Goal: Task Accomplishment & Management: Use online tool/utility

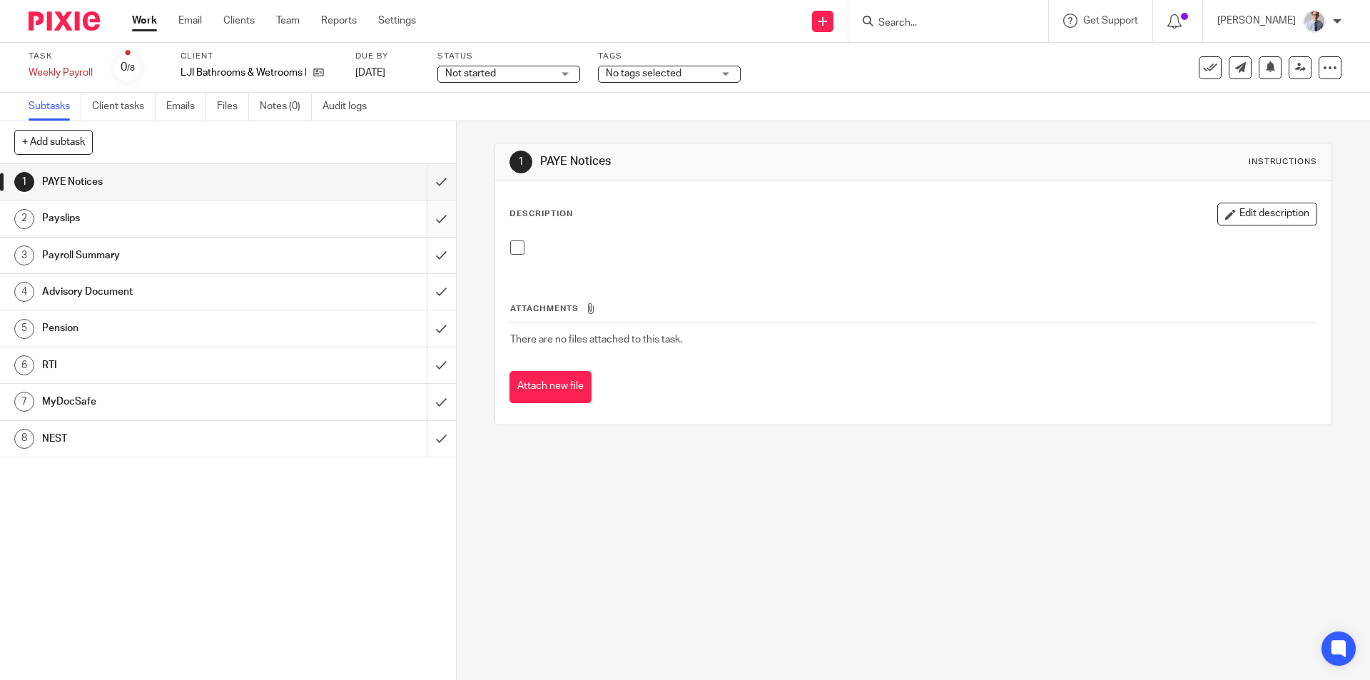
drag, startPoint x: 514, startPoint y: 247, endPoint x: 432, endPoint y: 202, distance: 93.5
click at [514, 247] on span at bounding box center [517, 247] width 14 height 14
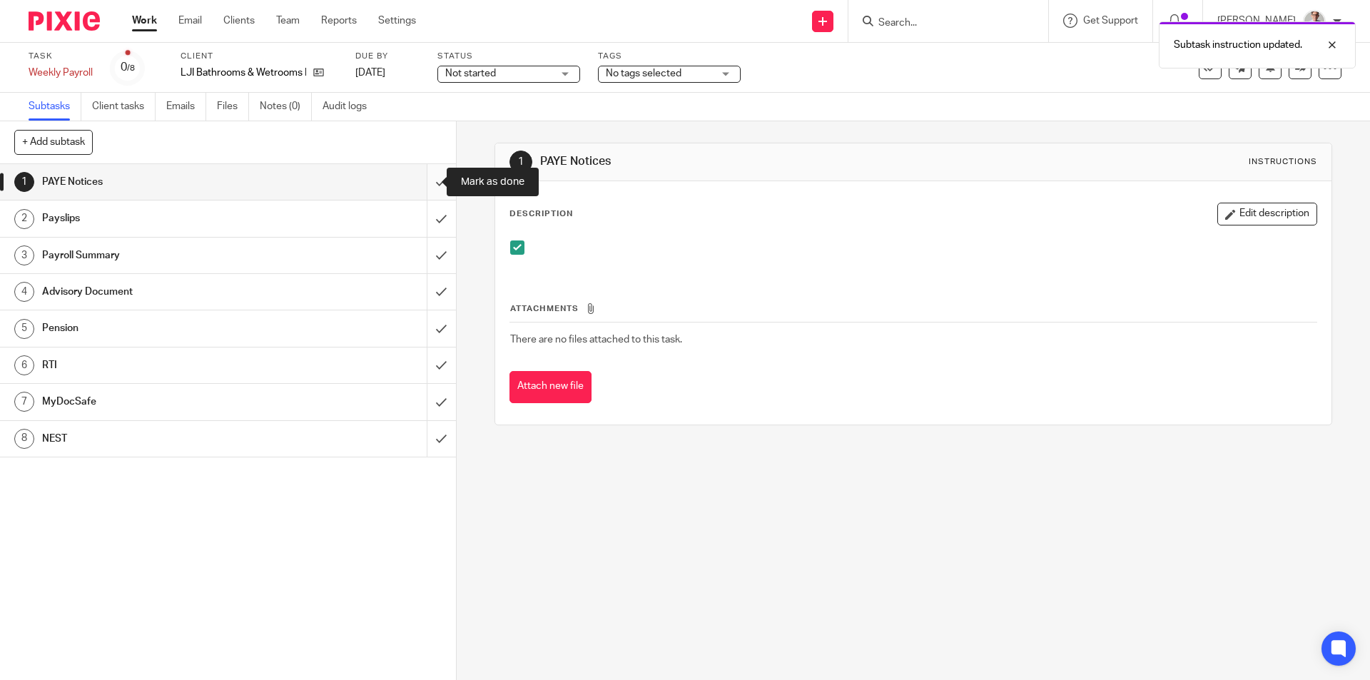
click at [427, 185] on input "submit" at bounding box center [228, 182] width 456 height 36
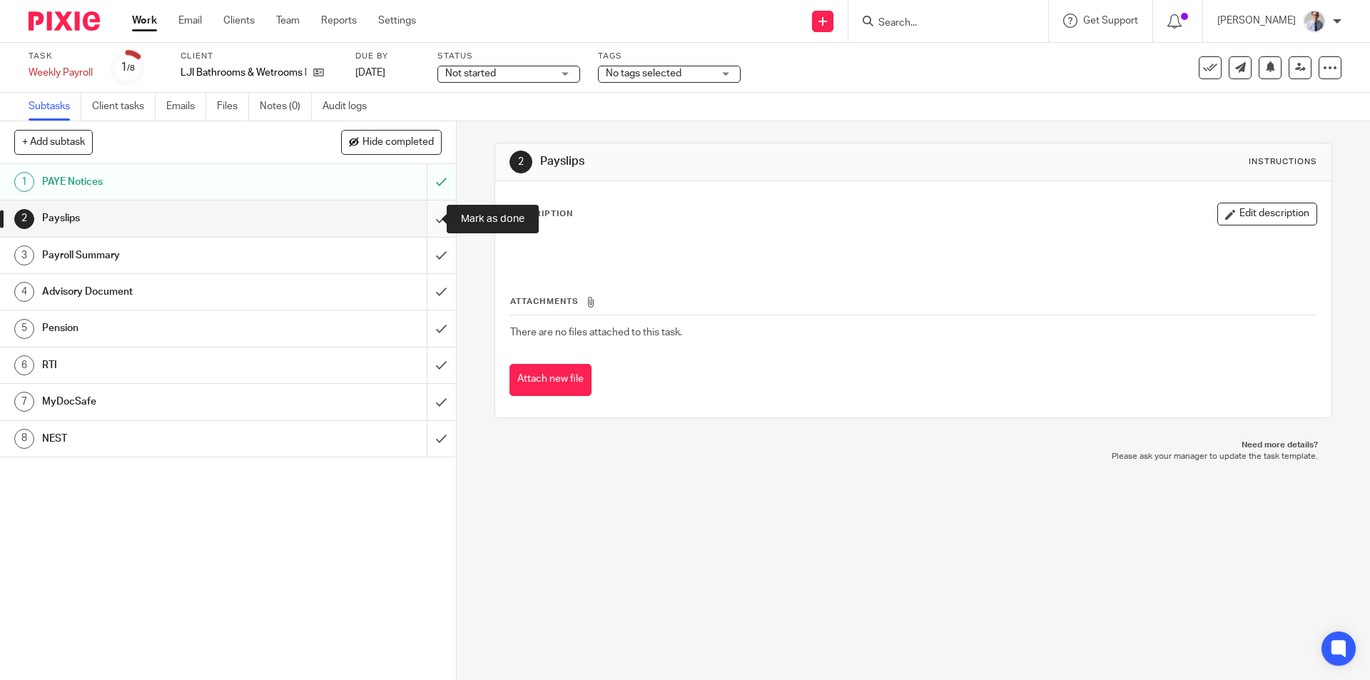
click at [422, 215] on input "submit" at bounding box center [228, 218] width 456 height 36
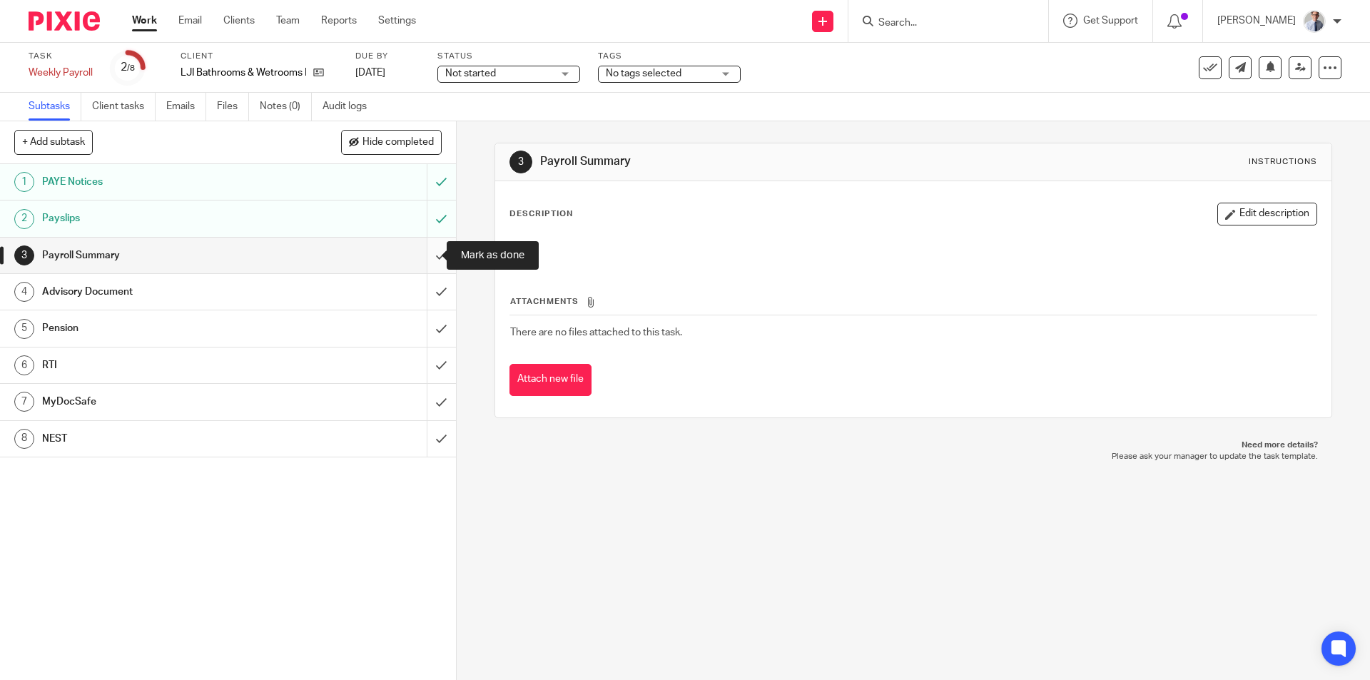
click at [417, 263] on input "submit" at bounding box center [228, 256] width 456 height 36
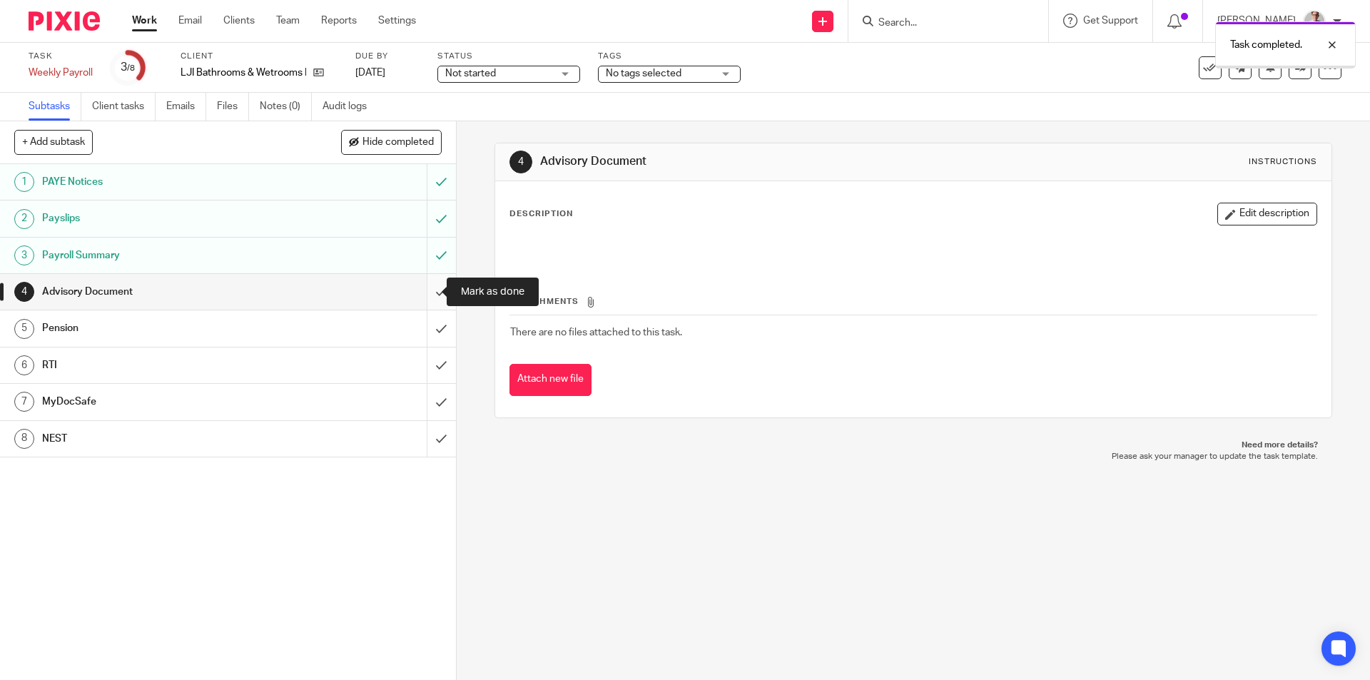
click at [428, 293] on input "submit" at bounding box center [228, 292] width 456 height 36
click at [406, 288] on link "4 Advisory Document" at bounding box center [213, 292] width 427 height 36
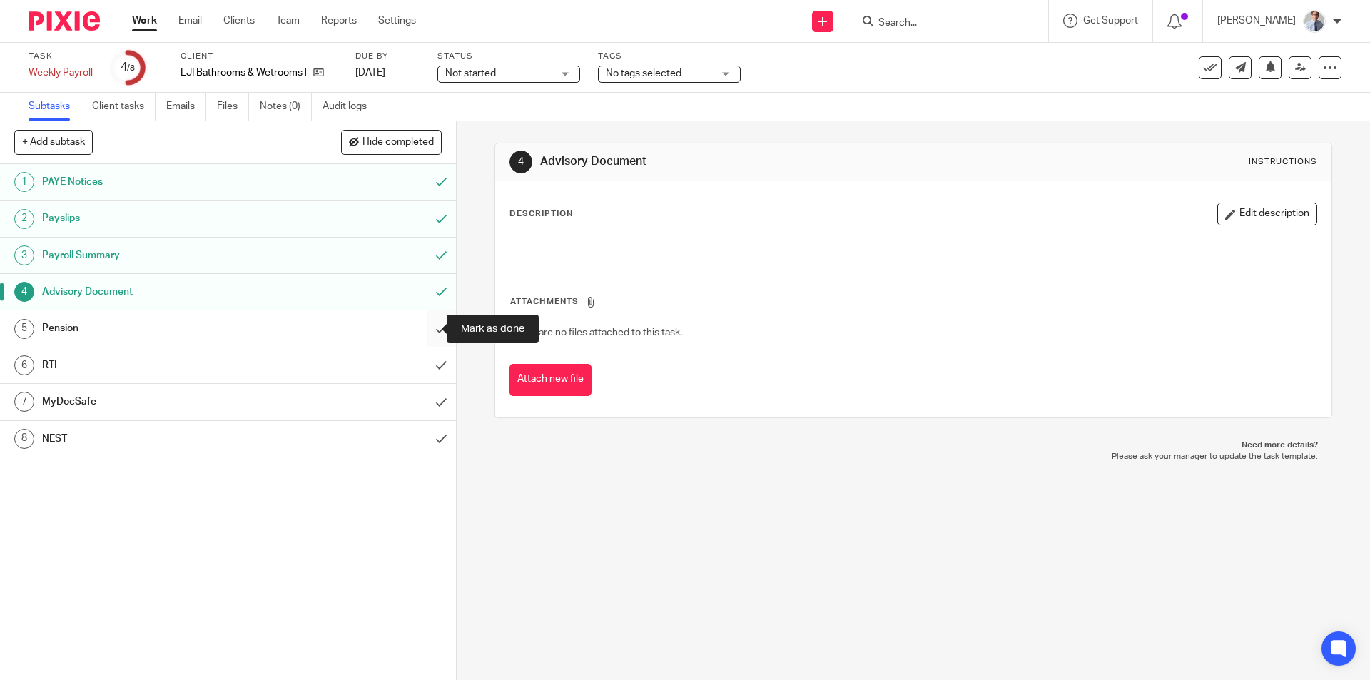
click at [420, 327] on input "submit" at bounding box center [228, 328] width 456 height 36
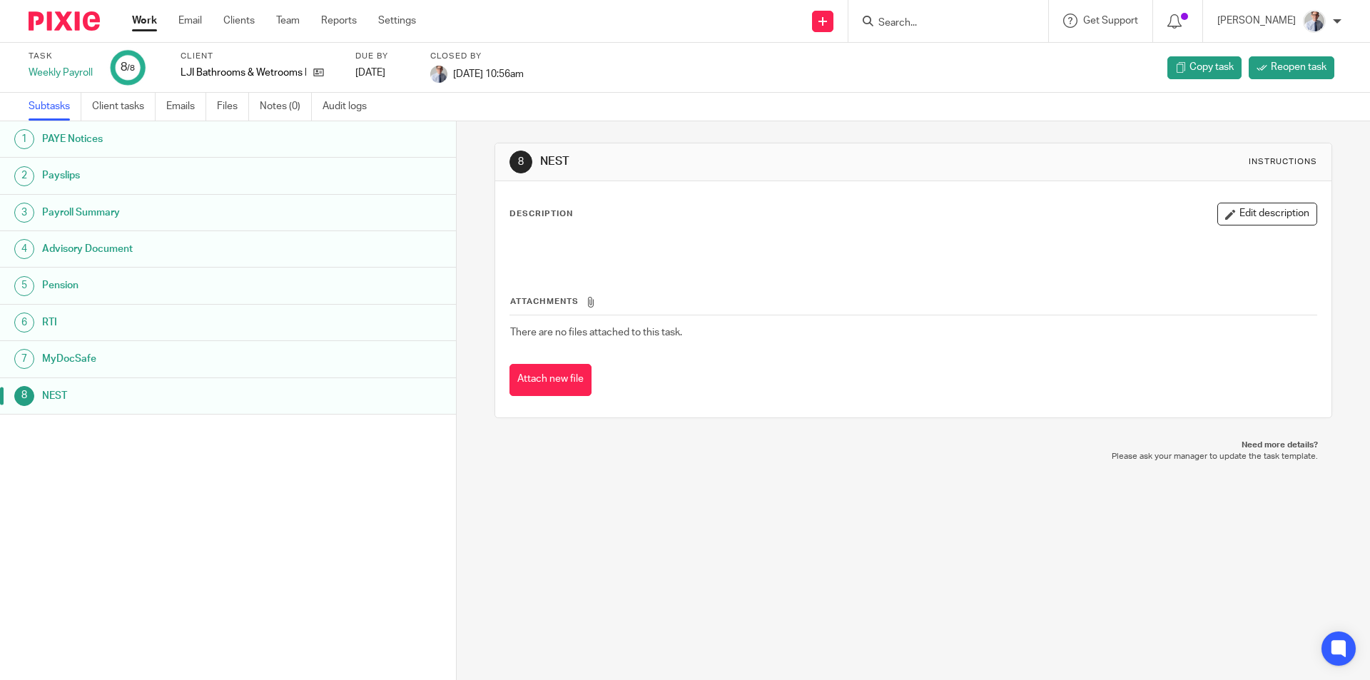
click at [143, 16] on link "Work" at bounding box center [144, 21] width 25 height 14
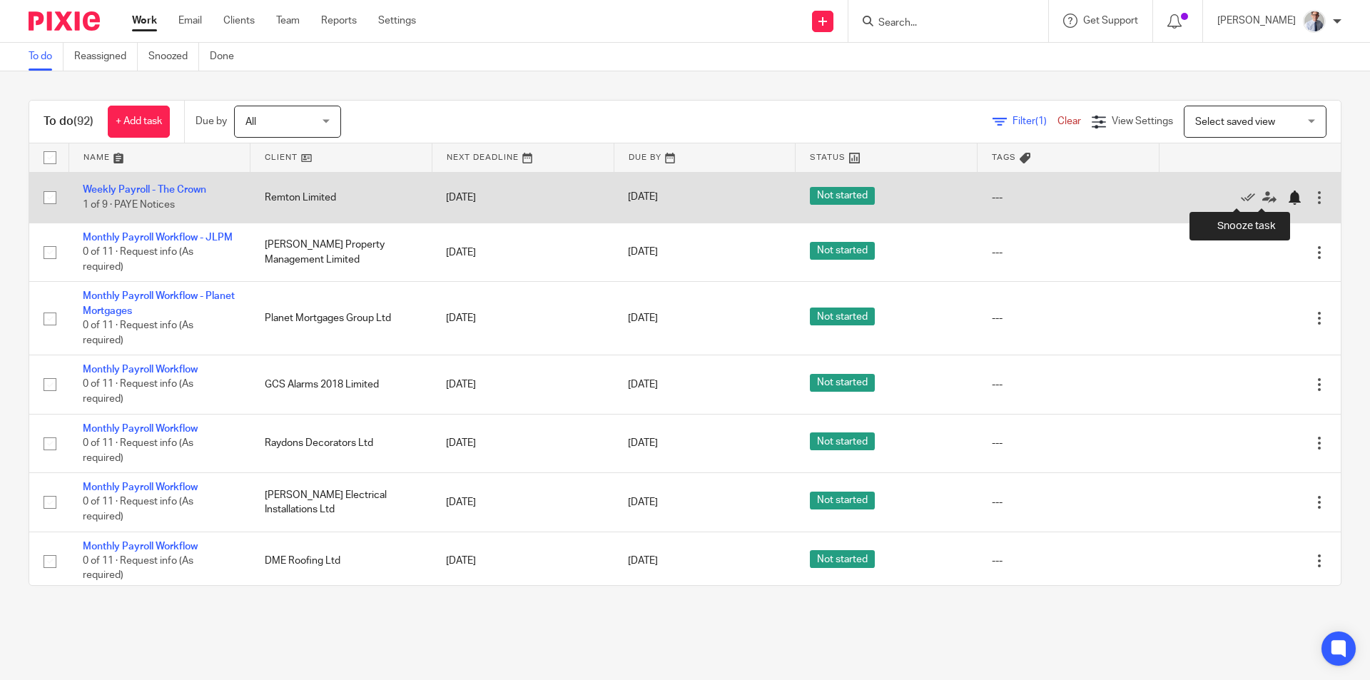
click at [1287, 193] on div at bounding box center [1294, 197] width 14 height 14
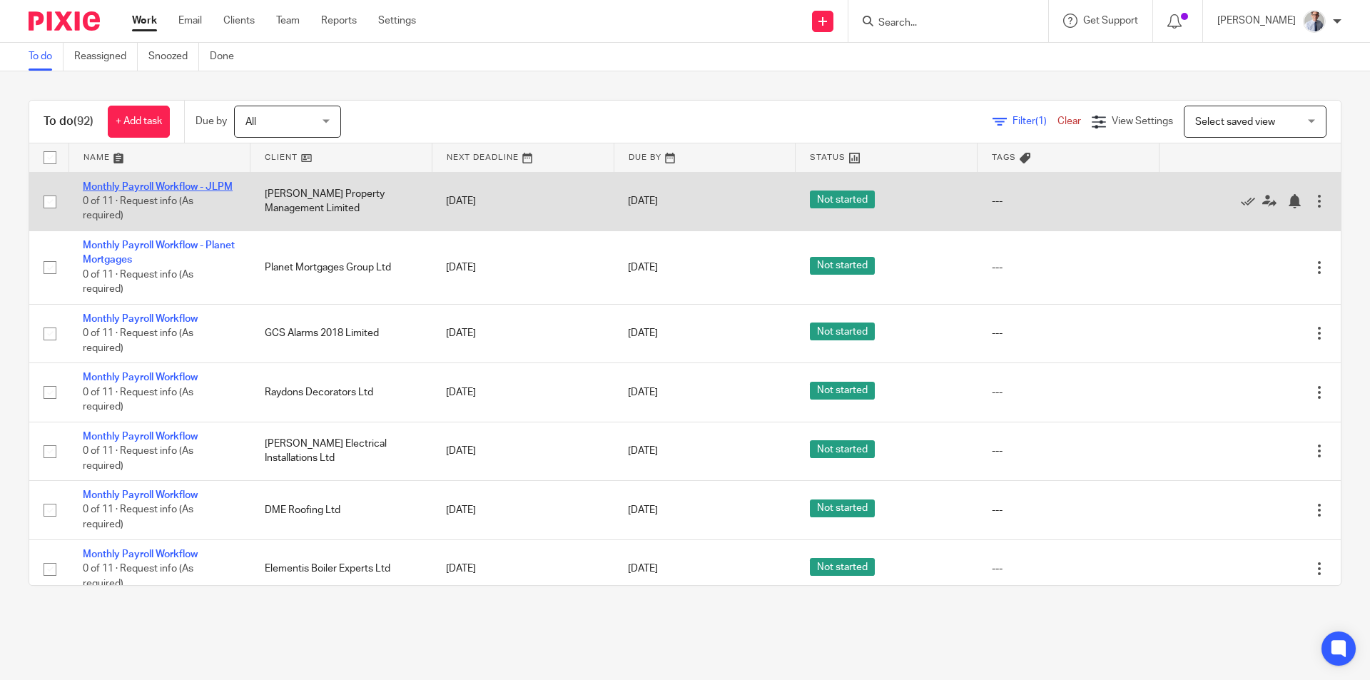
click at [93, 188] on link "Monthly Payroll Workflow - JLPM" at bounding box center [158, 187] width 150 height 10
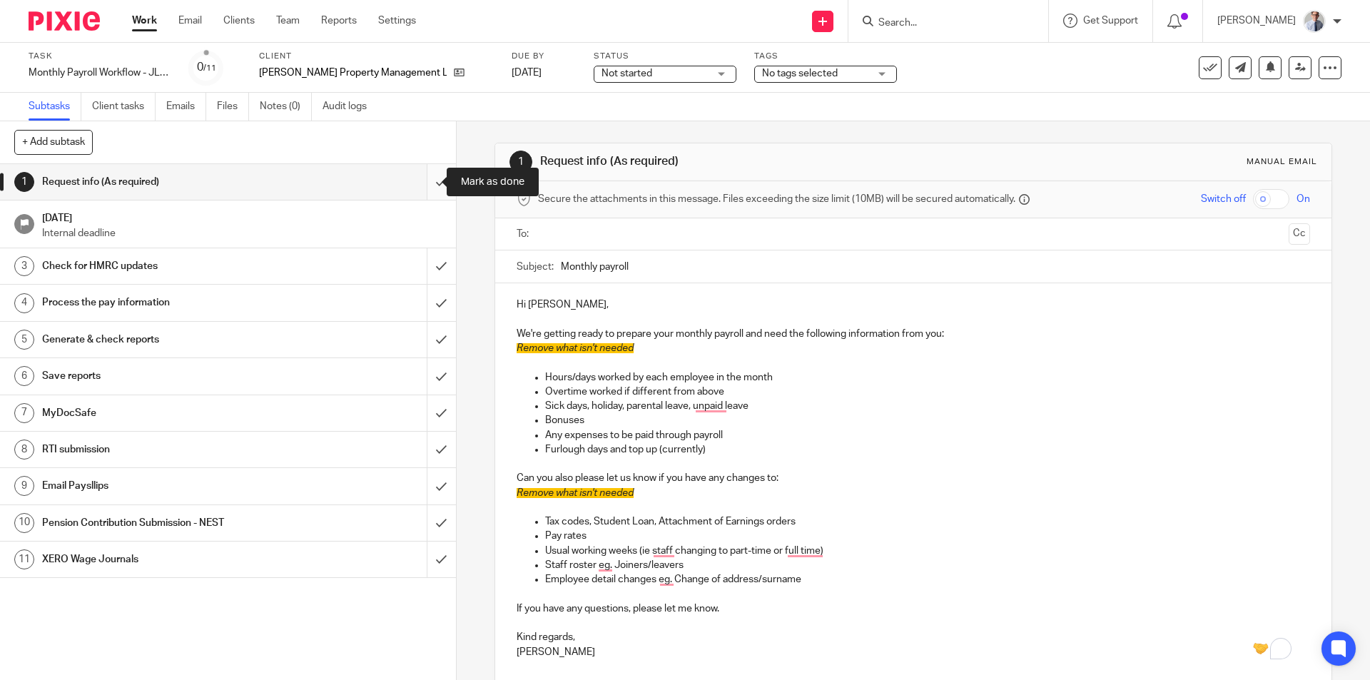
click at [419, 183] on input "submit" at bounding box center [228, 182] width 456 height 36
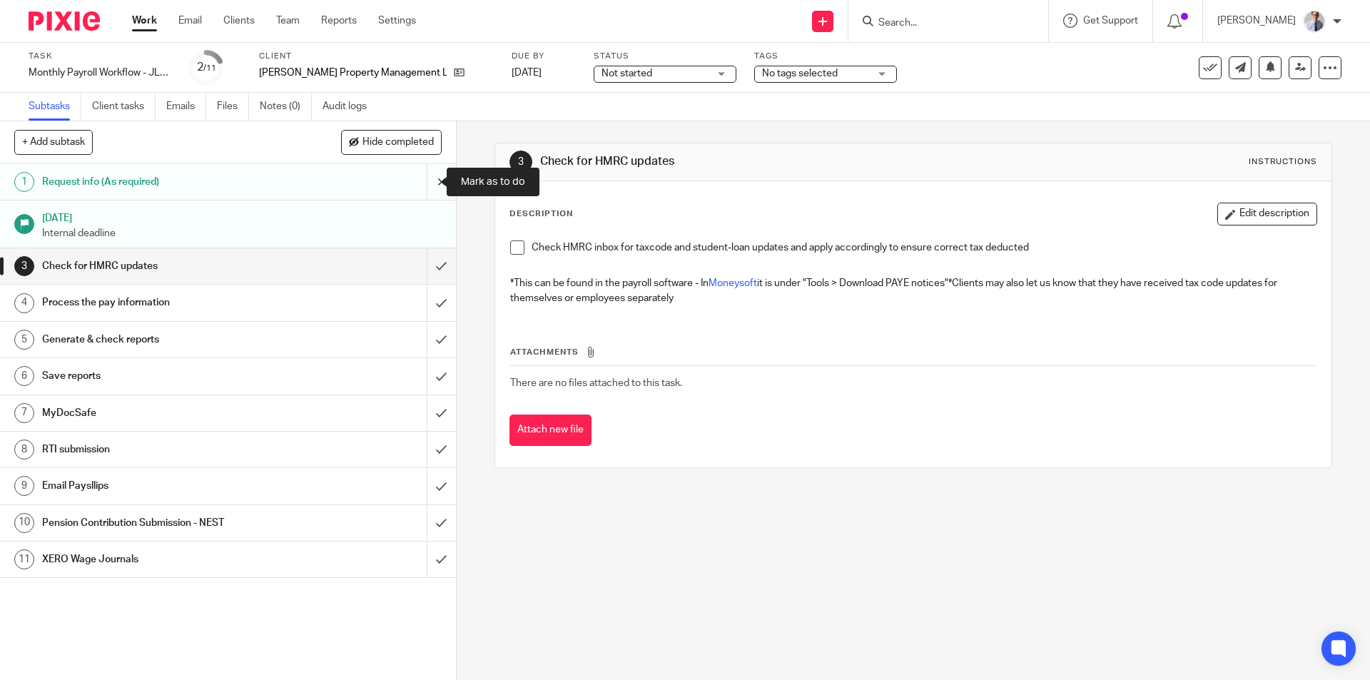
click at [429, 183] on input "submit" at bounding box center [228, 182] width 456 height 36
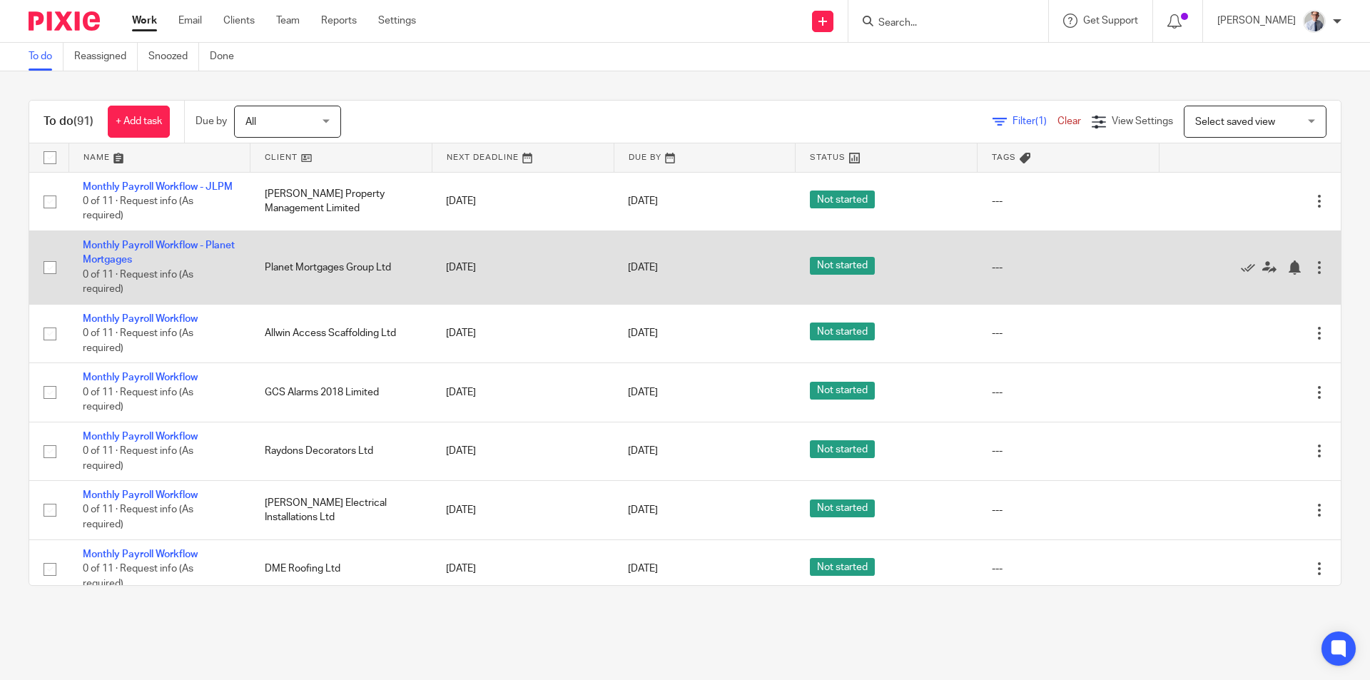
click at [142, 266] on td "Monthly Payroll Workflow - Planet Mortgages 0 of 11 · Request info (As required)" at bounding box center [159, 266] width 182 height 73
click at [135, 259] on link "Monthly Payroll Workflow - Planet Mortgages" at bounding box center [159, 252] width 152 height 24
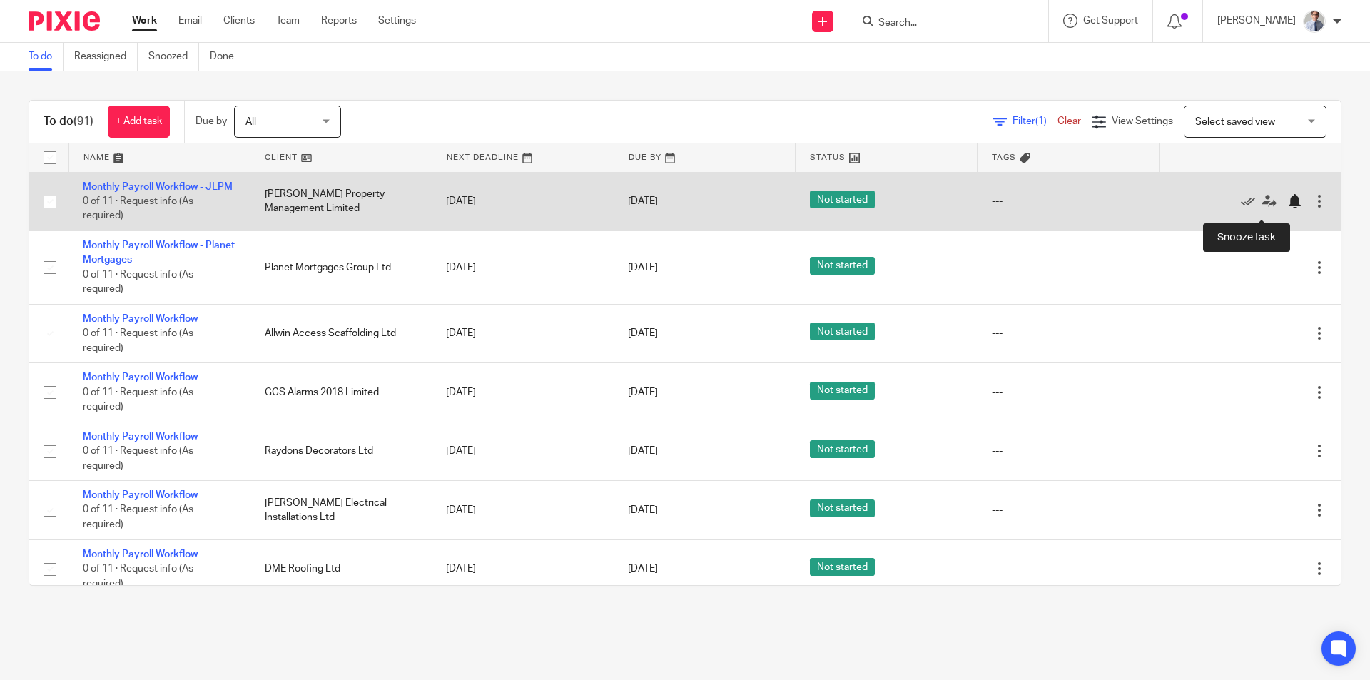
click at [1287, 208] on div at bounding box center [1294, 201] width 14 height 14
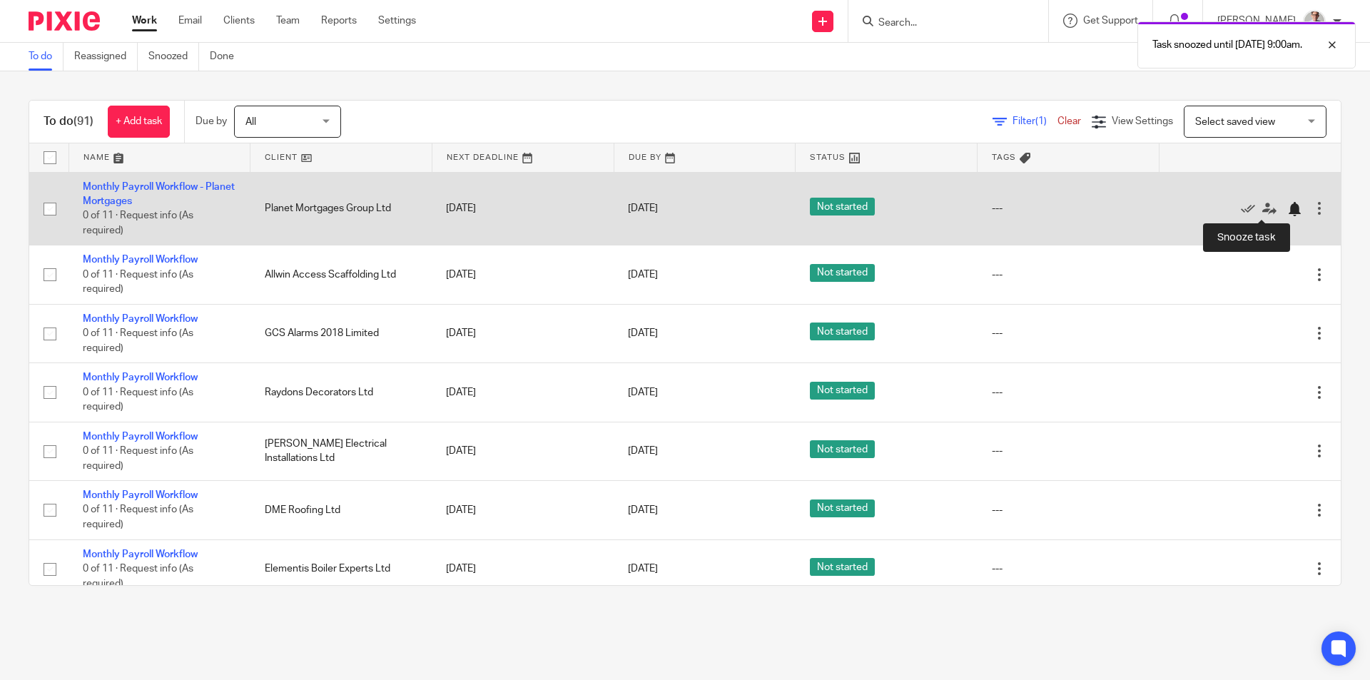
click at [1287, 208] on div at bounding box center [1294, 209] width 14 height 14
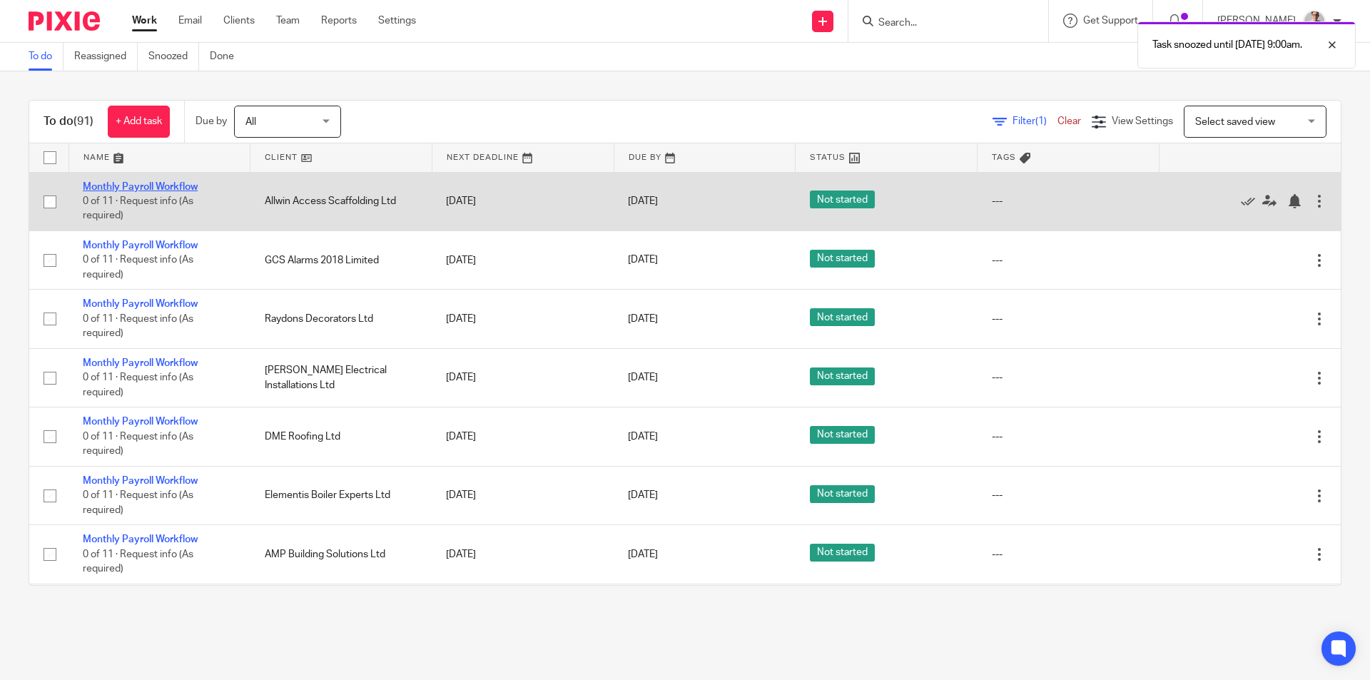
click at [143, 185] on link "Monthly Payroll Workflow" at bounding box center [140, 187] width 115 height 10
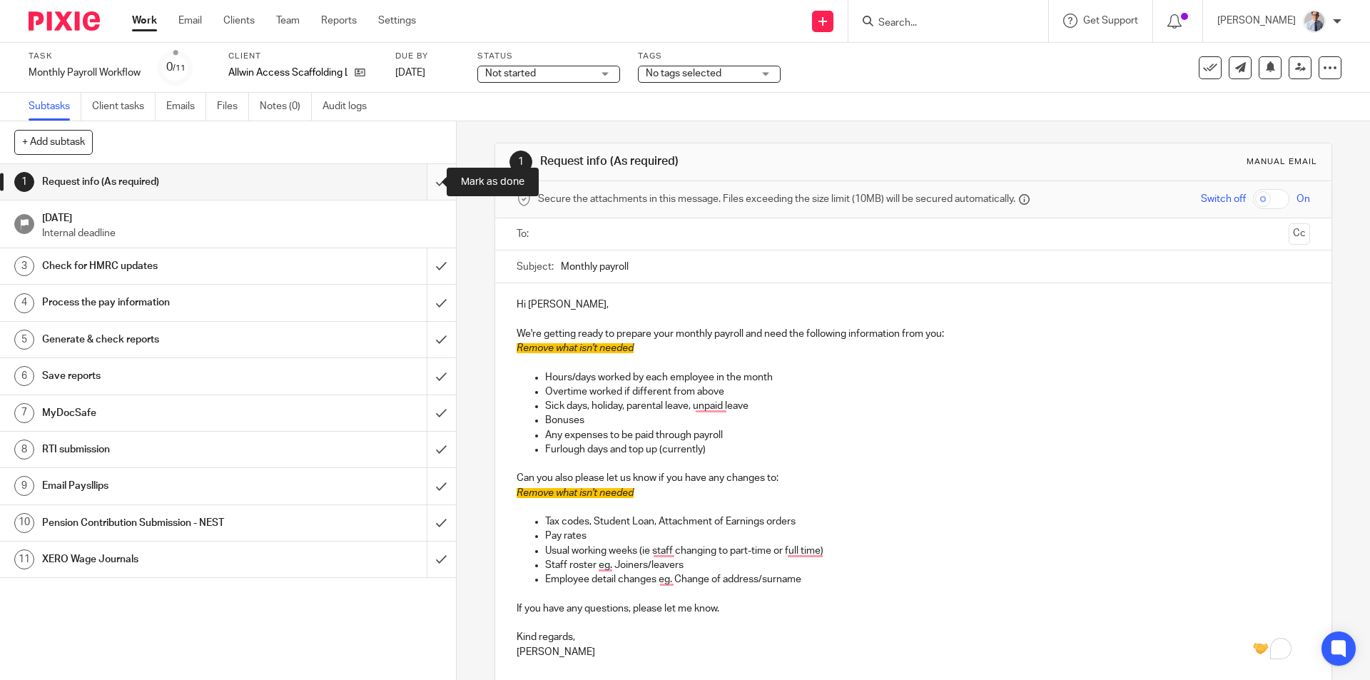
click at [421, 180] on input "submit" at bounding box center [228, 182] width 456 height 36
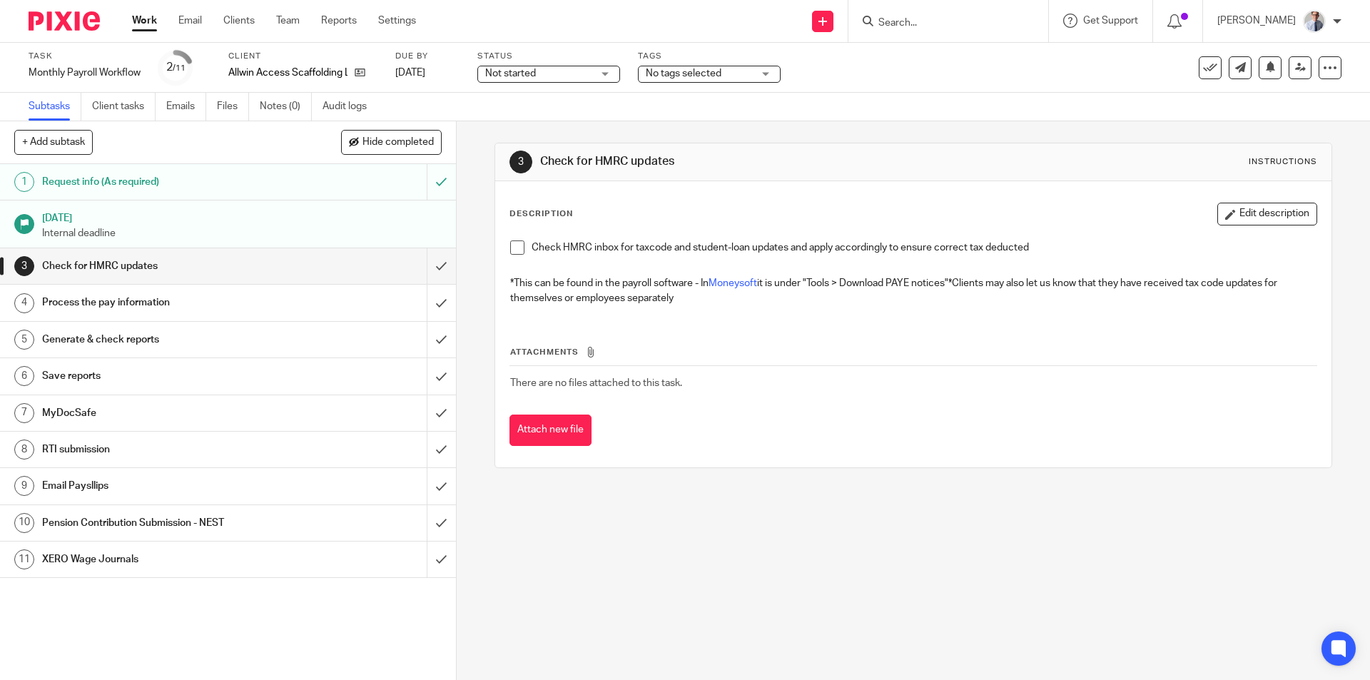
click at [513, 248] on span at bounding box center [517, 247] width 14 height 14
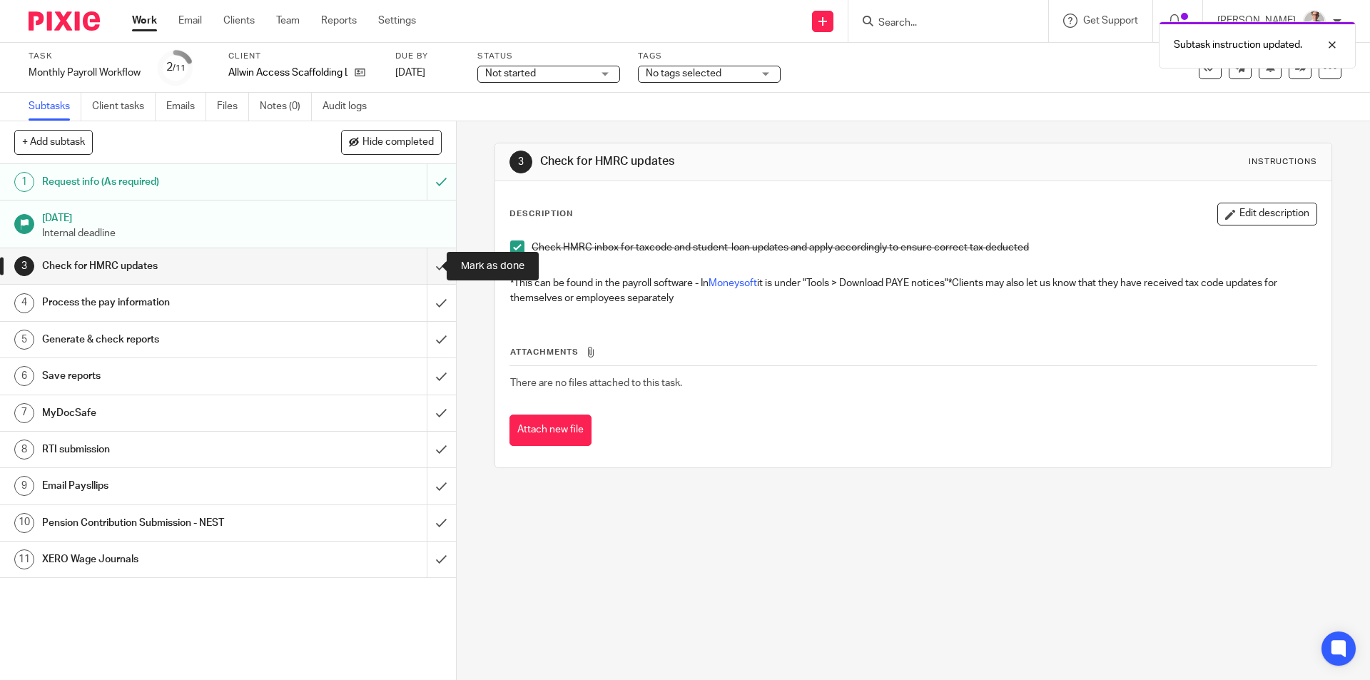
drag, startPoint x: 423, startPoint y: 271, endPoint x: 566, endPoint y: 249, distance: 145.1
click at [423, 270] on input "submit" at bounding box center [228, 266] width 456 height 36
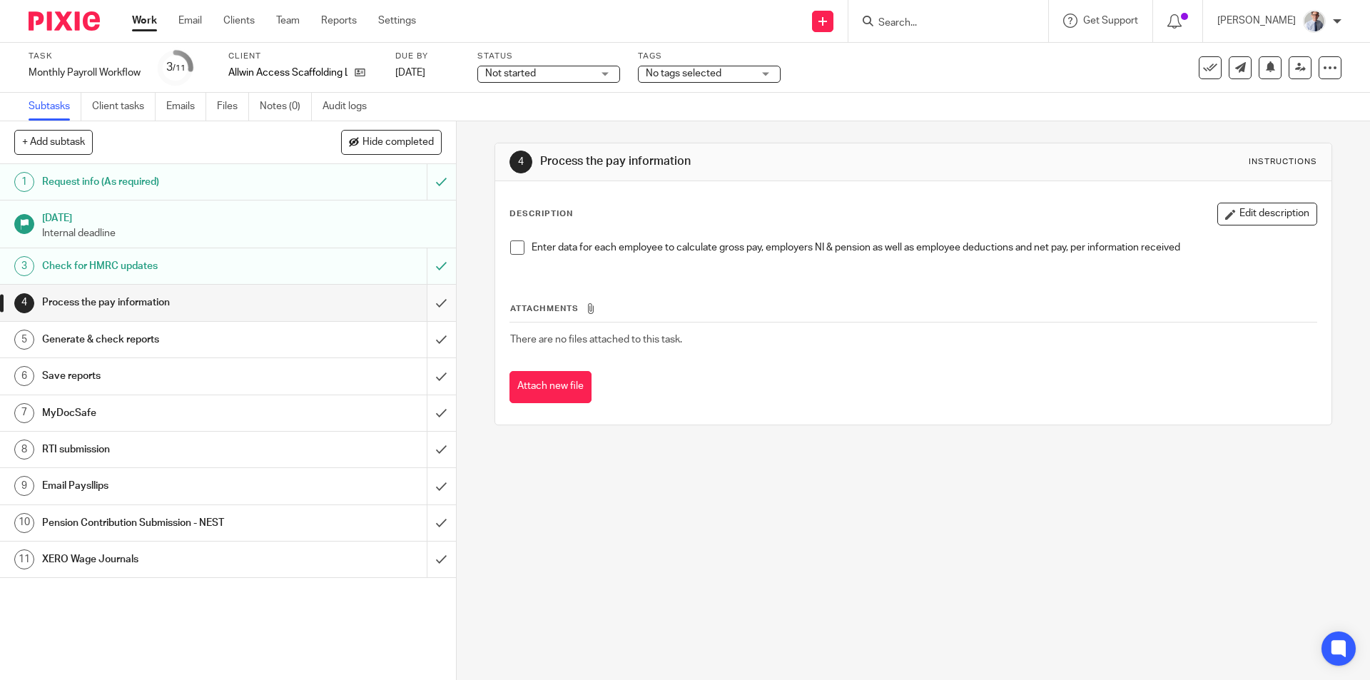
drag, startPoint x: 507, startPoint y: 248, endPoint x: 422, endPoint y: 301, distance: 100.0
click at [510, 248] on span at bounding box center [517, 247] width 14 height 14
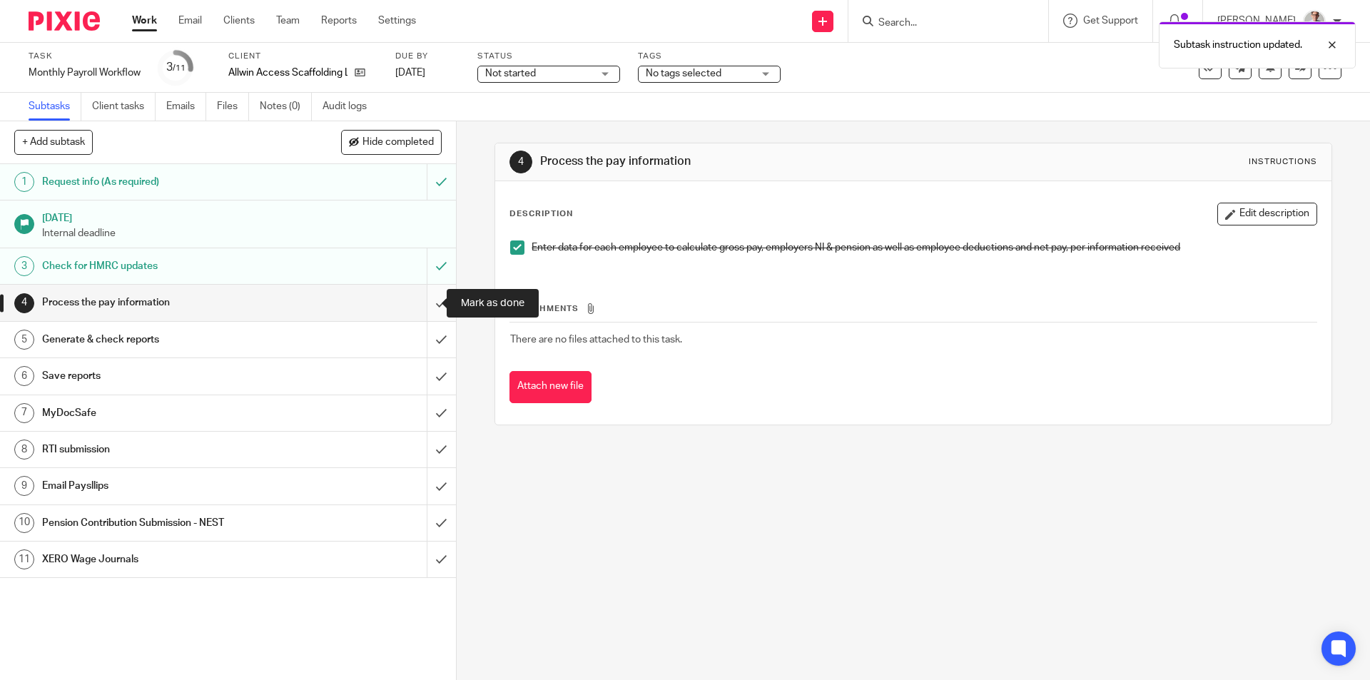
click at [429, 299] on input "submit" at bounding box center [228, 303] width 456 height 36
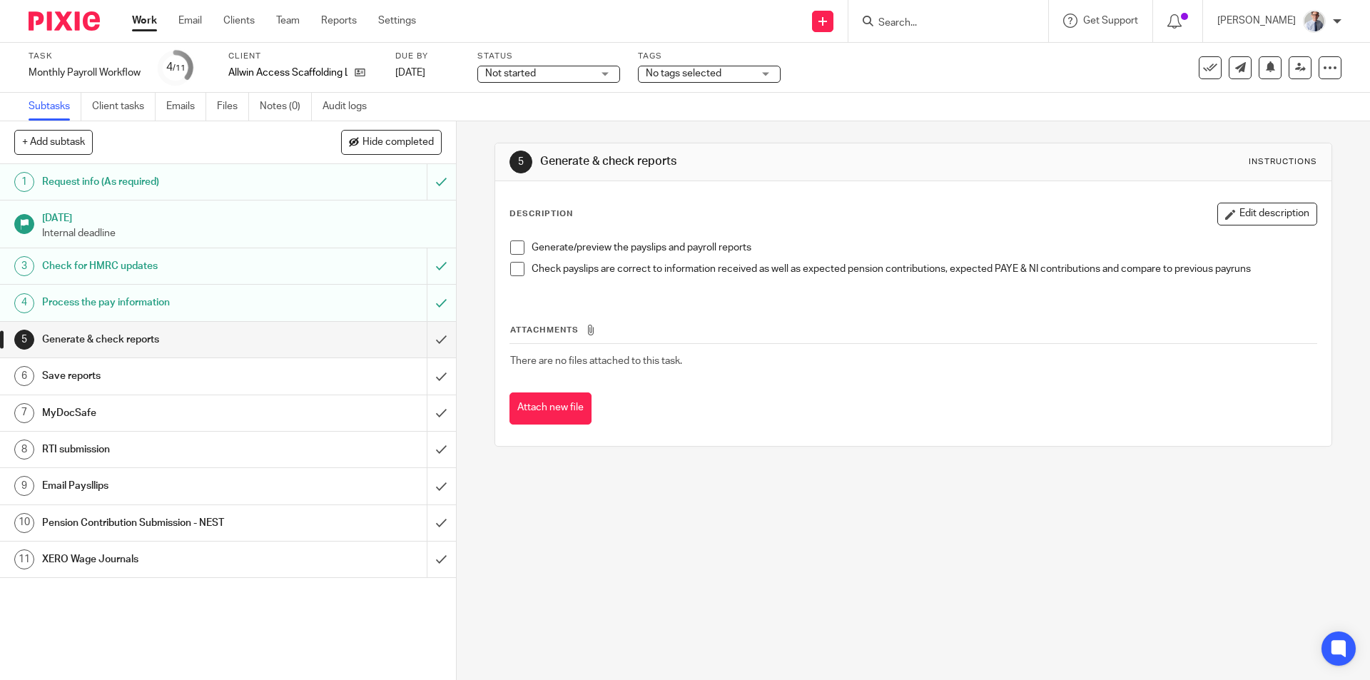
drag, startPoint x: 508, startPoint y: 248, endPoint x: 513, endPoint y: 270, distance: 23.4
click at [510, 249] on span at bounding box center [517, 247] width 14 height 14
click at [512, 270] on span at bounding box center [517, 269] width 14 height 14
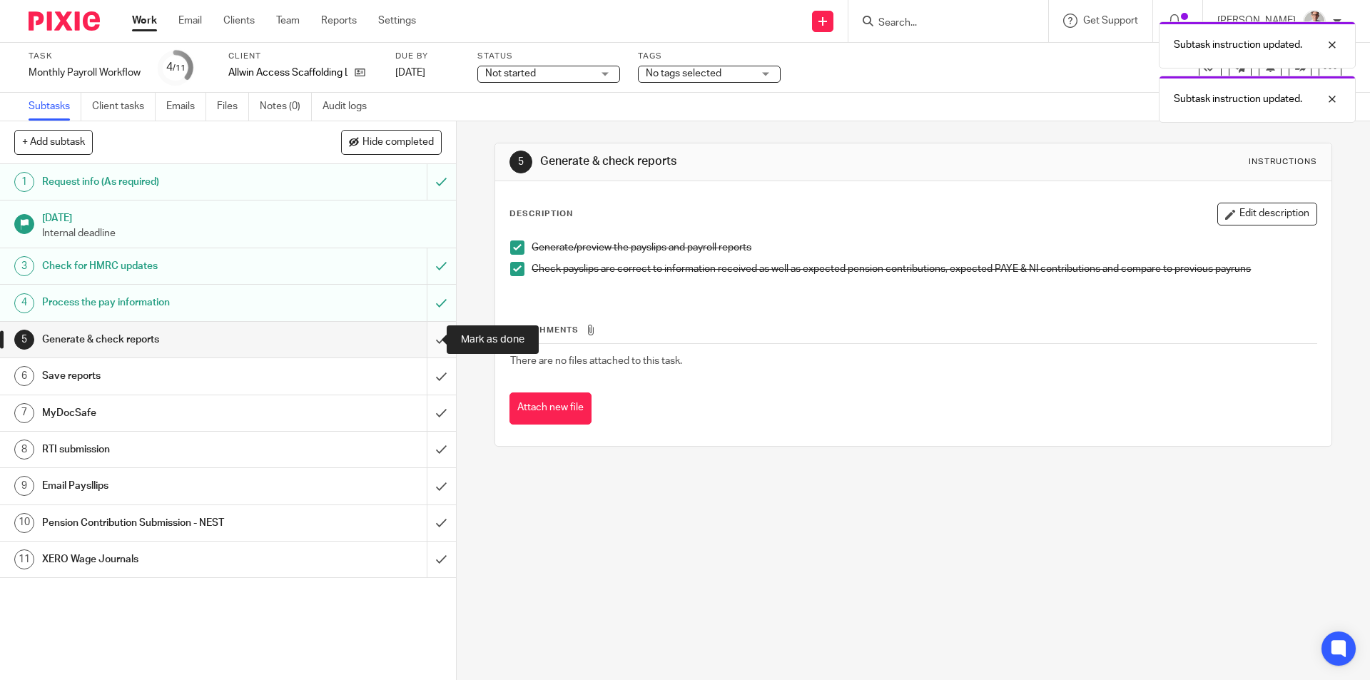
click at [422, 341] on input "submit" at bounding box center [228, 340] width 456 height 36
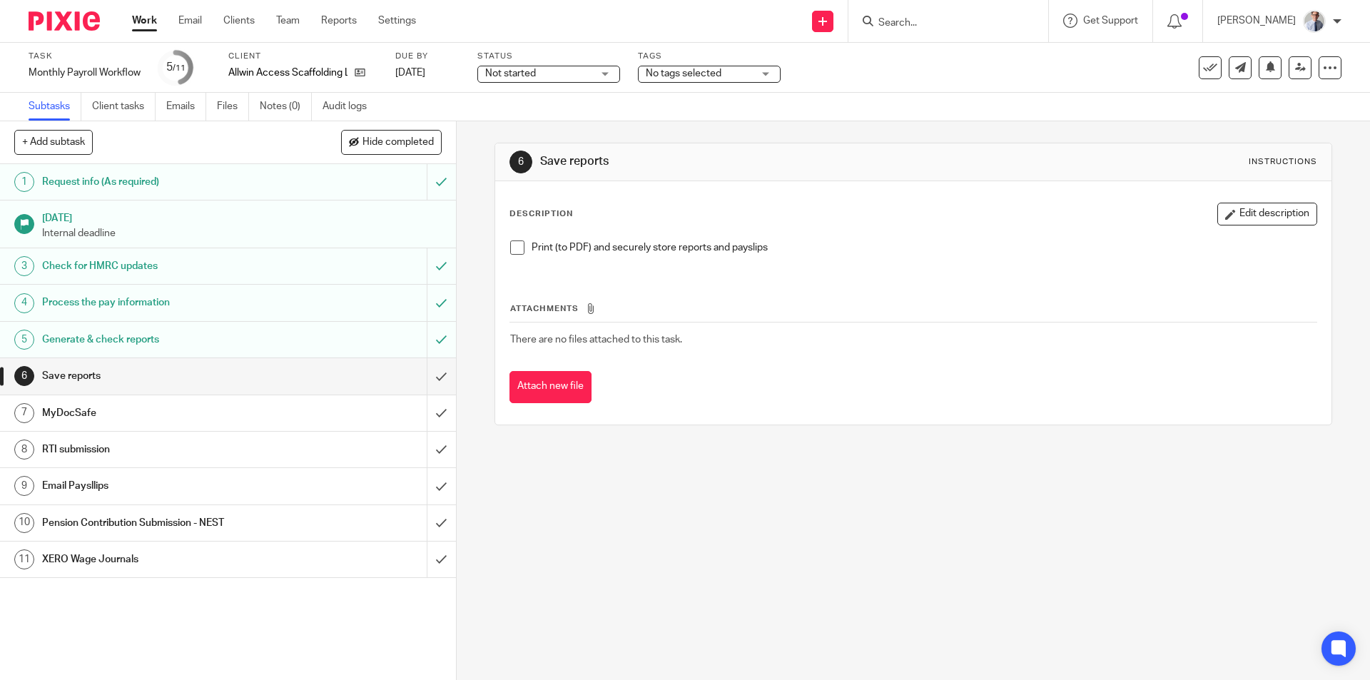
drag, startPoint x: 513, startPoint y: 247, endPoint x: 447, endPoint y: 383, distance: 151.2
click at [513, 247] on span at bounding box center [517, 247] width 14 height 14
click at [428, 377] on input "submit" at bounding box center [228, 376] width 456 height 36
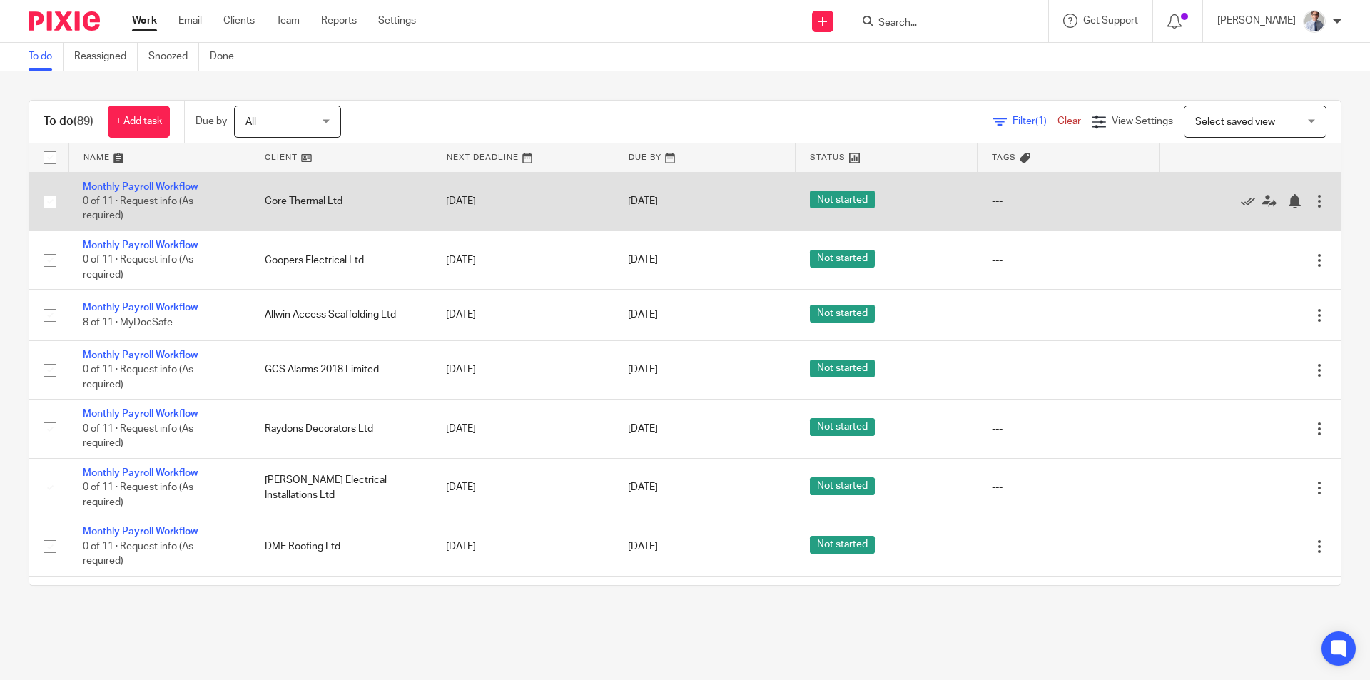
click at [131, 183] on link "Monthly Payroll Workflow" at bounding box center [140, 187] width 115 height 10
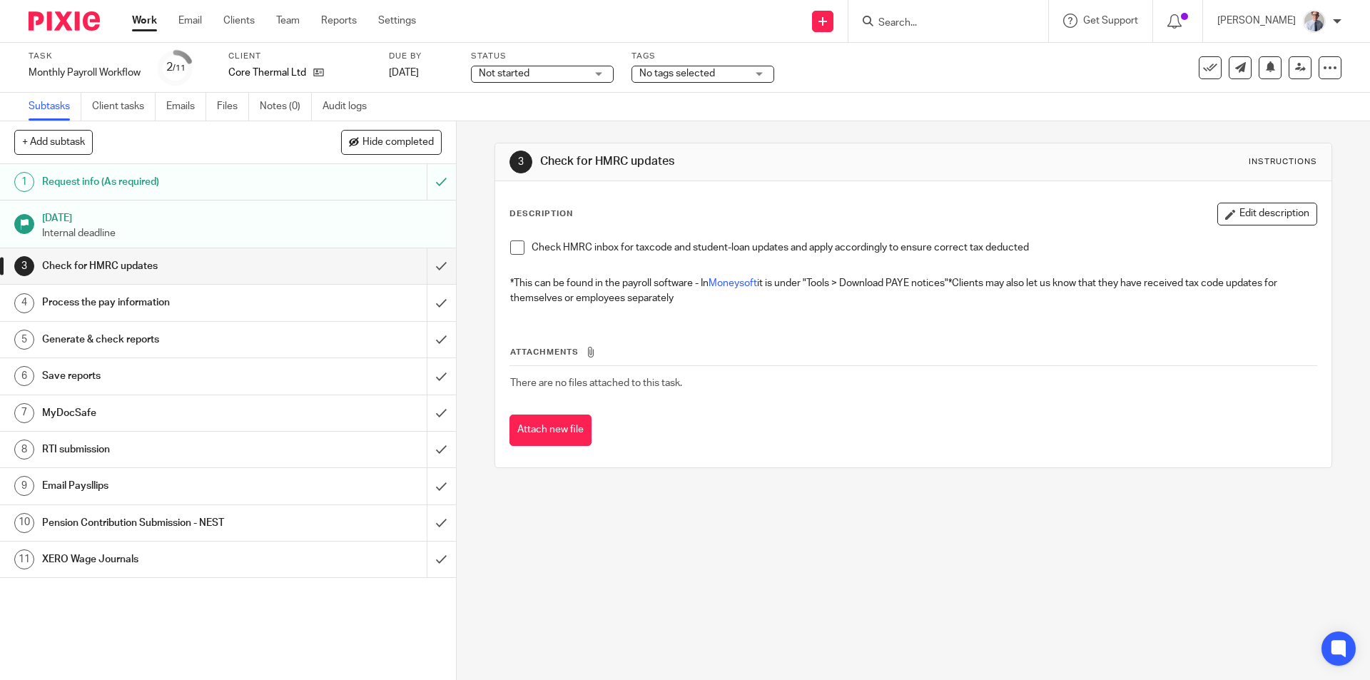
click at [514, 249] on span at bounding box center [517, 247] width 14 height 14
click at [423, 271] on input "submit" at bounding box center [228, 266] width 456 height 36
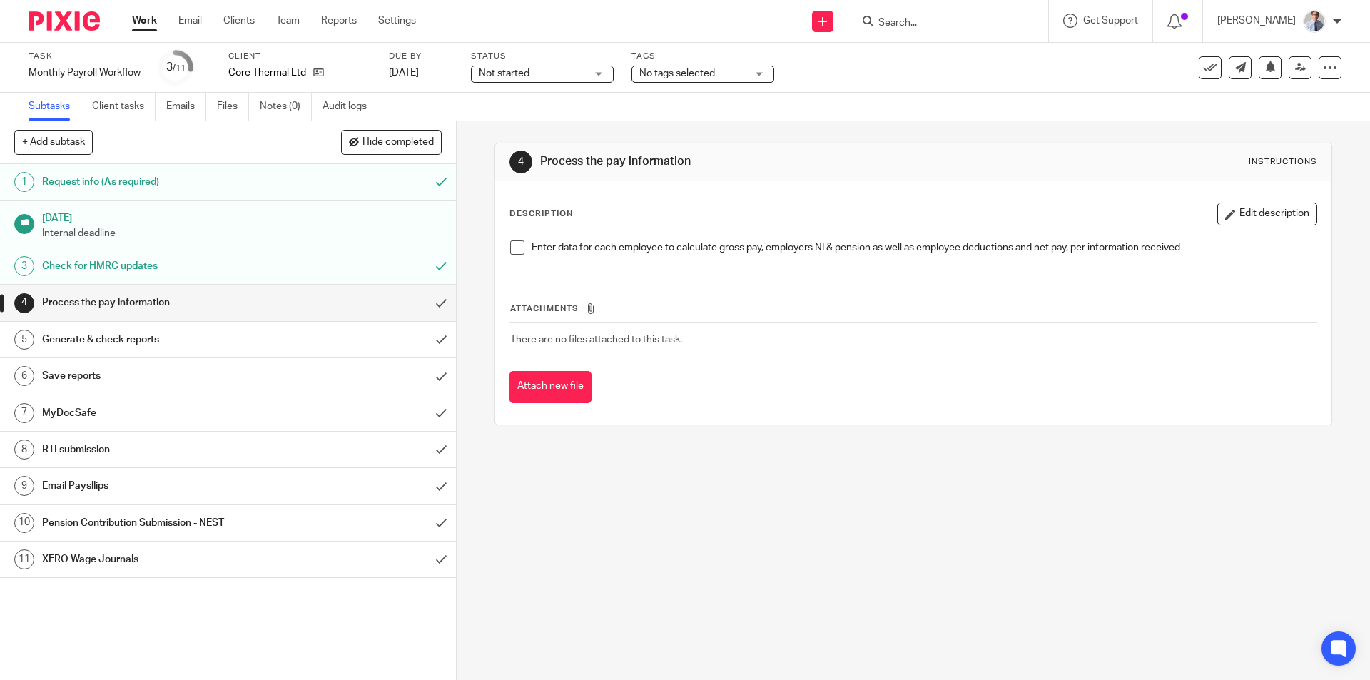
click at [514, 250] on span at bounding box center [517, 247] width 14 height 14
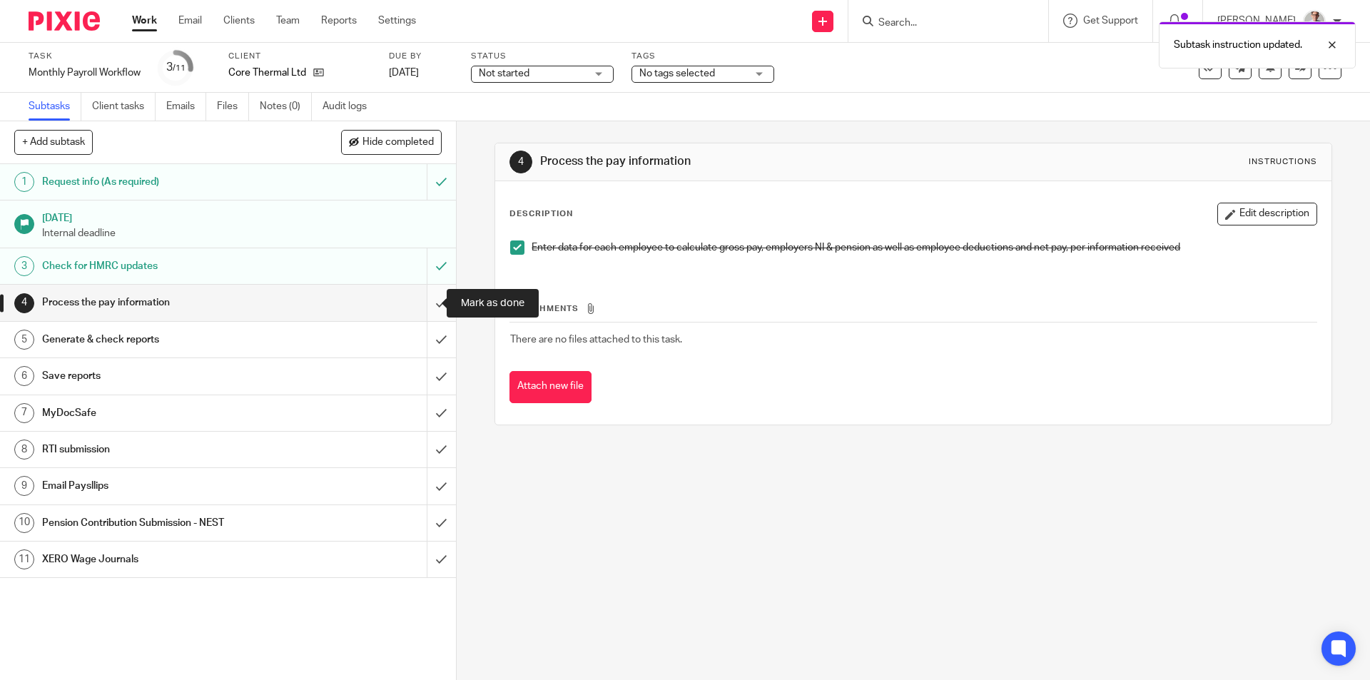
click at [427, 302] on input "submit" at bounding box center [228, 303] width 456 height 36
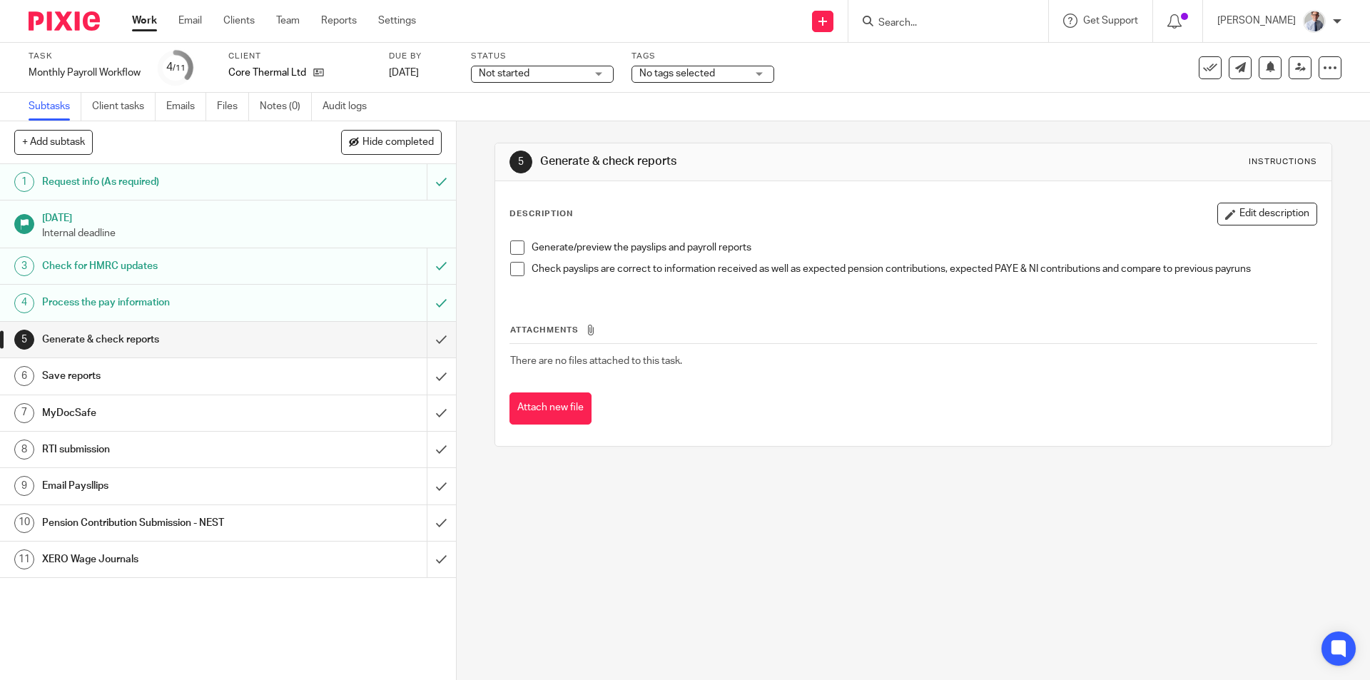
click at [513, 246] on span at bounding box center [517, 247] width 14 height 14
click at [510, 273] on span at bounding box center [517, 269] width 14 height 14
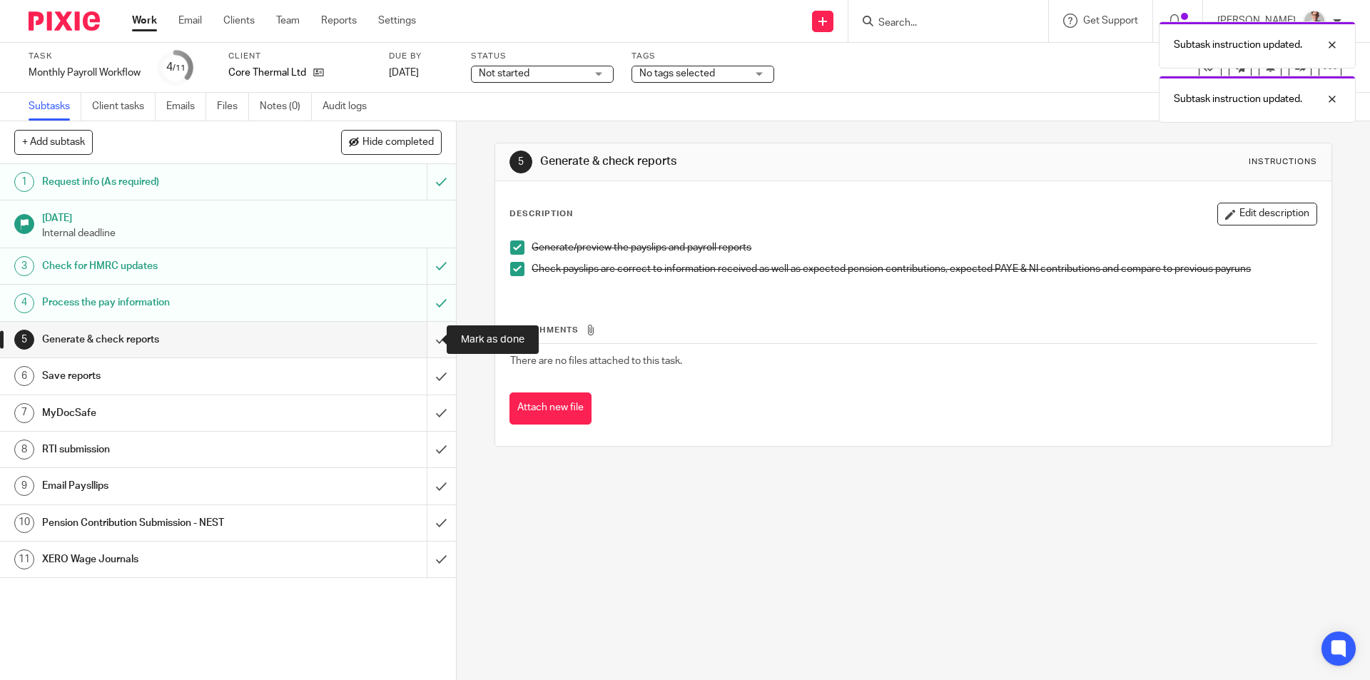
click at [419, 343] on input "submit" at bounding box center [228, 340] width 456 height 36
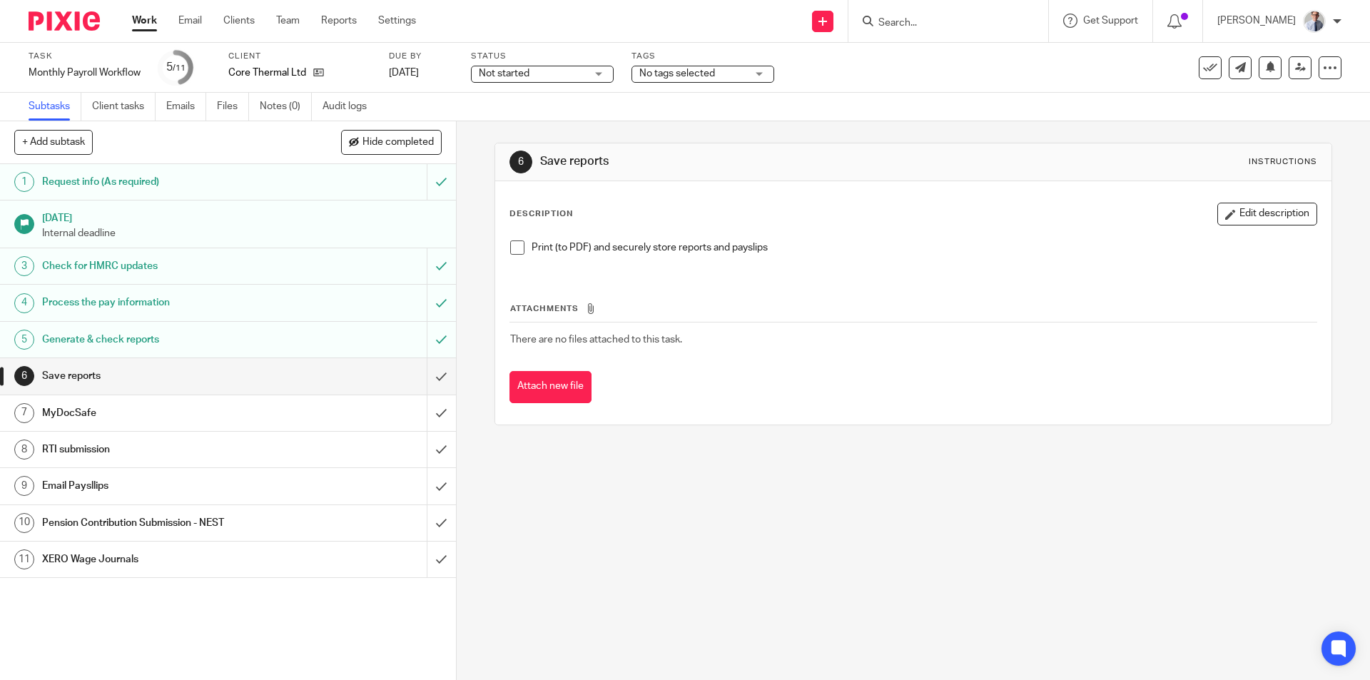
click at [511, 249] on span at bounding box center [517, 247] width 14 height 14
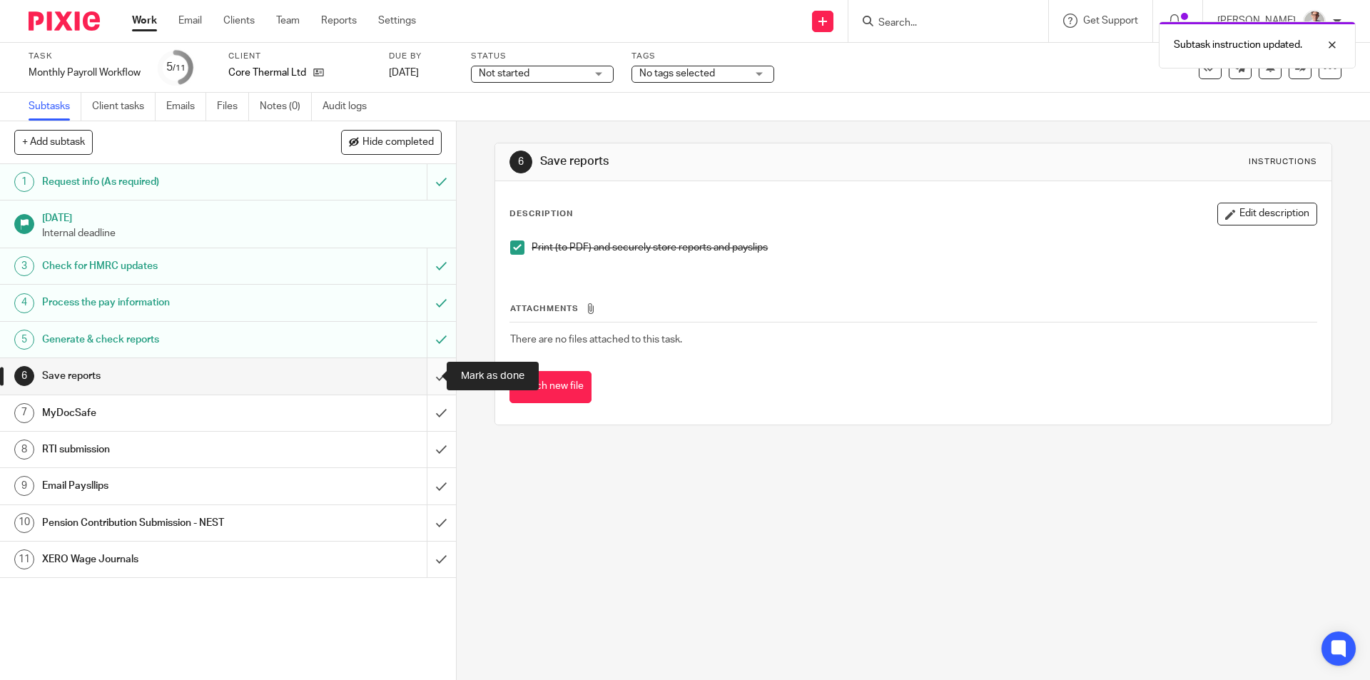
click at [426, 376] on input "submit" at bounding box center [228, 376] width 456 height 36
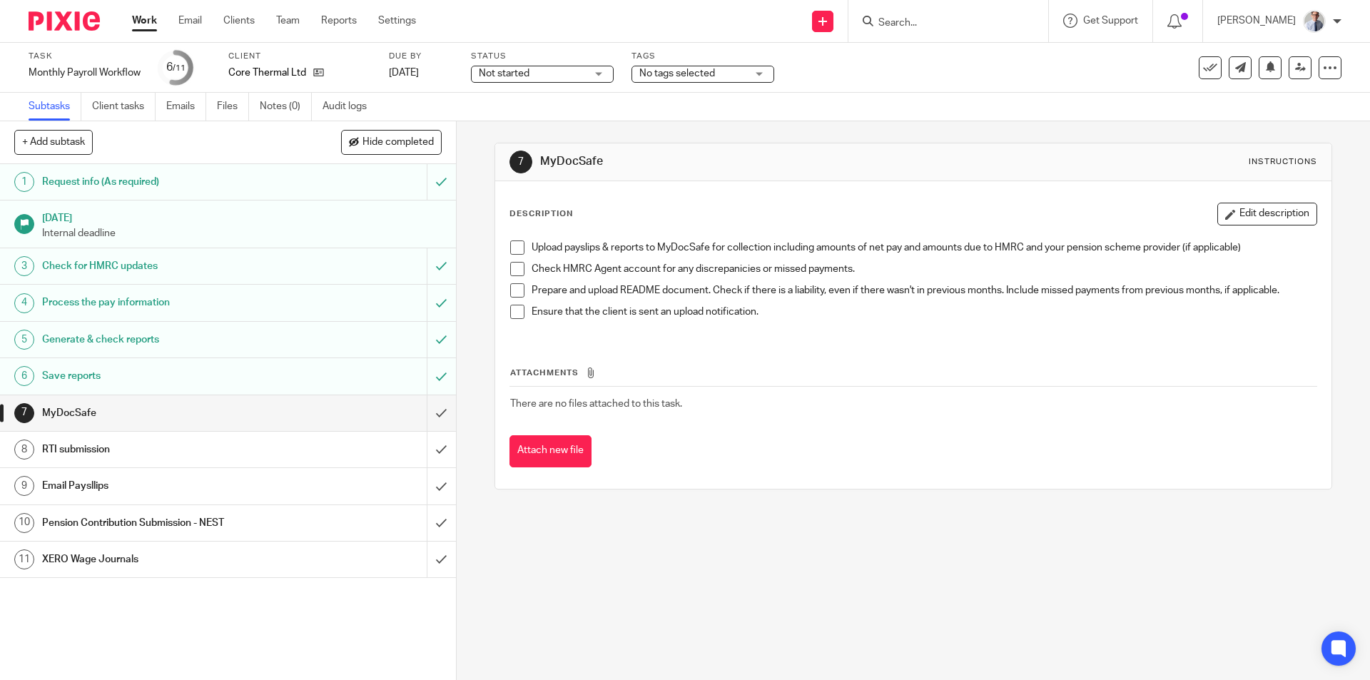
click at [304, 452] on div "RTI submission" at bounding box center [227, 449] width 370 height 21
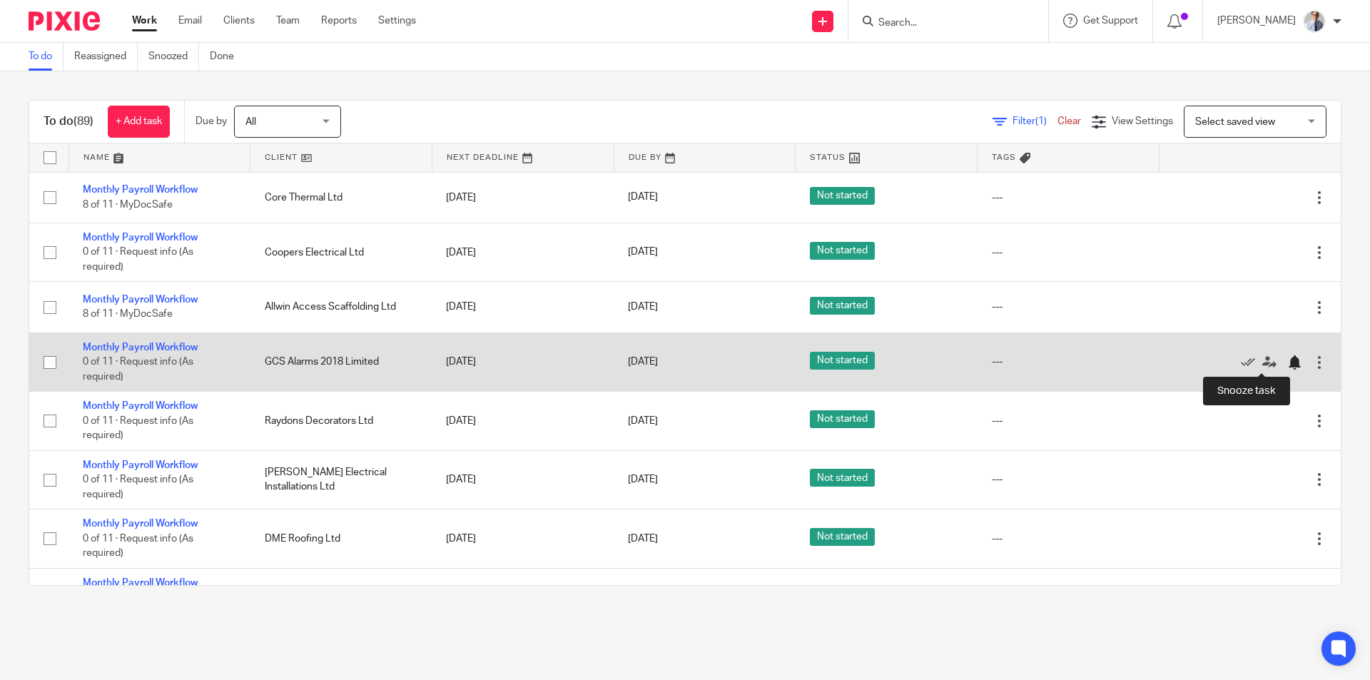
click at [1287, 363] on div at bounding box center [1294, 362] width 14 height 14
click at [1287, 362] on div at bounding box center [1294, 362] width 14 height 14
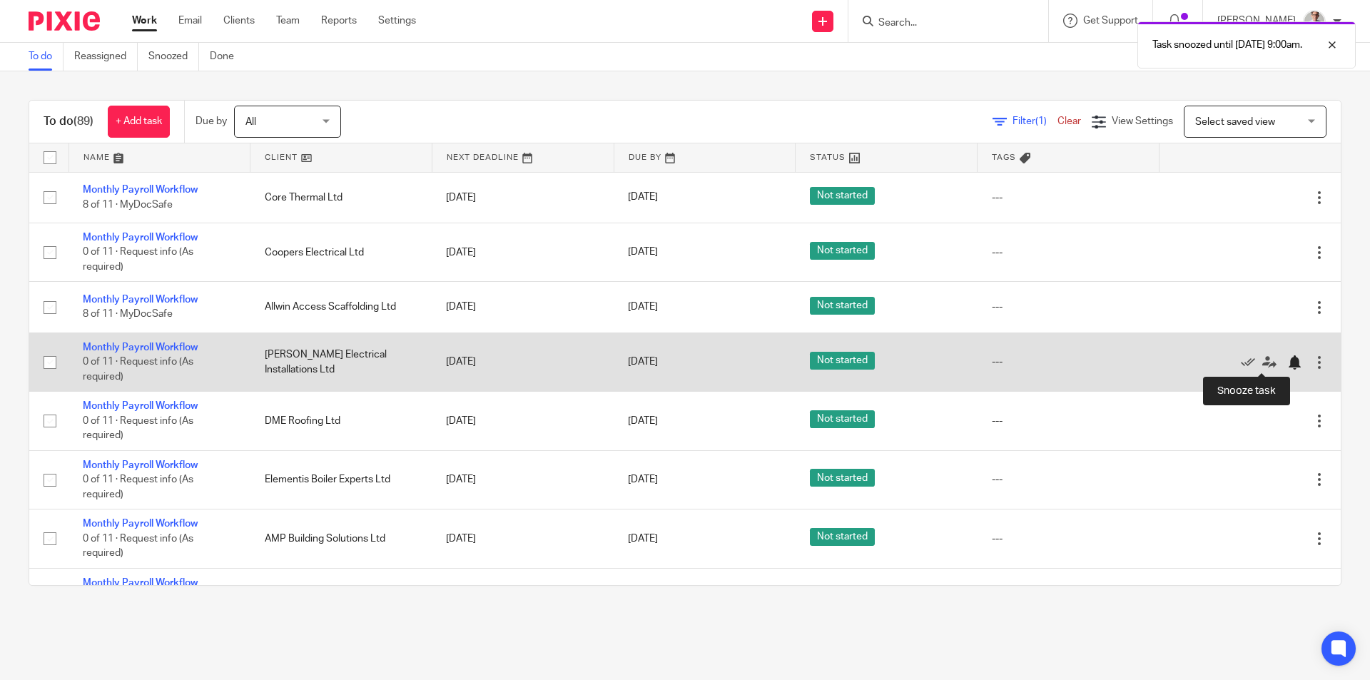
click at [1287, 363] on div at bounding box center [1294, 362] width 14 height 14
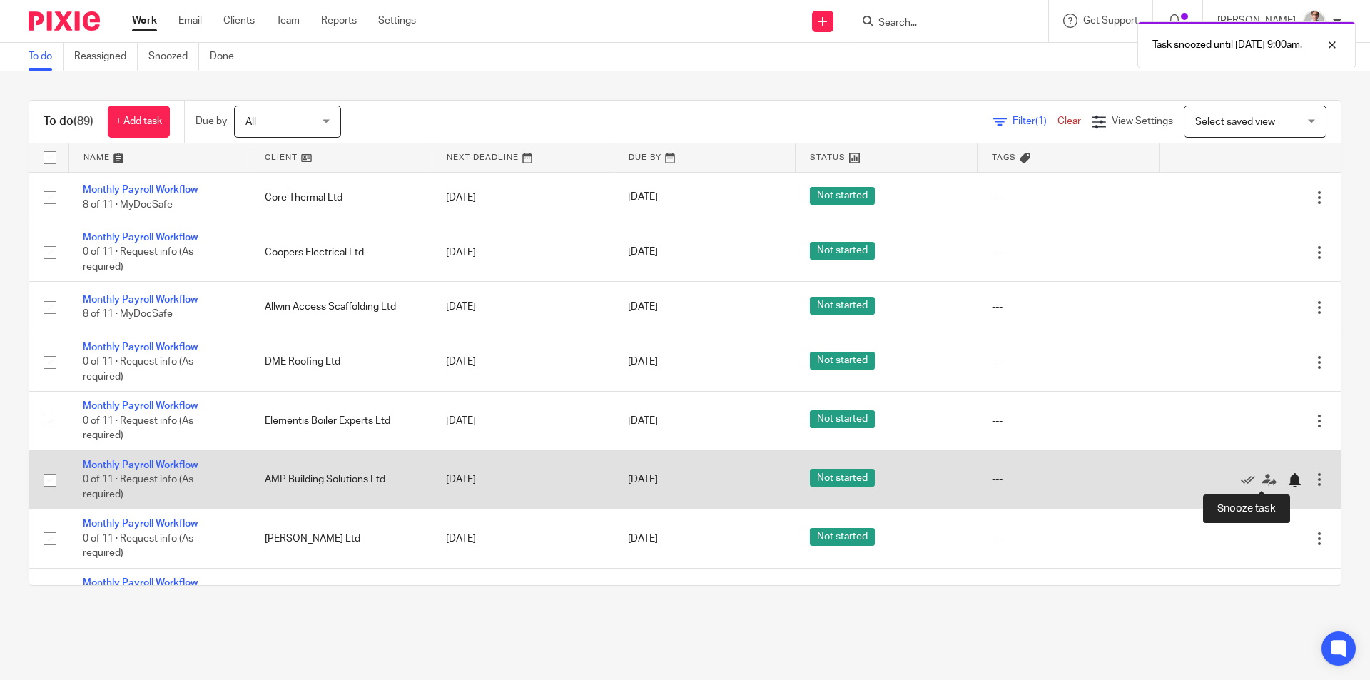
click at [1287, 481] on div at bounding box center [1294, 480] width 14 height 14
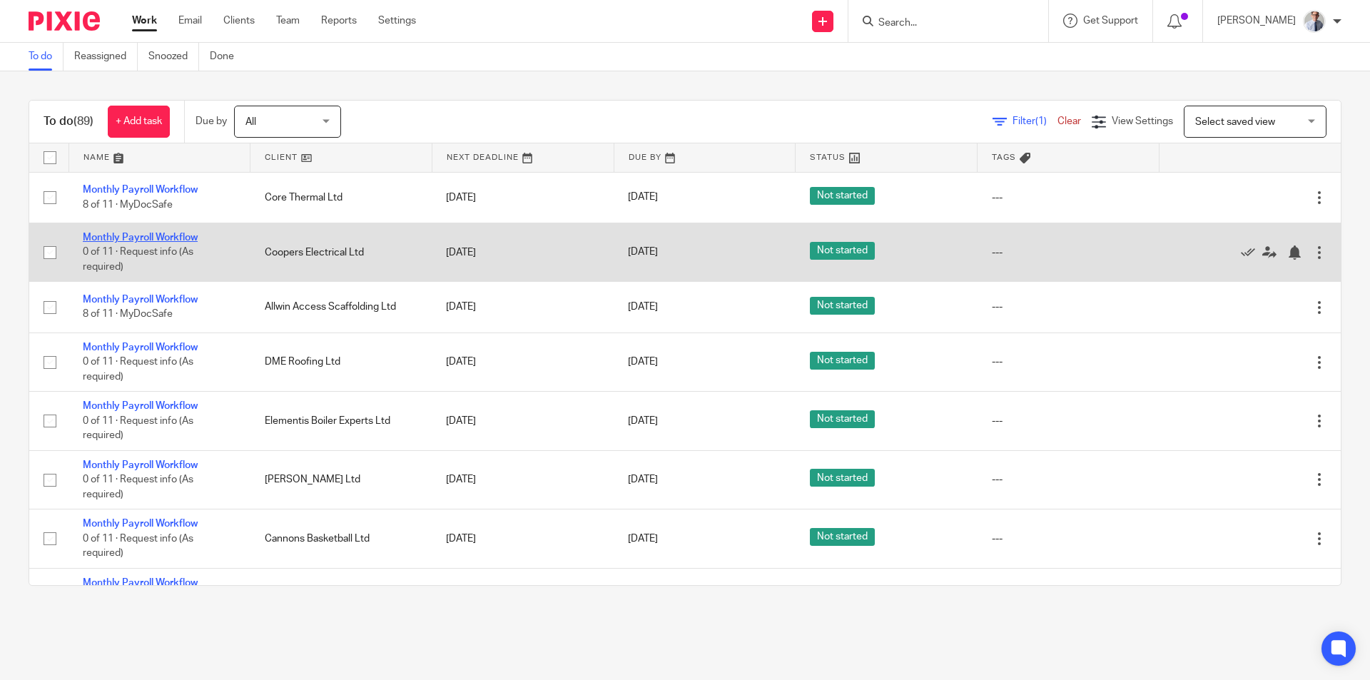
click at [123, 235] on link "Monthly Payroll Workflow" at bounding box center [140, 238] width 115 height 10
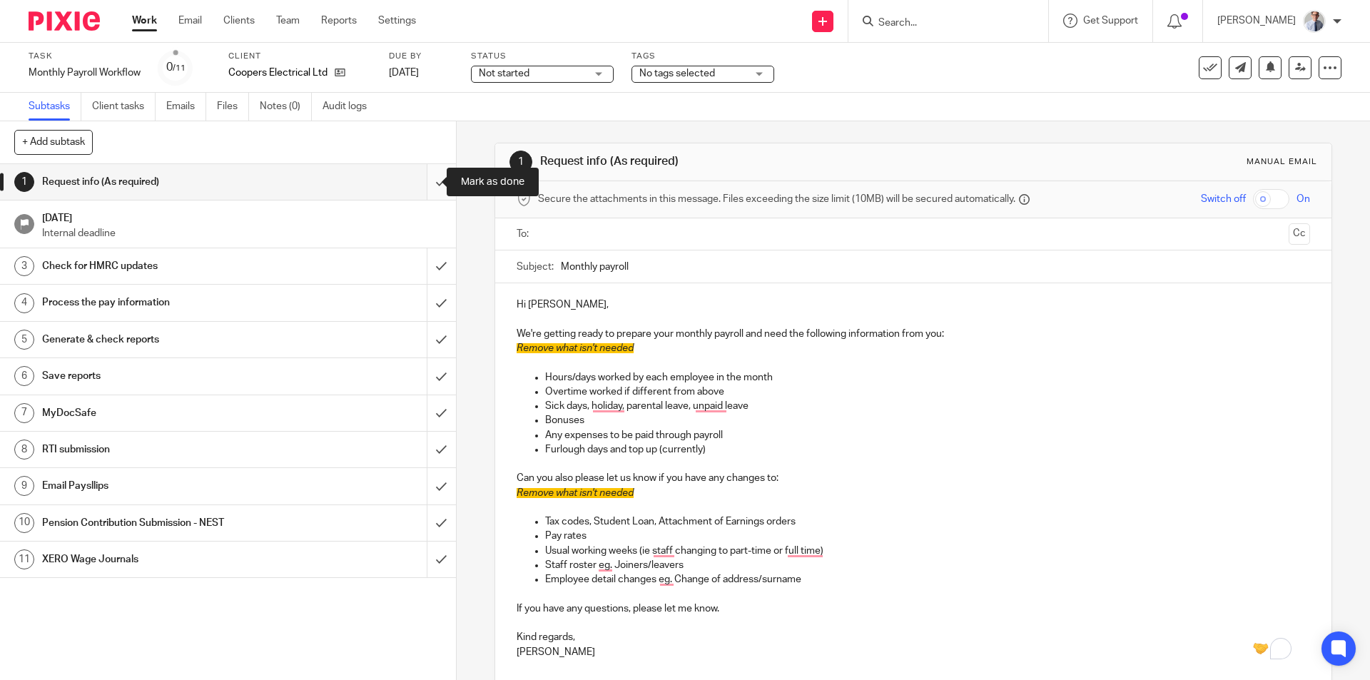
click at [422, 181] on input "submit" at bounding box center [228, 182] width 456 height 36
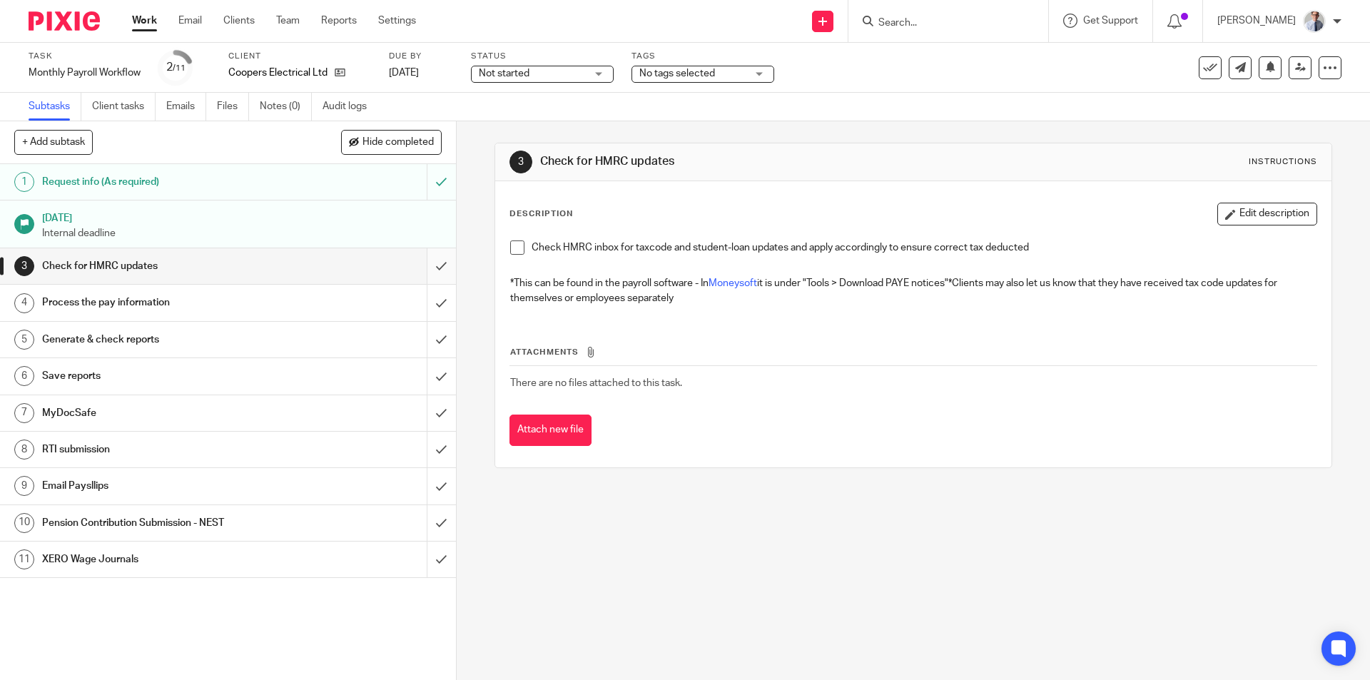
drag, startPoint x: 512, startPoint y: 247, endPoint x: 429, endPoint y: 277, distance: 88.7
click at [512, 247] on span at bounding box center [517, 247] width 14 height 14
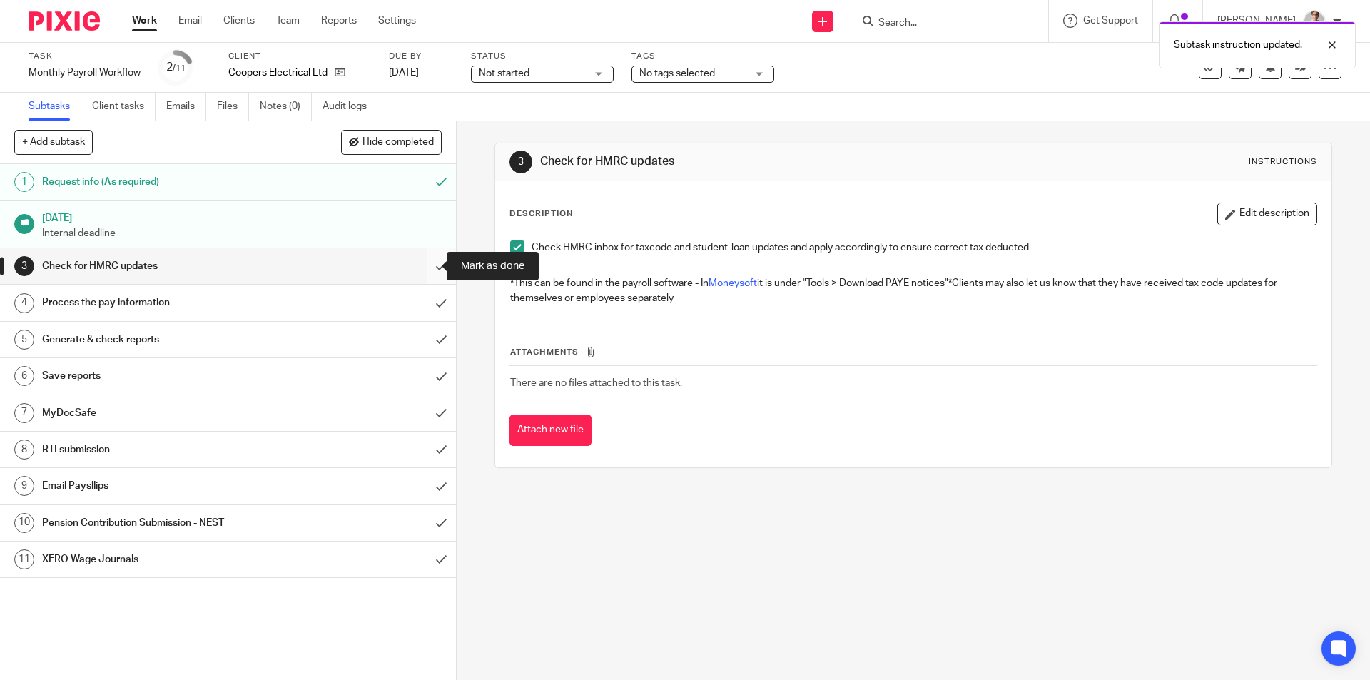
click at [427, 268] on input "submit" at bounding box center [228, 266] width 456 height 36
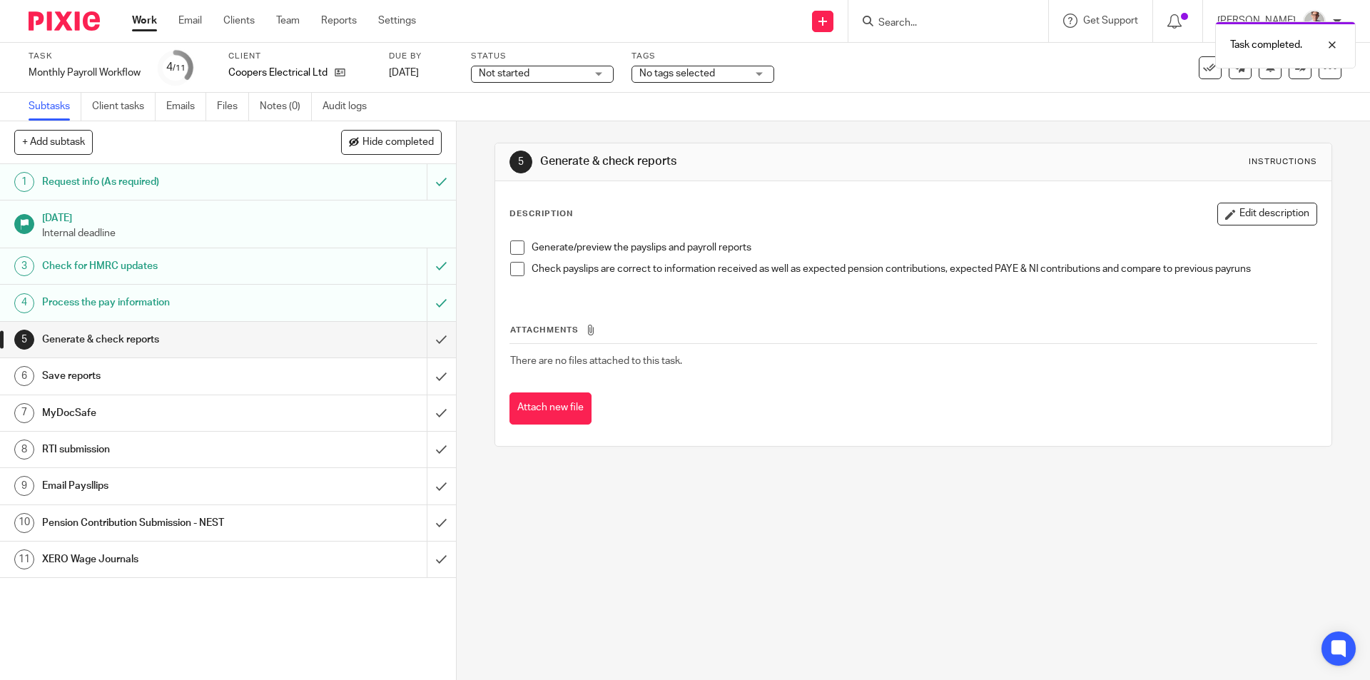
click at [514, 247] on span at bounding box center [517, 247] width 14 height 14
click at [511, 275] on span at bounding box center [517, 269] width 14 height 14
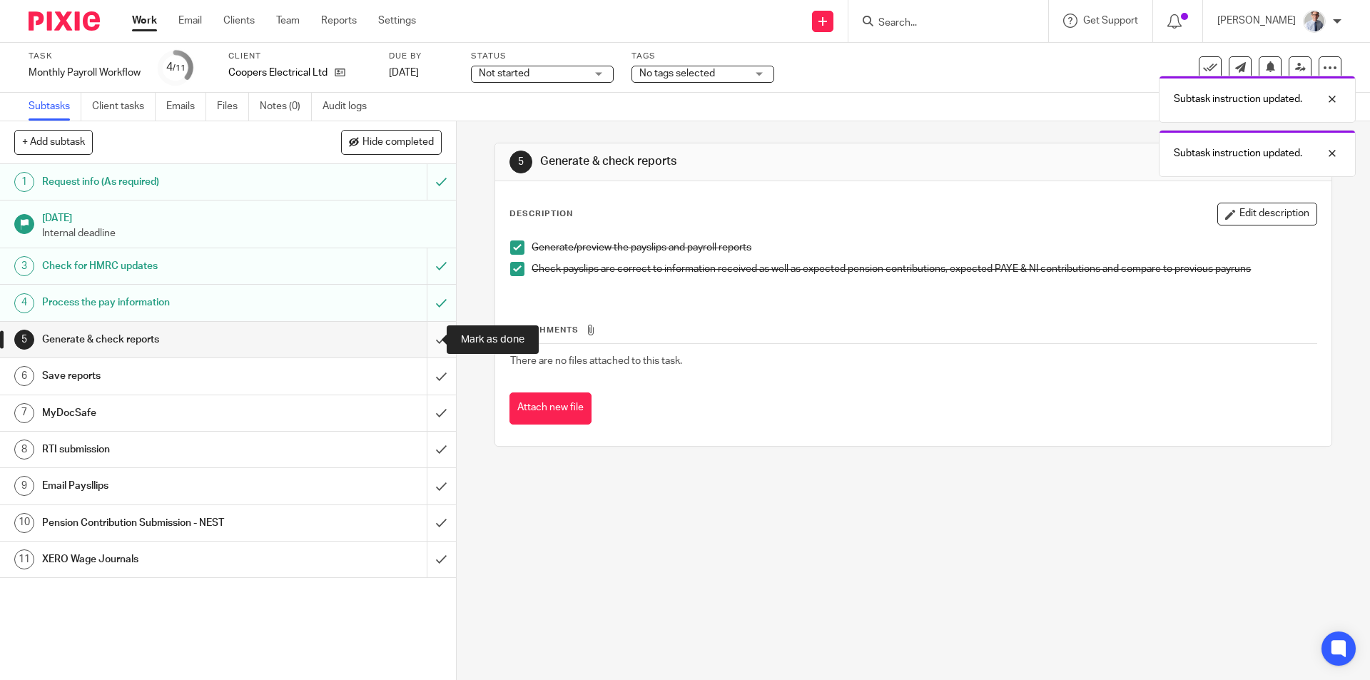
click at [420, 347] on input "submit" at bounding box center [228, 340] width 456 height 36
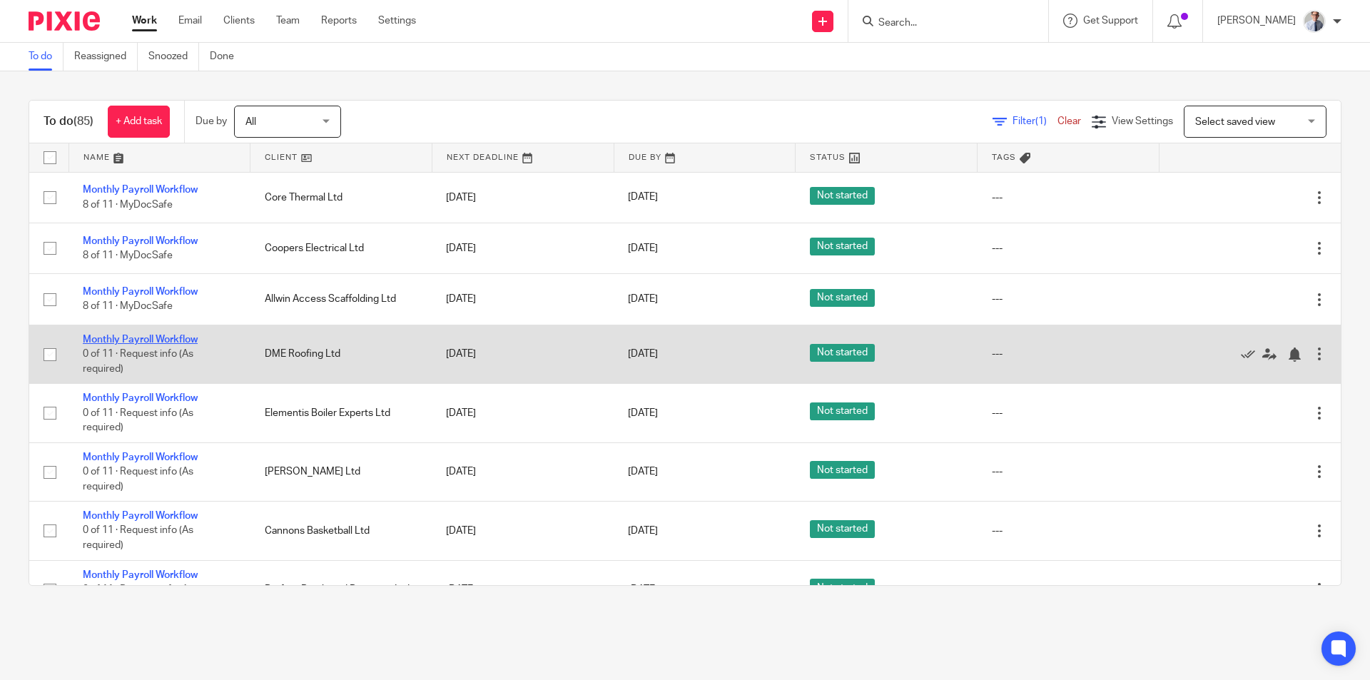
click at [114, 340] on link "Monthly Payroll Workflow" at bounding box center [140, 340] width 115 height 10
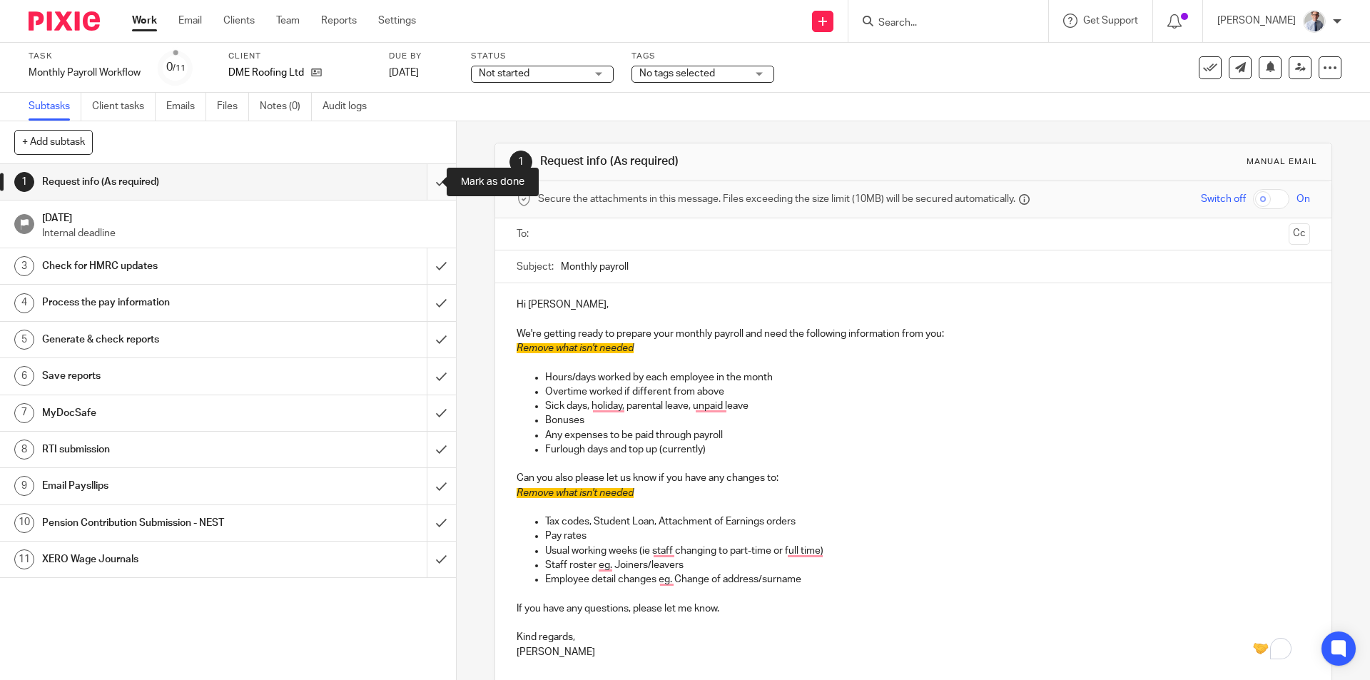
click at [421, 183] on input "submit" at bounding box center [228, 182] width 456 height 36
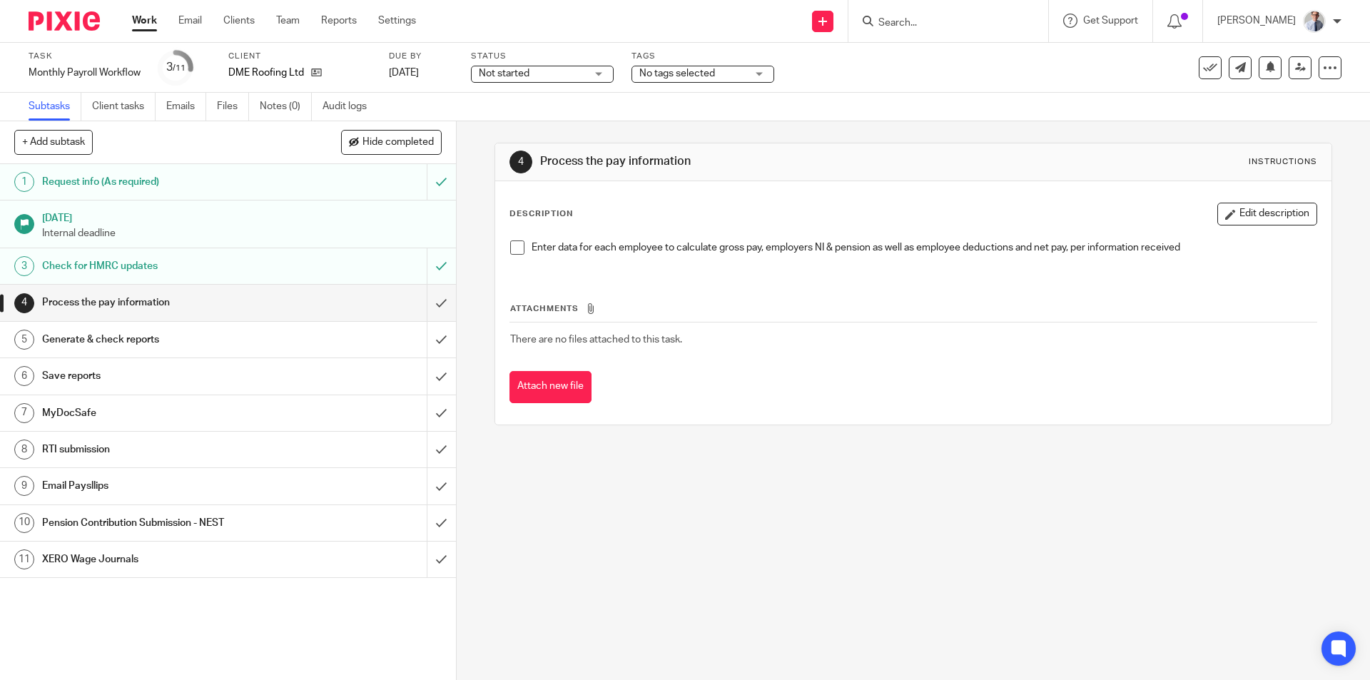
click at [510, 250] on span at bounding box center [517, 247] width 14 height 14
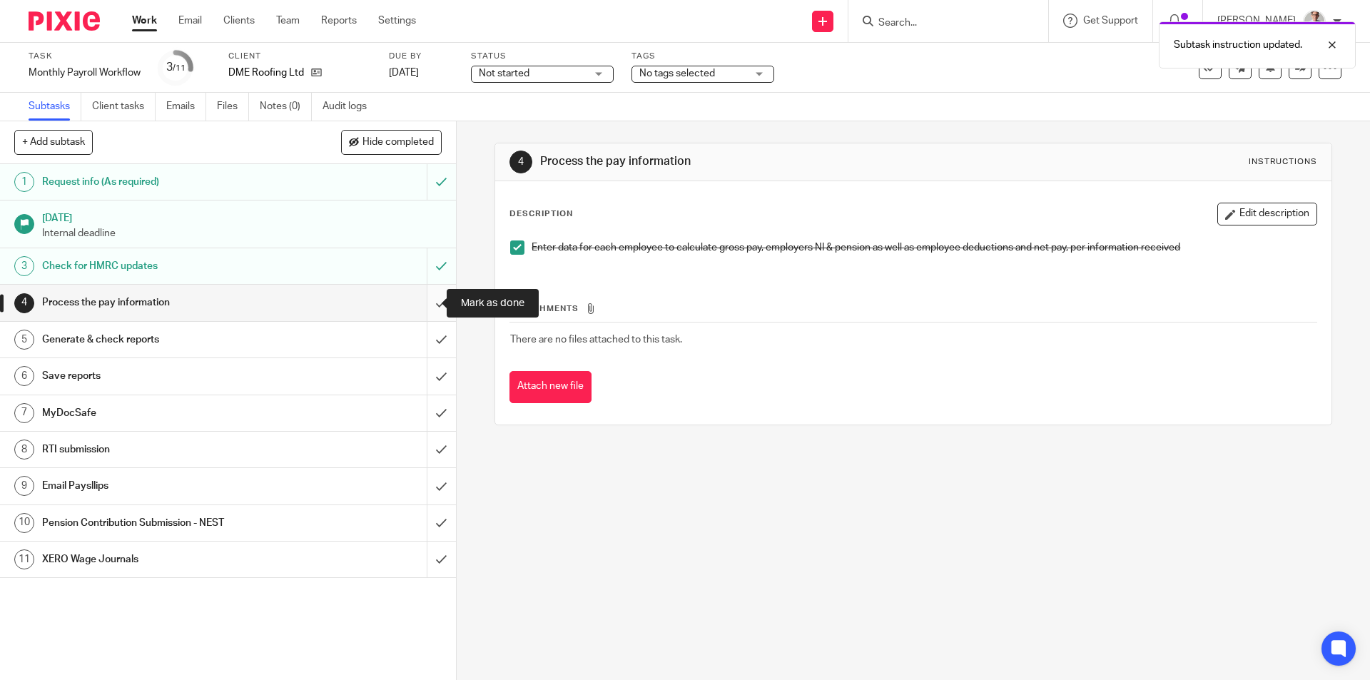
click at [421, 307] on input "submit" at bounding box center [228, 303] width 456 height 36
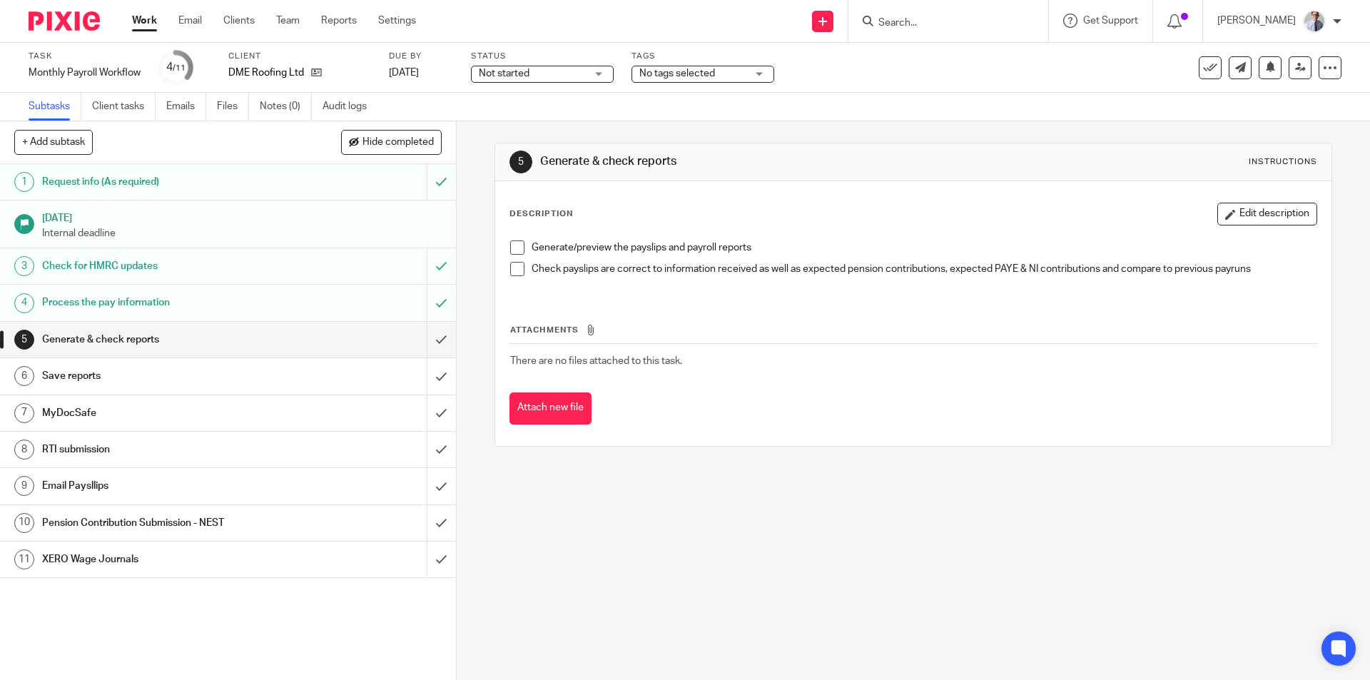
click at [510, 248] on span at bounding box center [517, 247] width 14 height 14
click at [510, 268] on span at bounding box center [517, 269] width 14 height 14
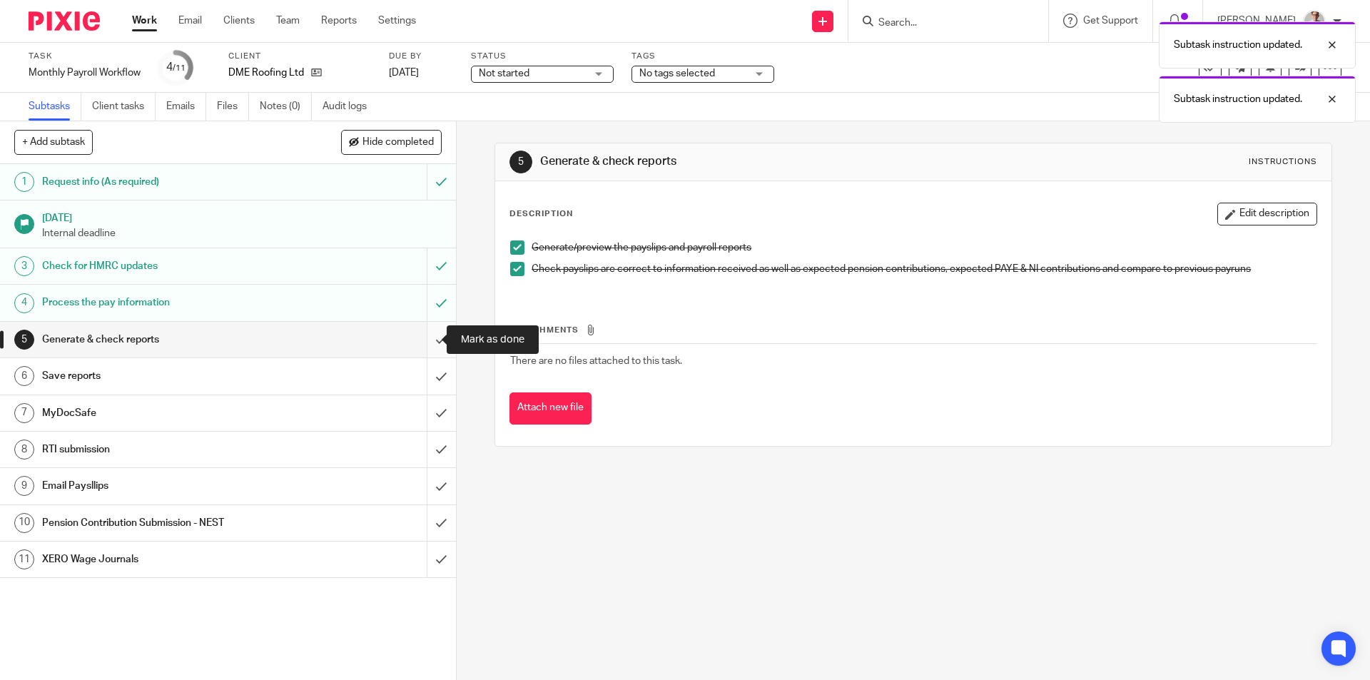
click at [429, 337] on input "submit" at bounding box center [228, 340] width 456 height 36
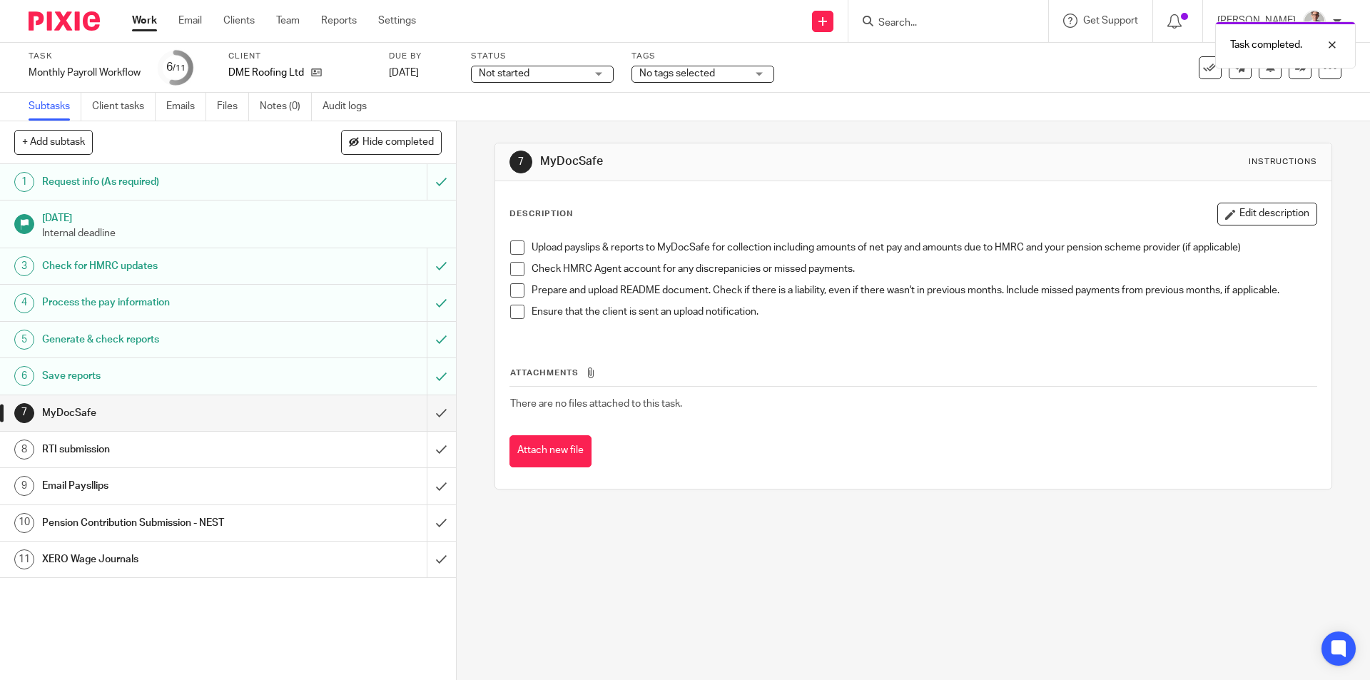
click at [278, 453] on h1 "RTI submission" at bounding box center [165, 449] width 247 height 21
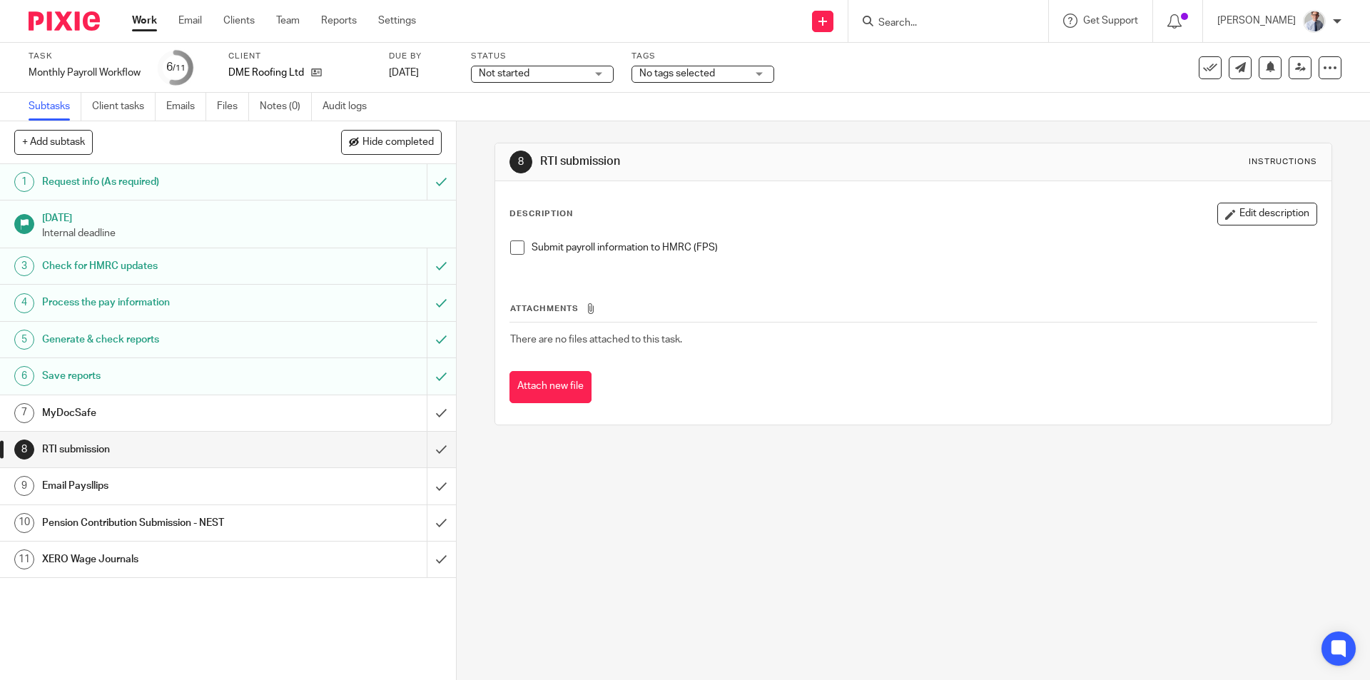
click at [510, 250] on span at bounding box center [517, 247] width 14 height 14
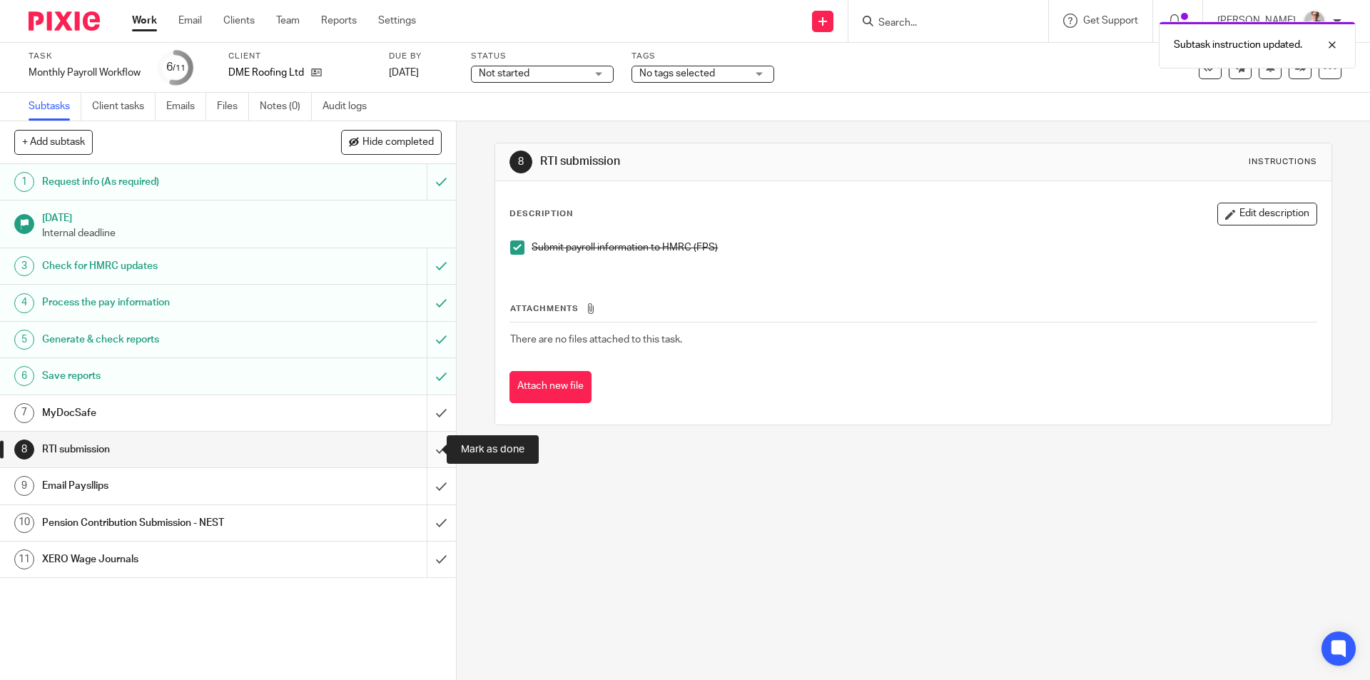
click at [421, 452] on input "submit" at bounding box center [228, 450] width 456 height 36
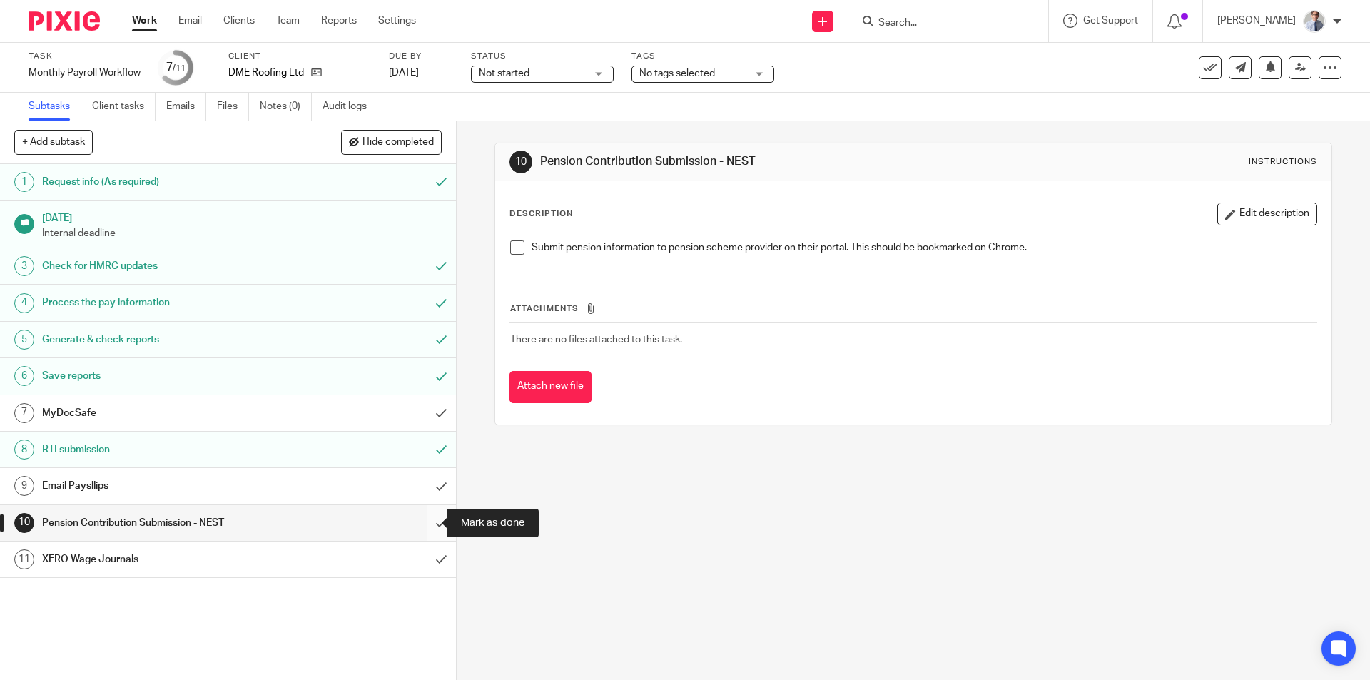
click at [428, 517] on input "submit" at bounding box center [228, 523] width 456 height 36
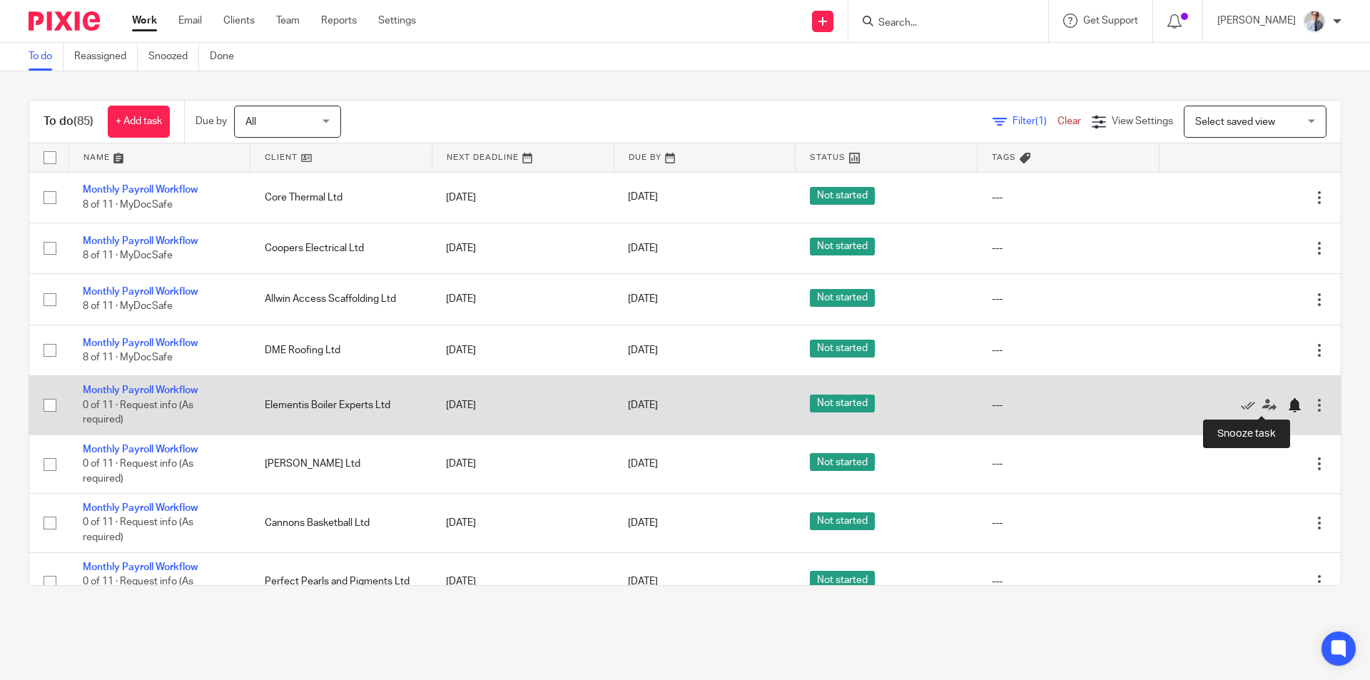
click at [1287, 404] on div at bounding box center [1294, 405] width 14 height 14
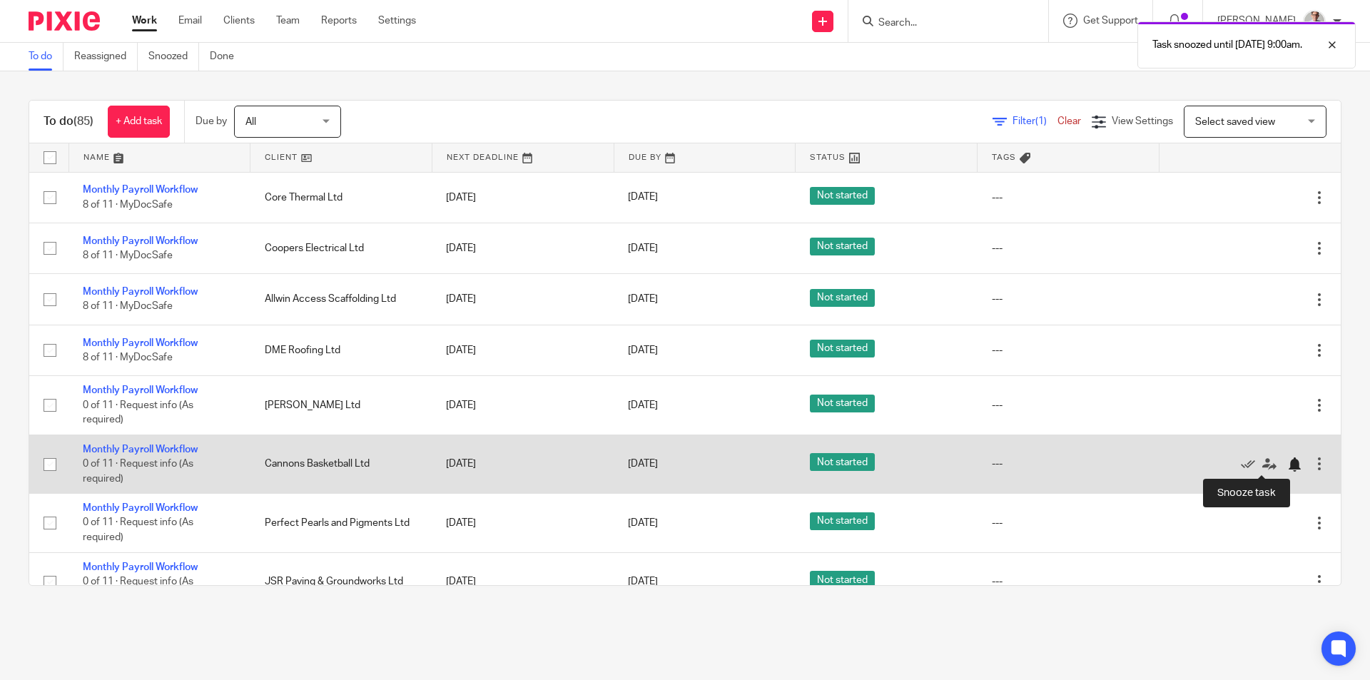
click at [1287, 468] on div at bounding box center [1294, 464] width 14 height 14
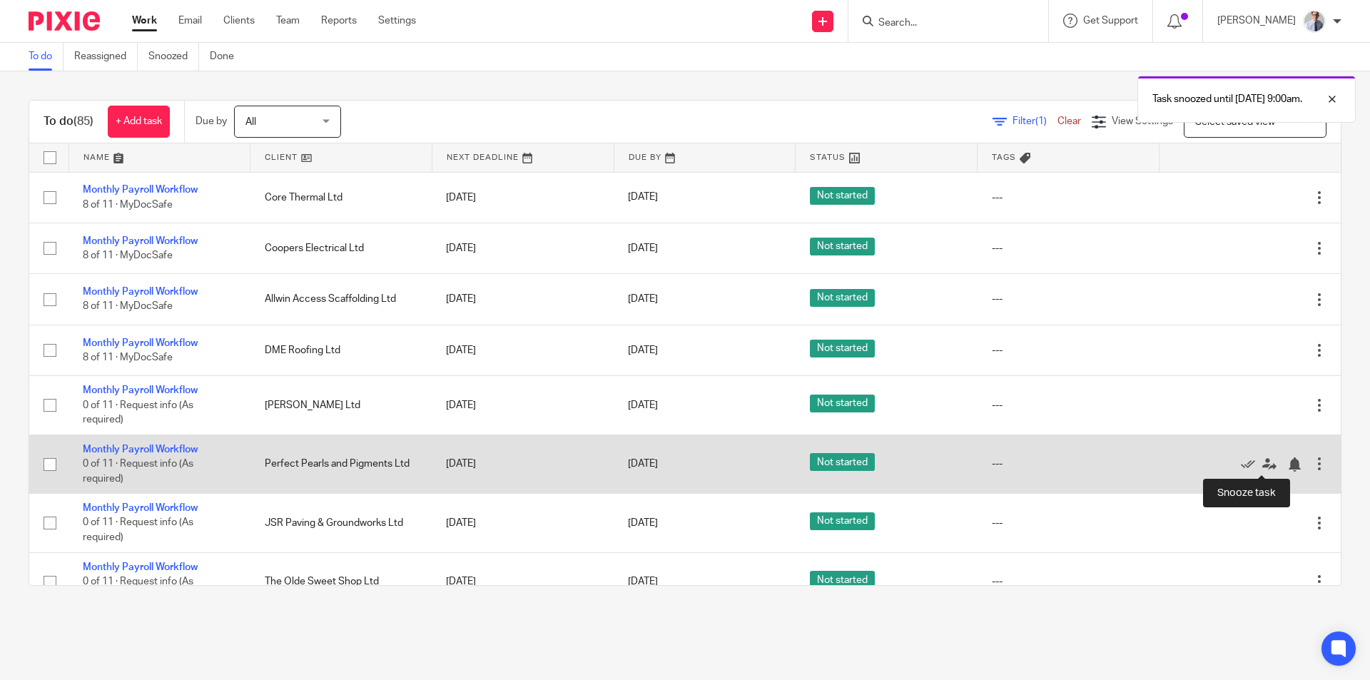
drag, startPoint x: 1255, startPoint y: 467, endPoint x: 1229, endPoint y: 481, distance: 29.0
click at [1287, 467] on div at bounding box center [1294, 464] width 14 height 14
click at [1287, 465] on div at bounding box center [1294, 464] width 14 height 14
click at [1287, 462] on div at bounding box center [1294, 464] width 14 height 14
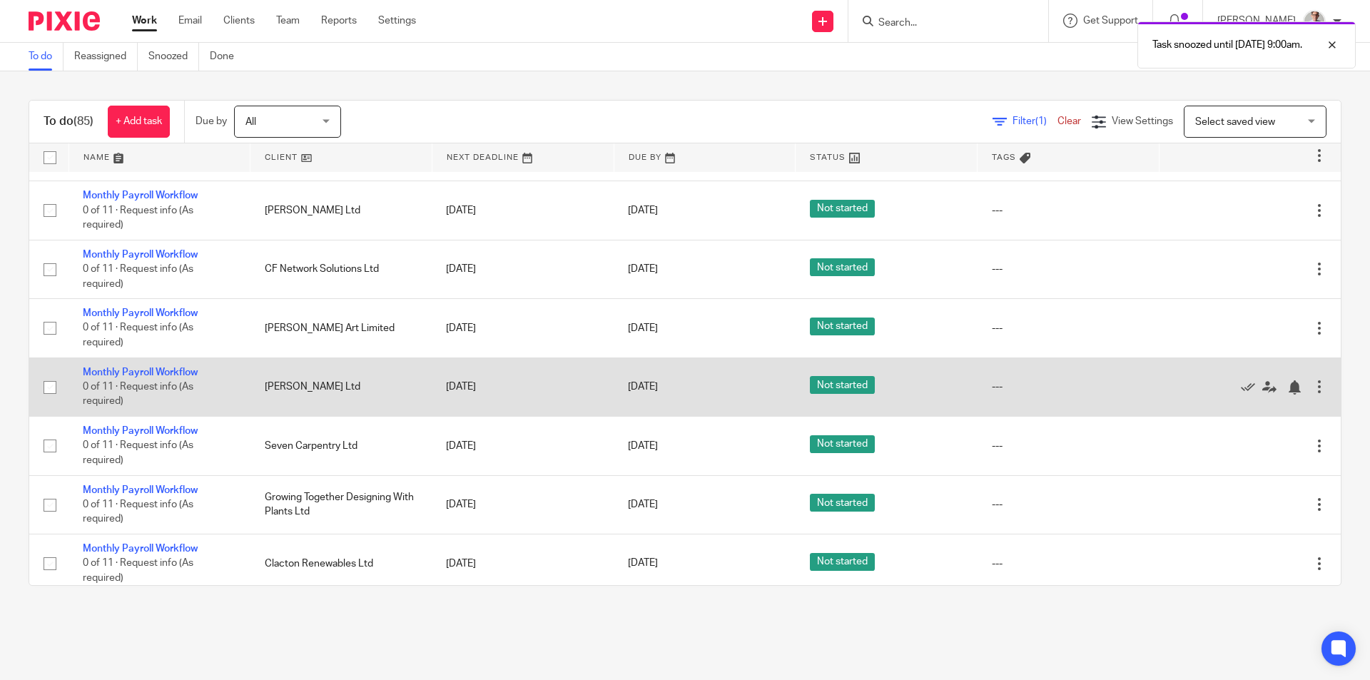
scroll to position [214, 0]
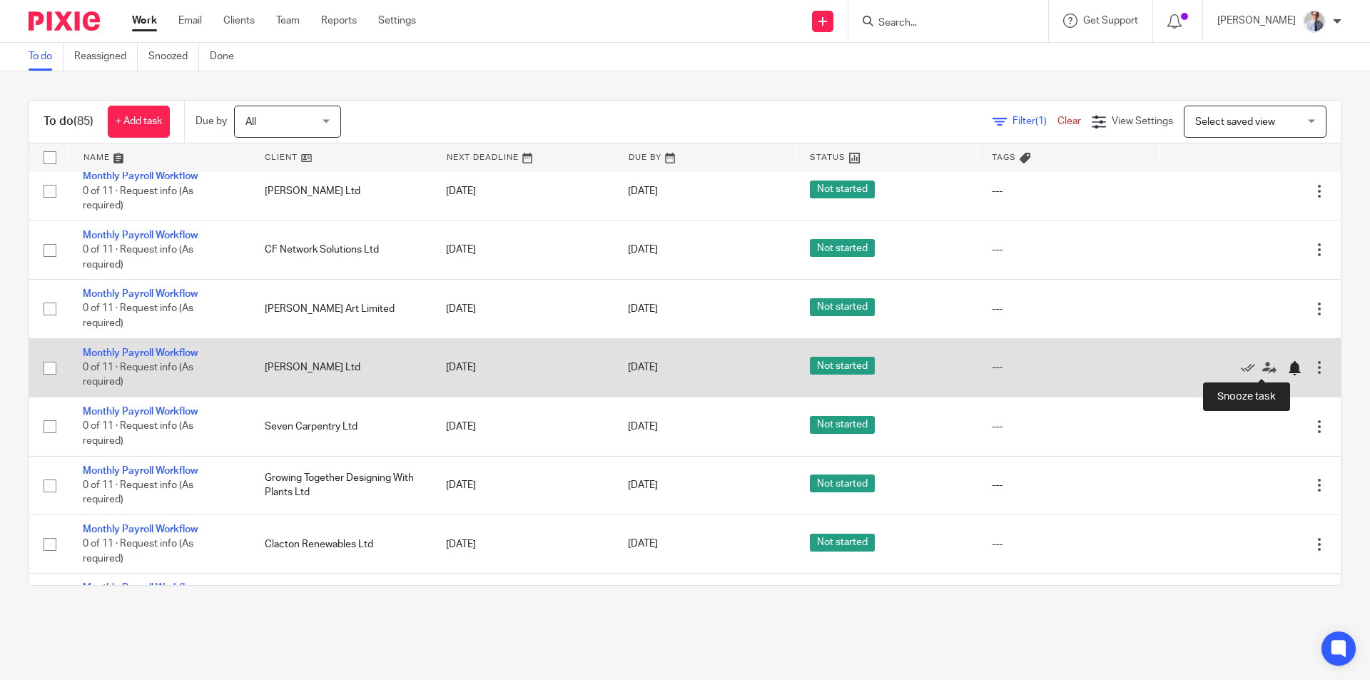
click at [1287, 368] on div at bounding box center [1294, 368] width 14 height 14
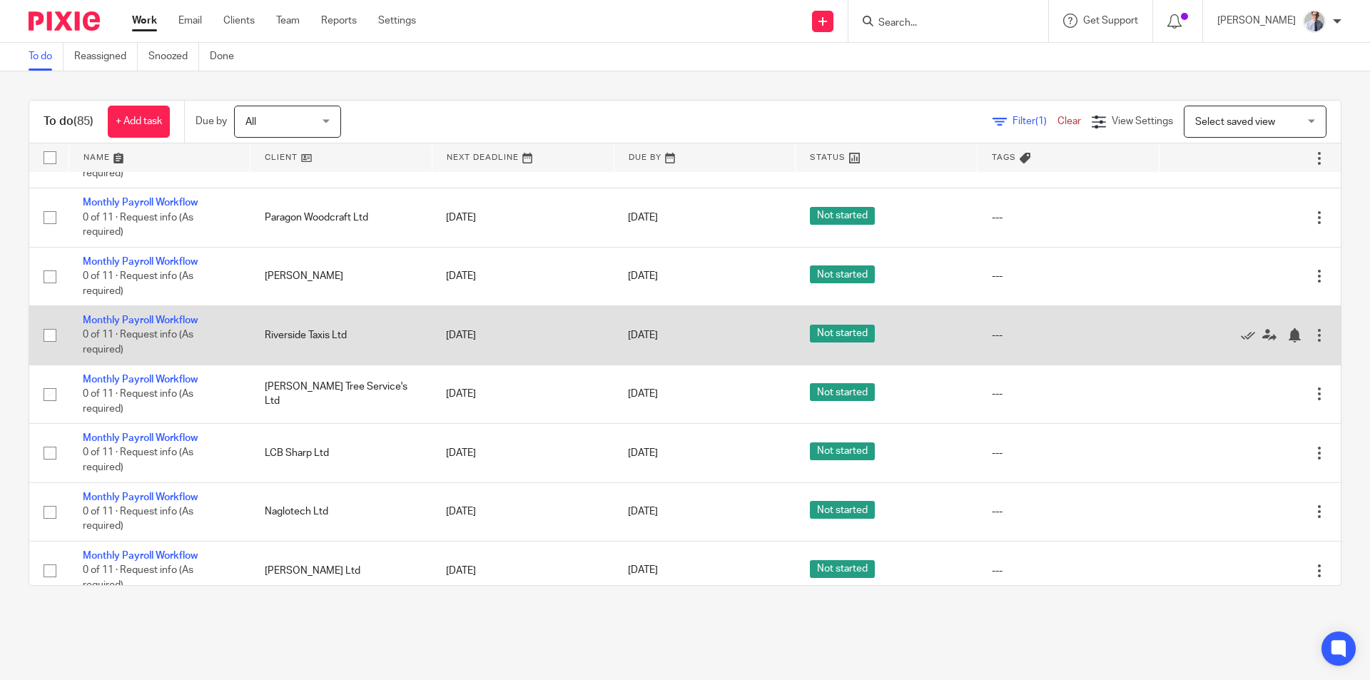
scroll to position [1141, 0]
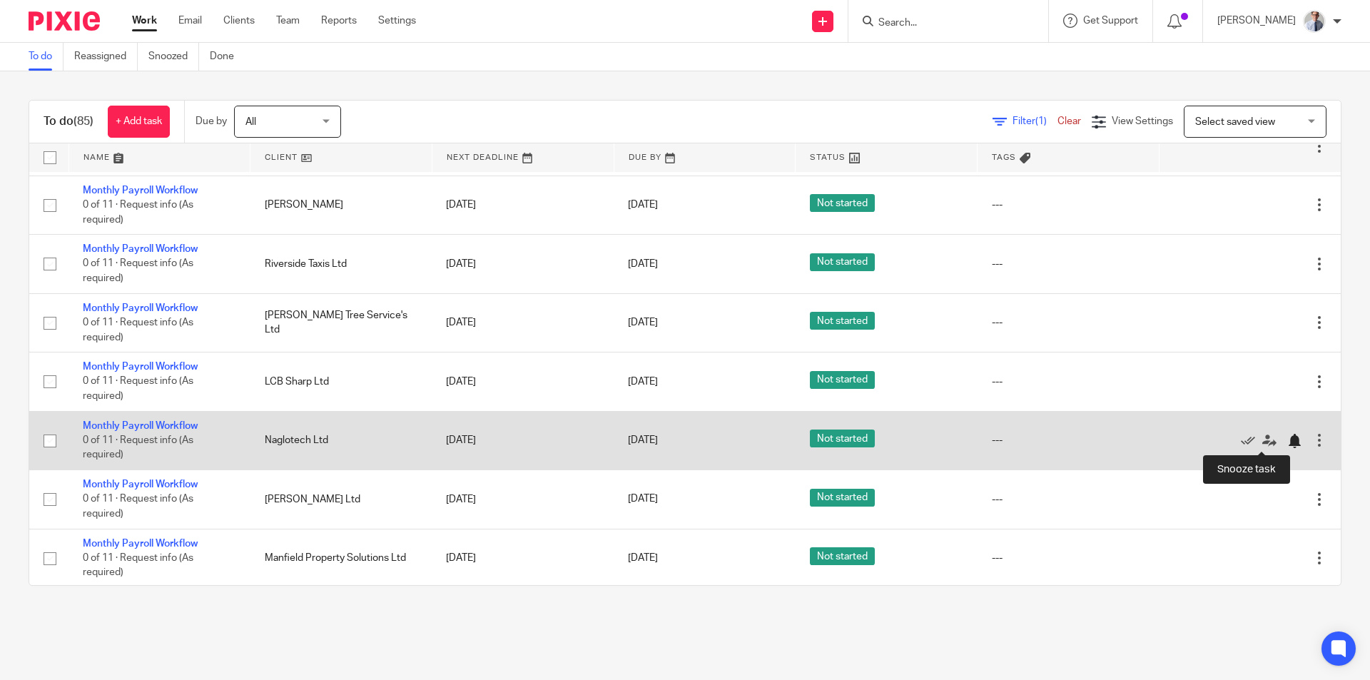
click at [1287, 442] on div at bounding box center [1294, 441] width 14 height 14
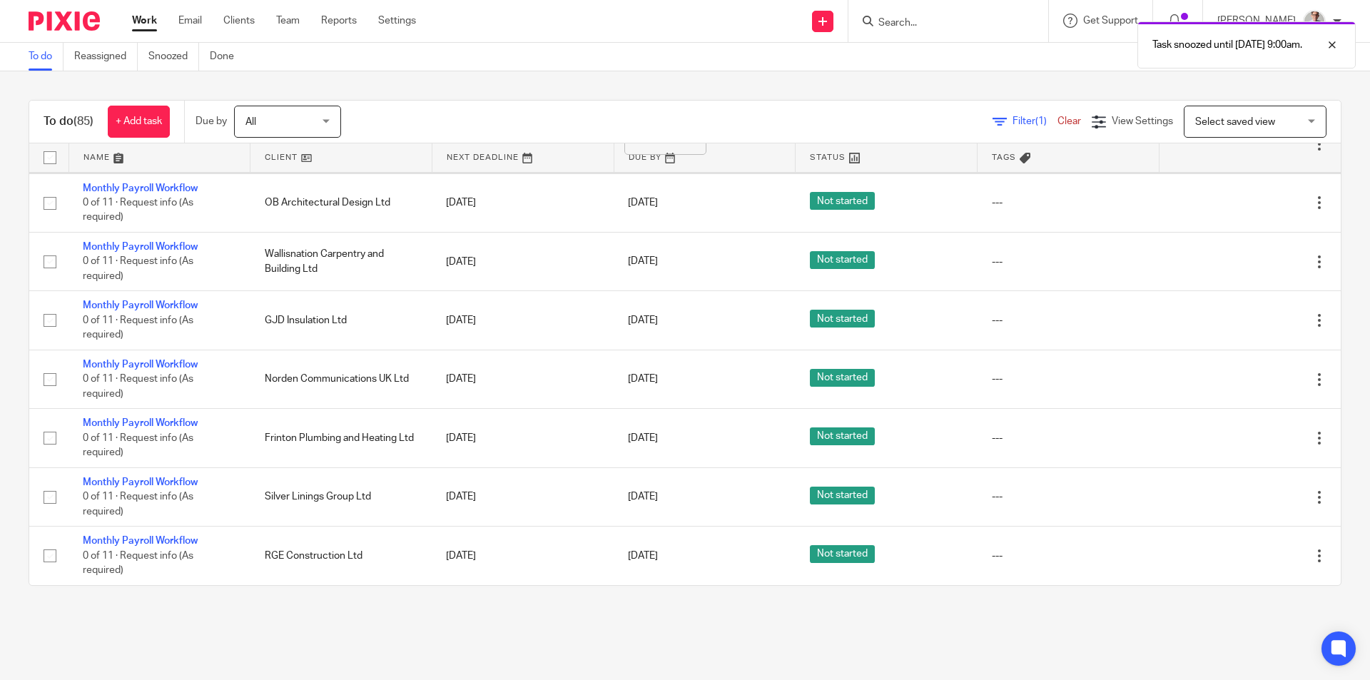
scroll to position [1498, 0]
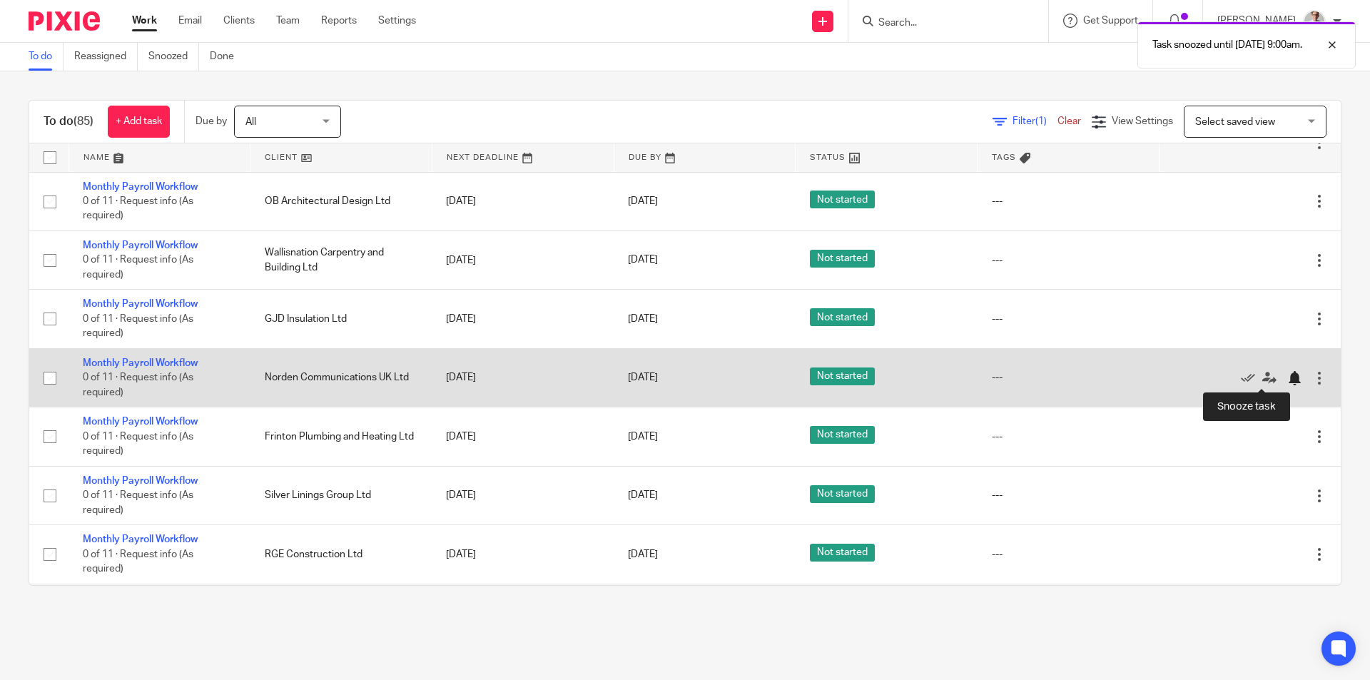
click at [1287, 379] on div at bounding box center [1294, 378] width 14 height 14
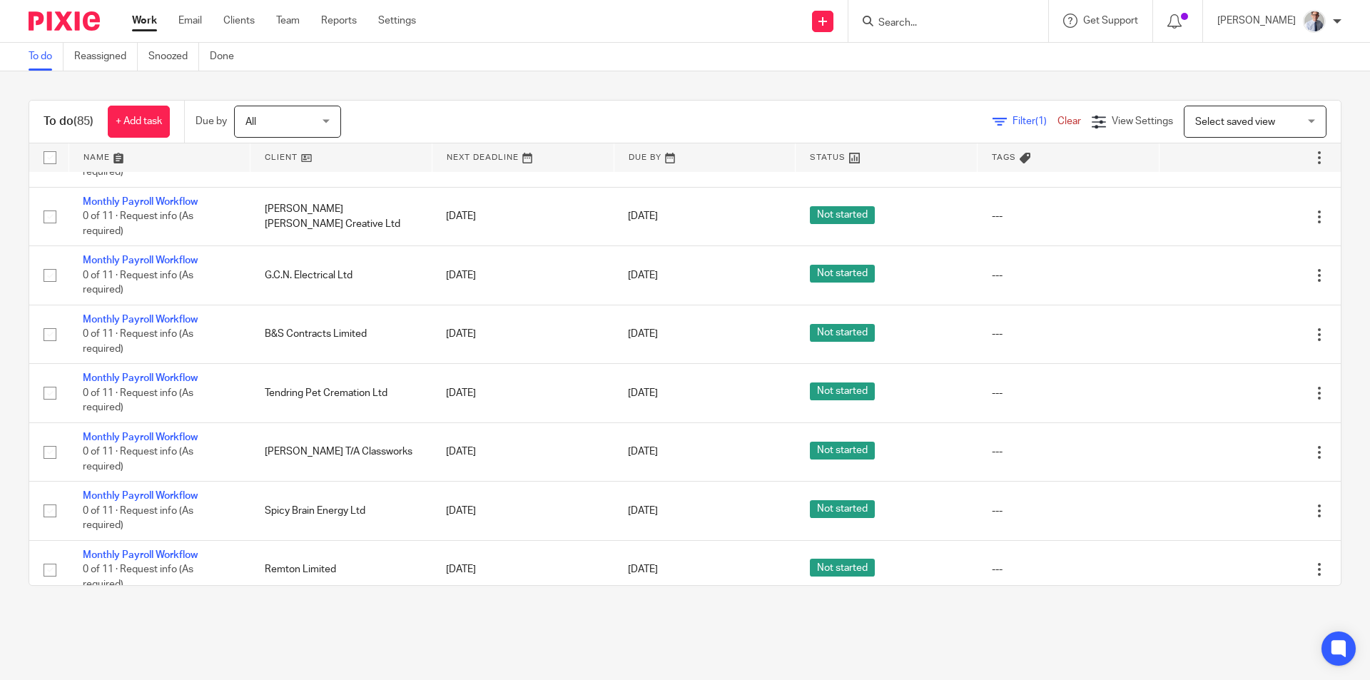
scroll to position [3567, 0]
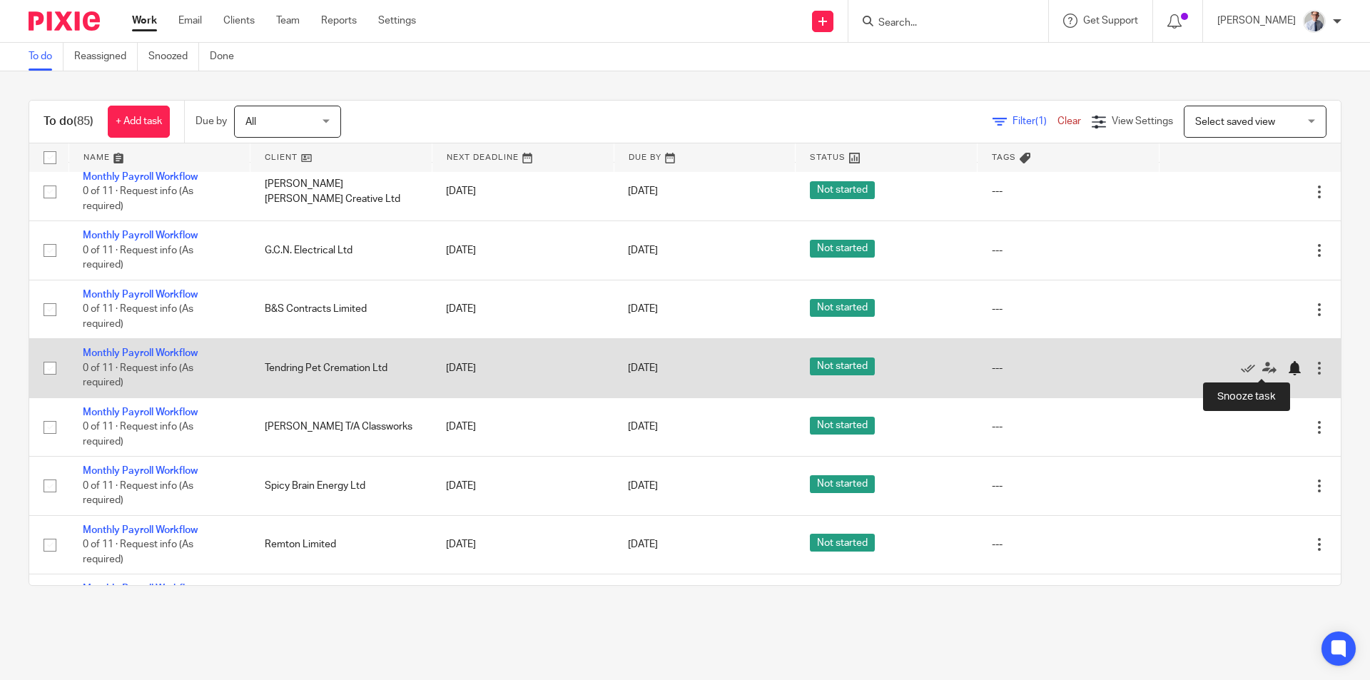
click at [1287, 369] on div at bounding box center [1294, 368] width 14 height 14
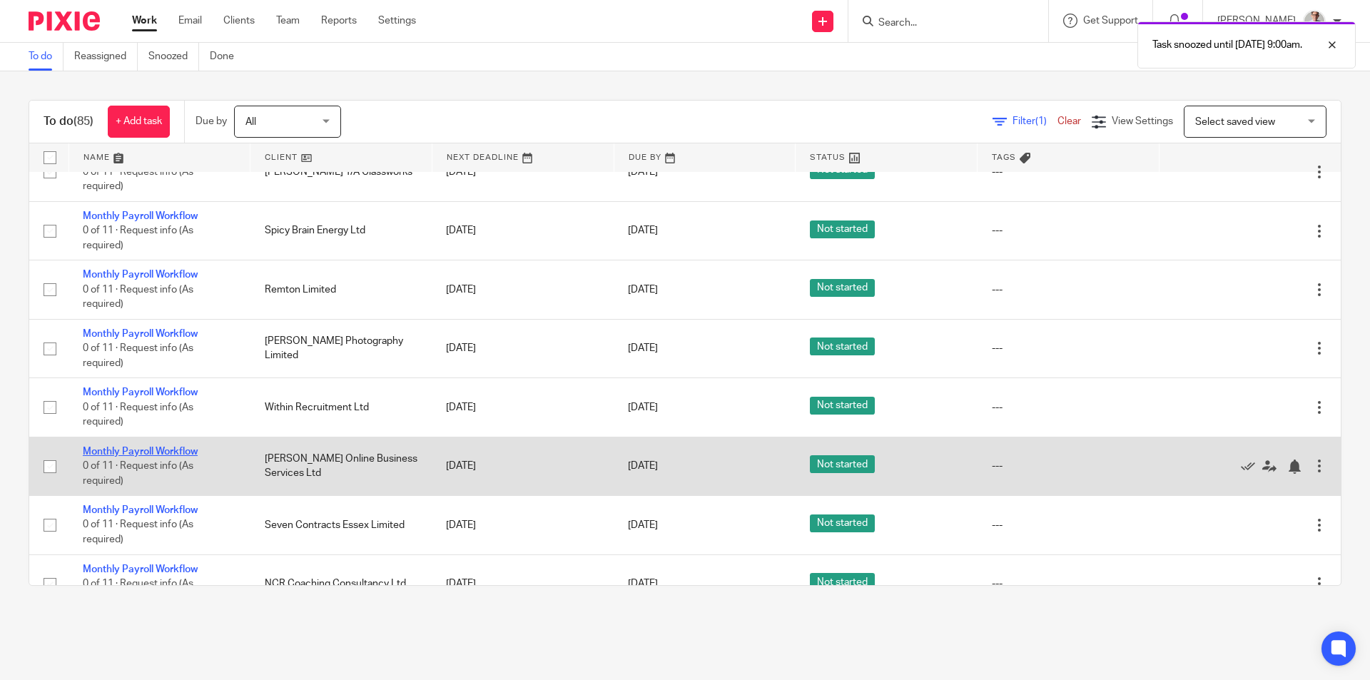
scroll to position [3781, 0]
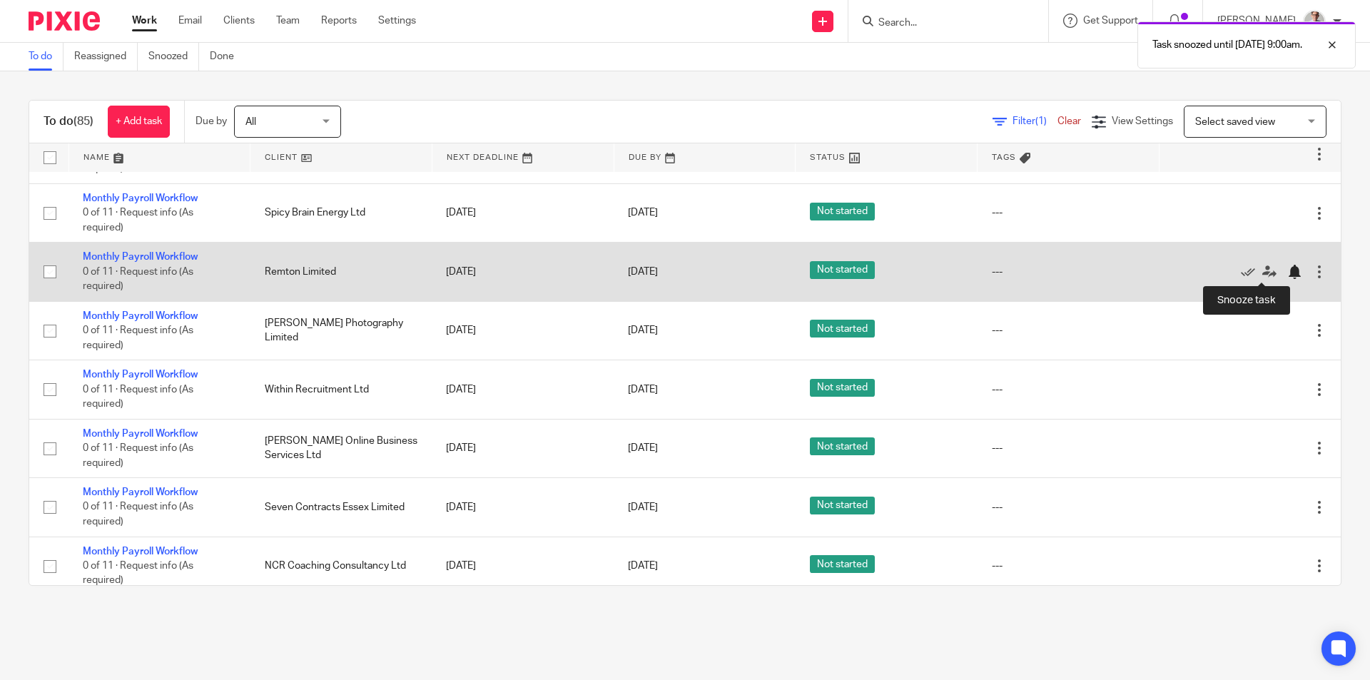
click at [1287, 275] on div at bounding box center [1294, 272] width 14 height 14
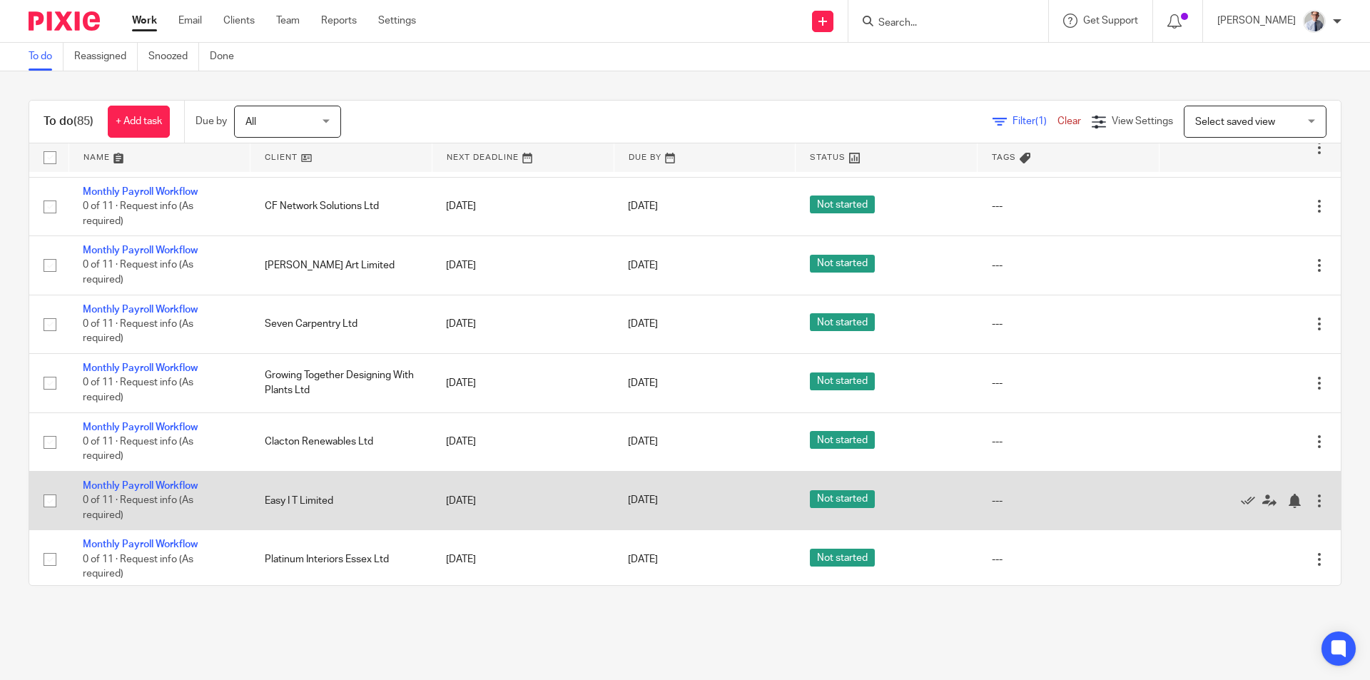
scroll to position [0, 0]
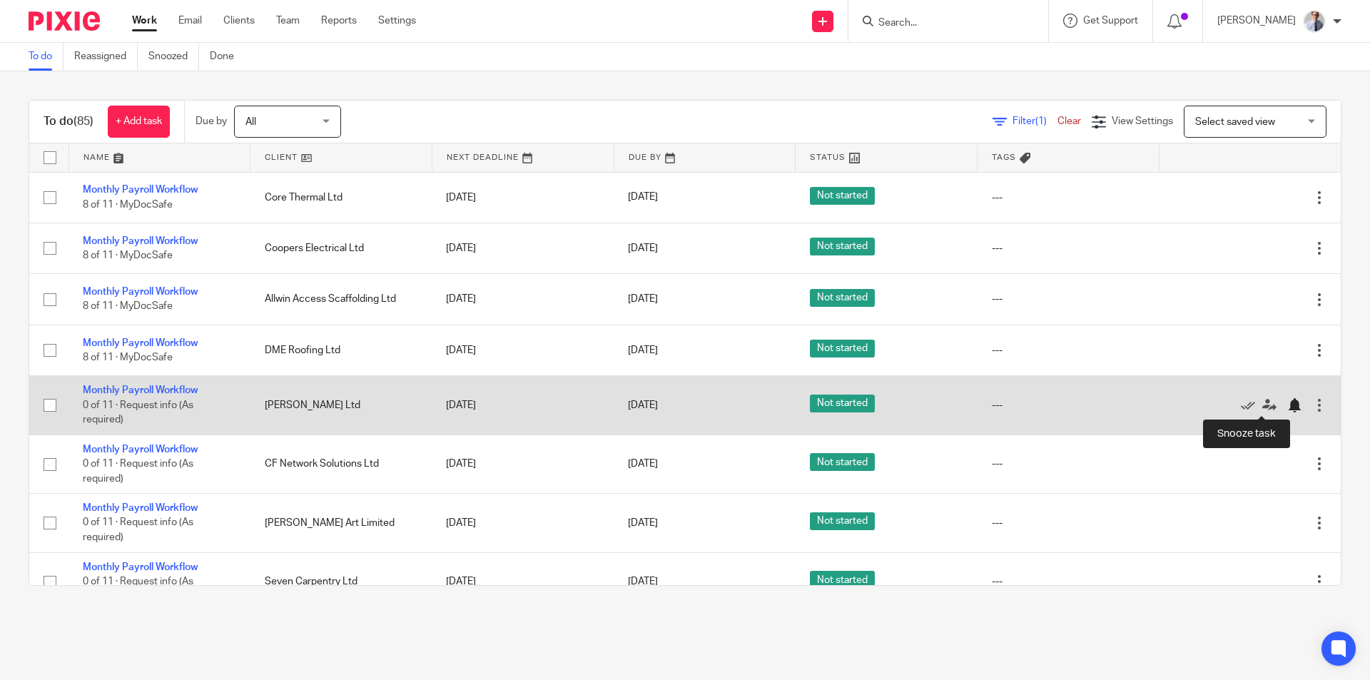
click at [1287, 408] on div at bounding box center [1294, 405] width 14 height 14
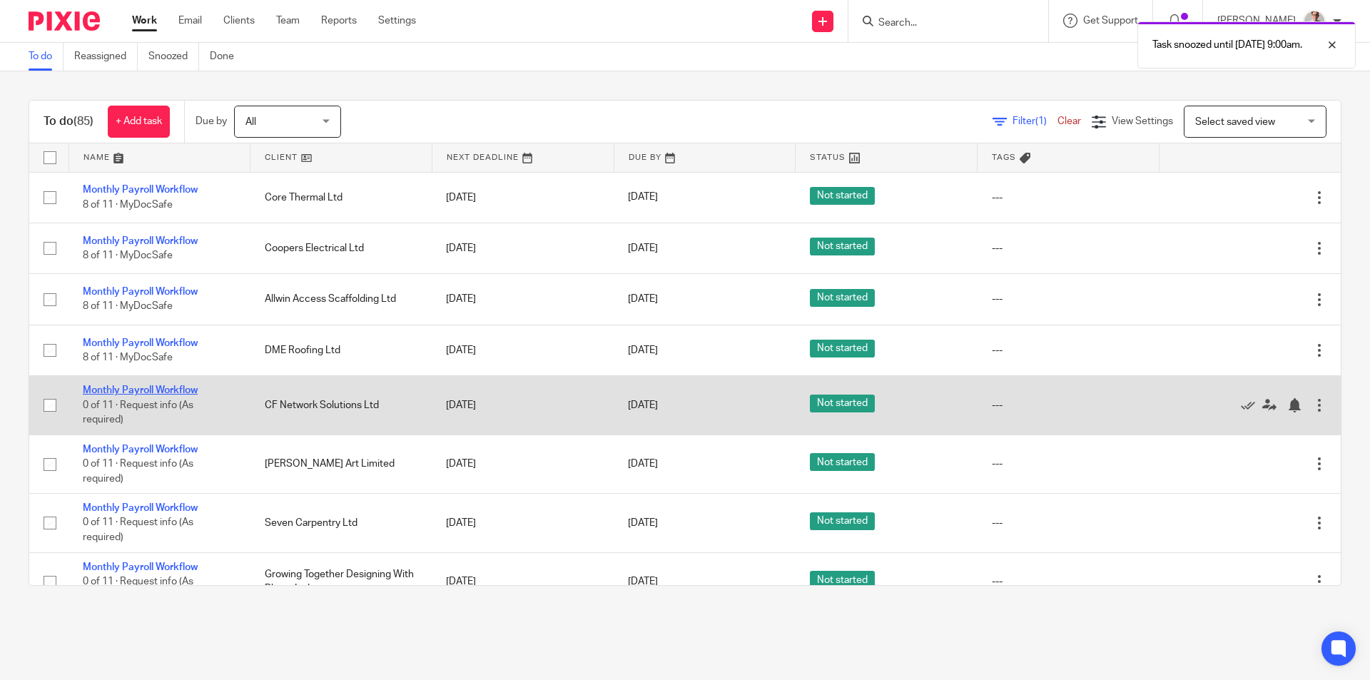
click at [126, 389] on link "Monthly Payroll Workflow" at bounding box center [140, 390] width 115 height 10
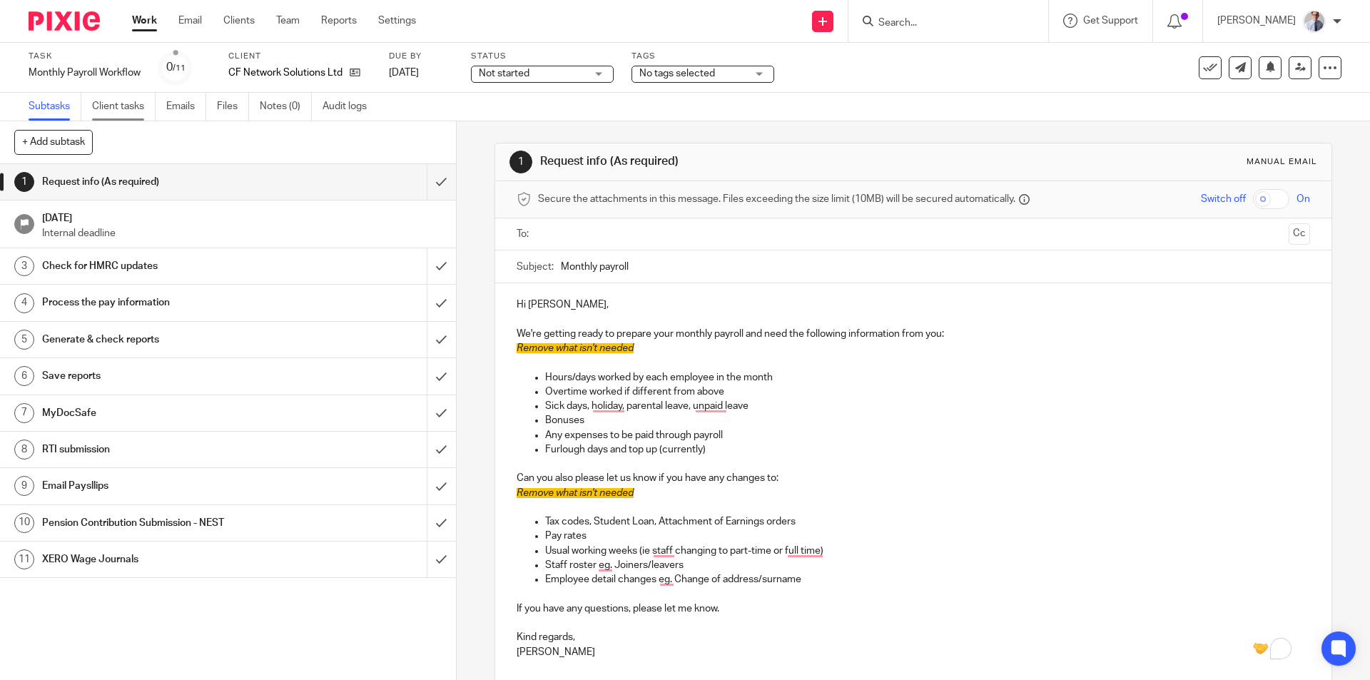
click at [131, 111] on link "Client tasks" at bounding box center [123, 107] width 63 height 28
click at [126, 108] on link "Client tasks" at bounding box center [123, 107] width 63 height 28
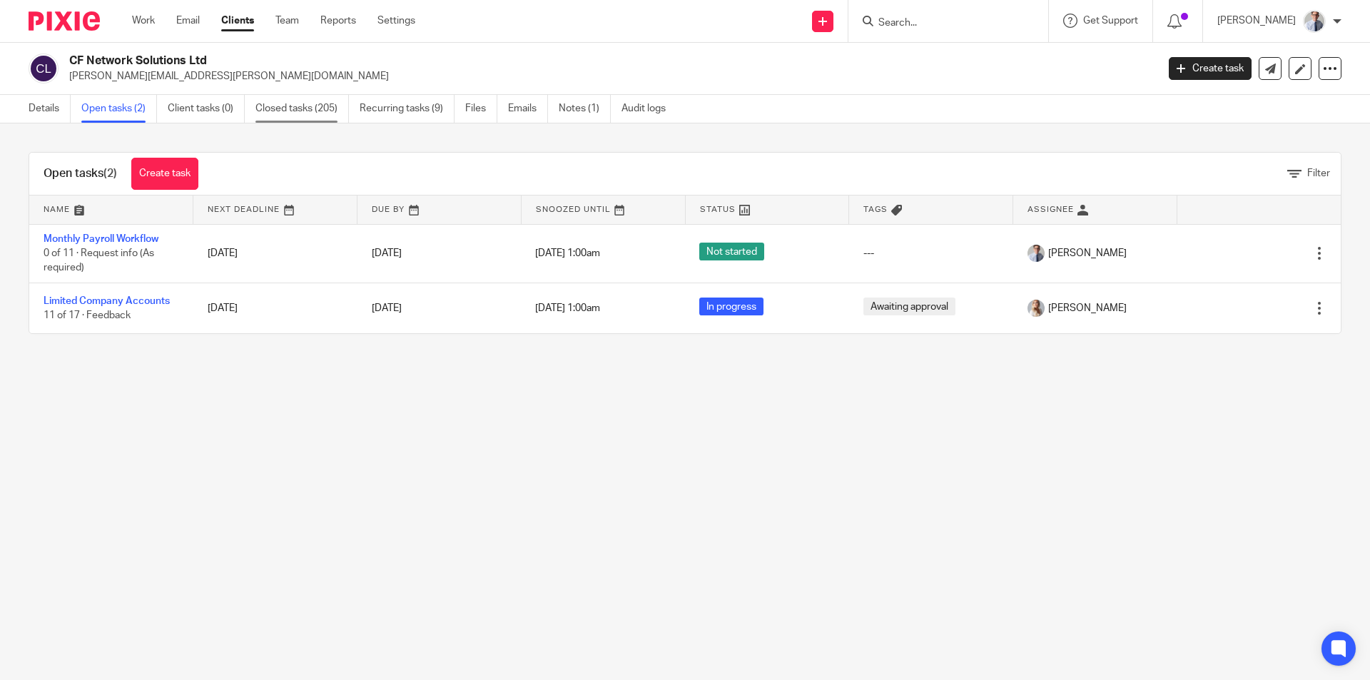
click at [285, 106] on link "Closed tasks (205)" at bounding box center [301, 109] width 93 height 28
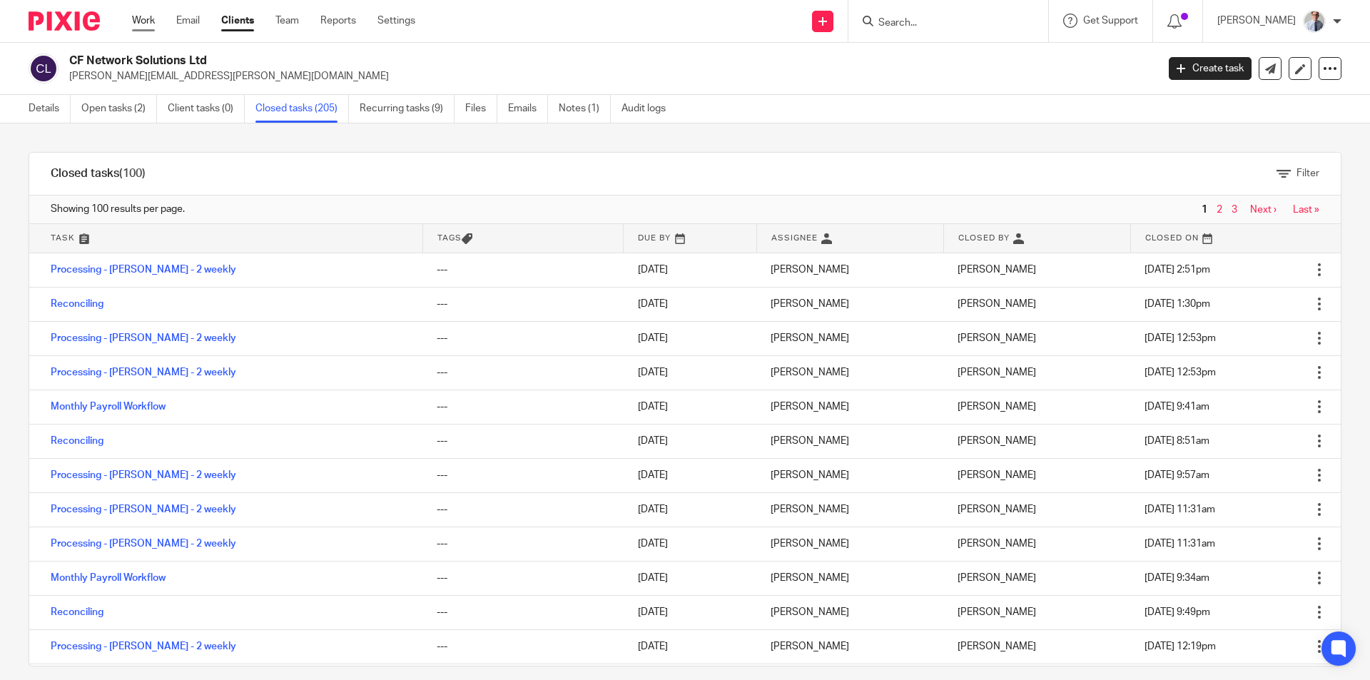
click at [134, 19] on link "Work" at bounding box center [143, 21] width 23 height 14
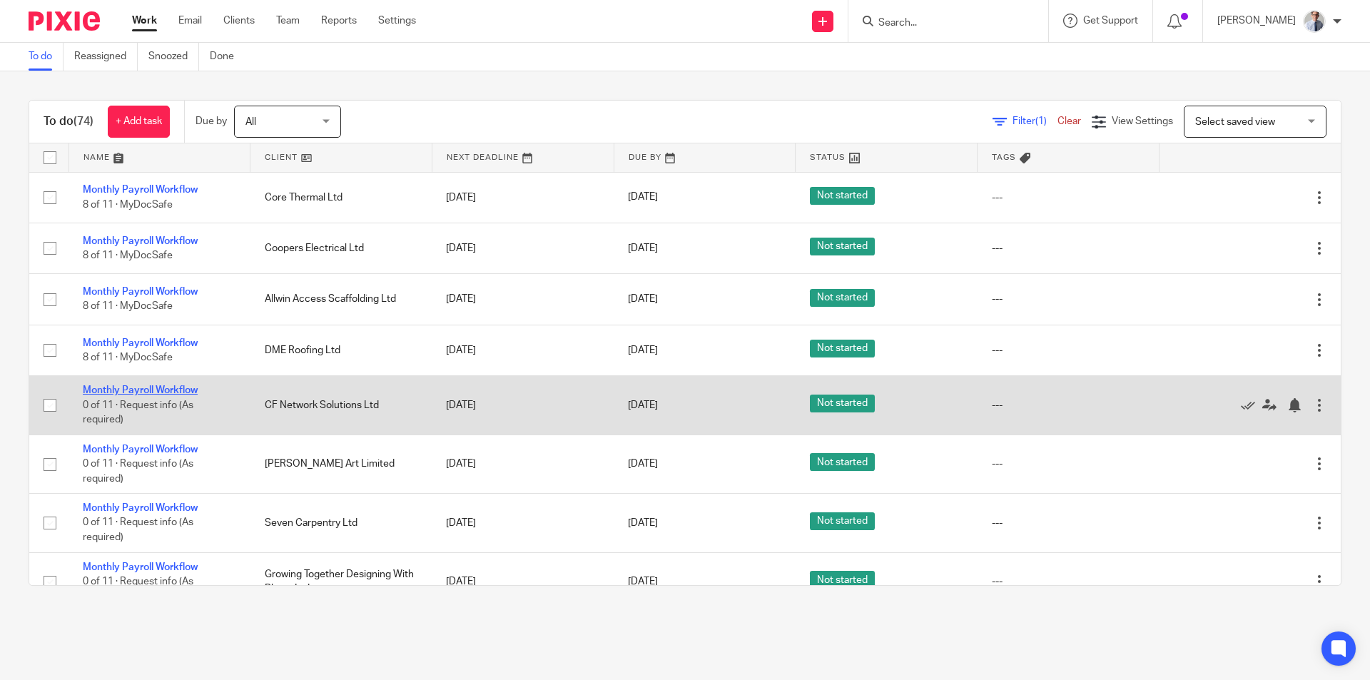
click at [110, 389] on link "Monthly Payroll Workflow" at bounding box center [140, 390] width 115 height 10
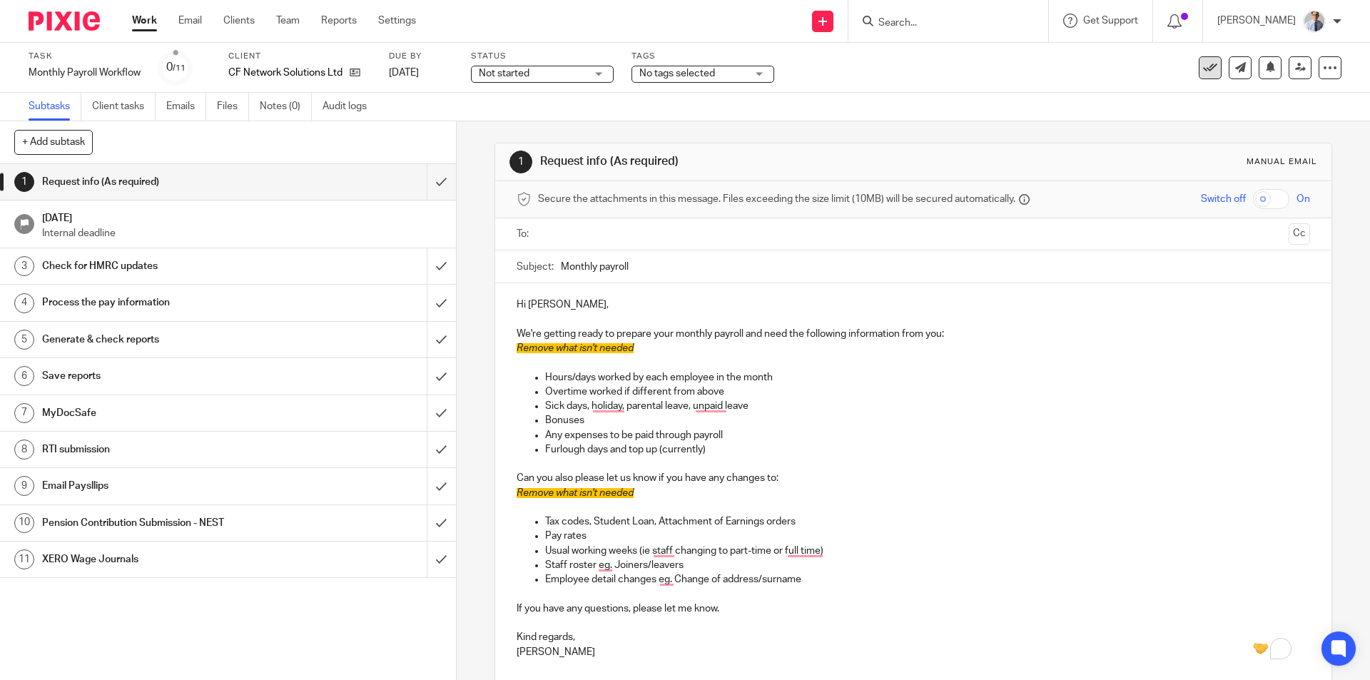
click at [1203, 72] on icon at bounding box center [1210, 68] width 14 height 14
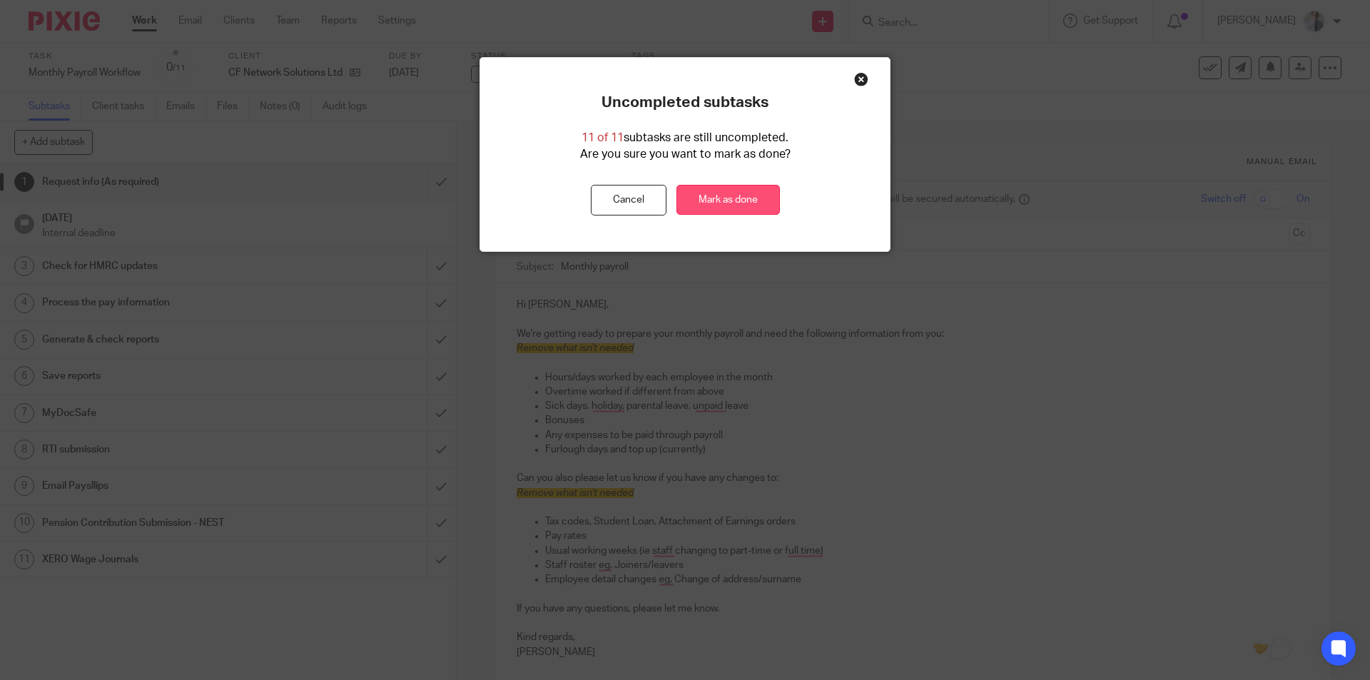
click at [739, 185] on link "Mark as done" at bounding box center [727, 200] width 103 height 31
click at [738, 203] on link "Mark as done" at bounding box center [727, 200] width 103 height 31
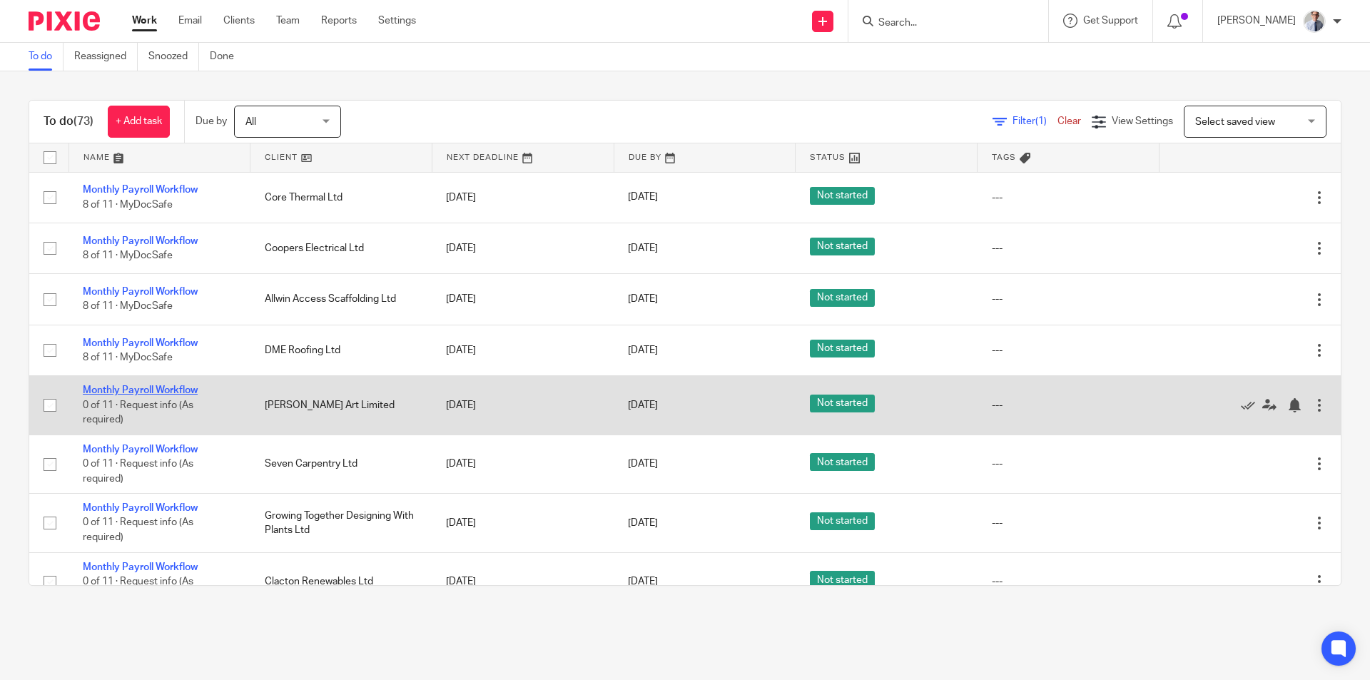
click at [153, 388] on link "Monthly Payroll Workflow" at bounding box center [140, 390] width 115 height 10
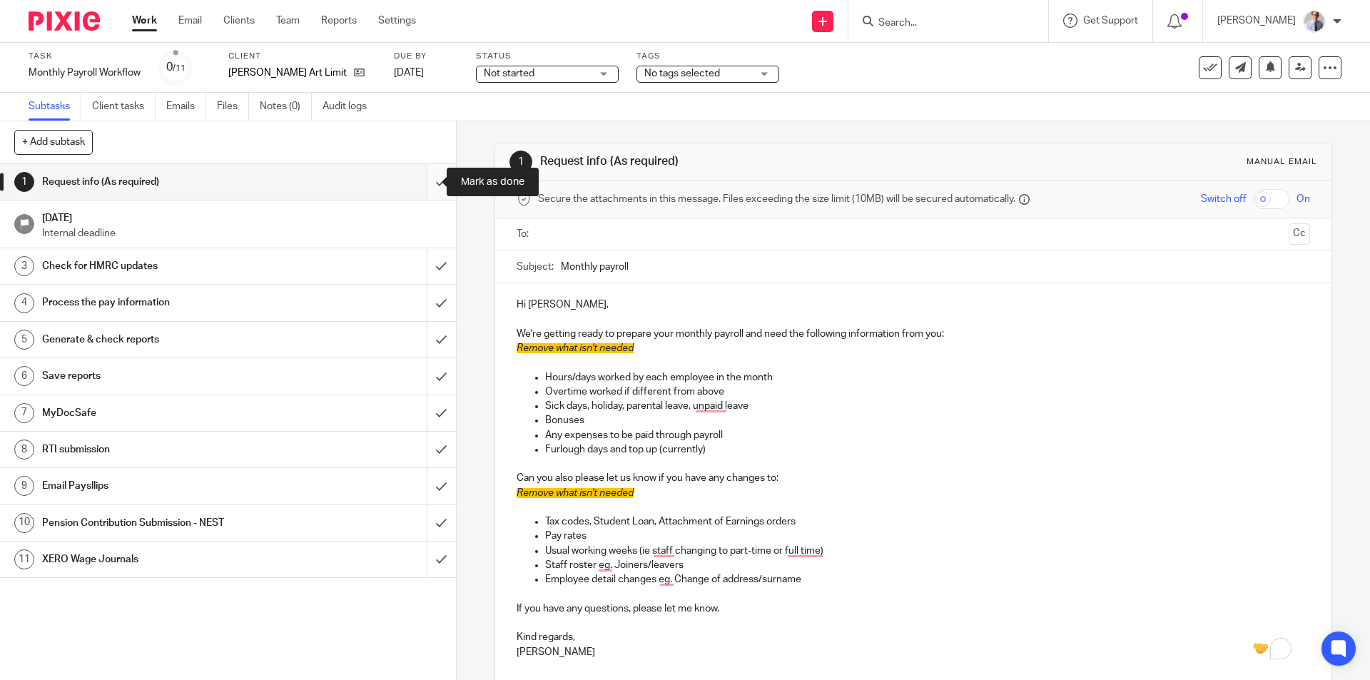
click at [418, 188] on input "submit" at bounding box center [228, 182] width 456 height 36
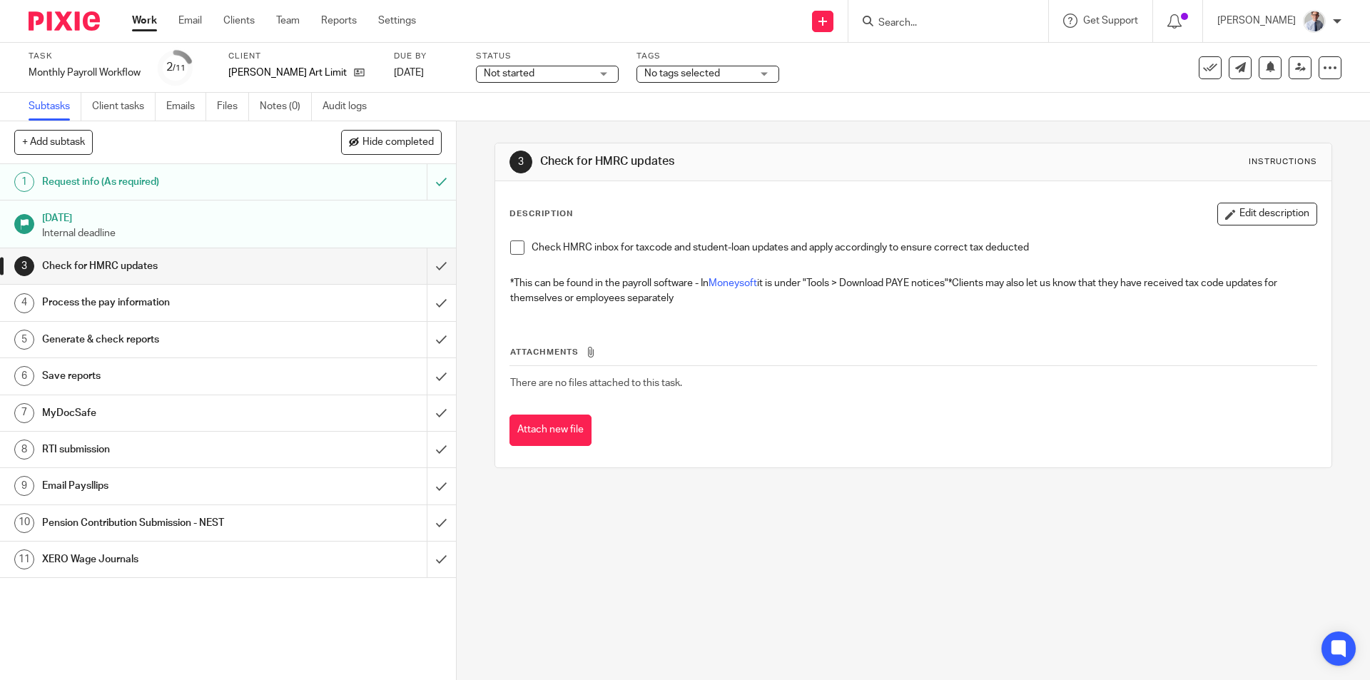
drag, startPoint x: 509, startPoint y: 249, endPoint x: 514, endPoint y: 256, distance: 8.7
click at [510, 249] on span at bounding box center [517, 247] width 14 height 14
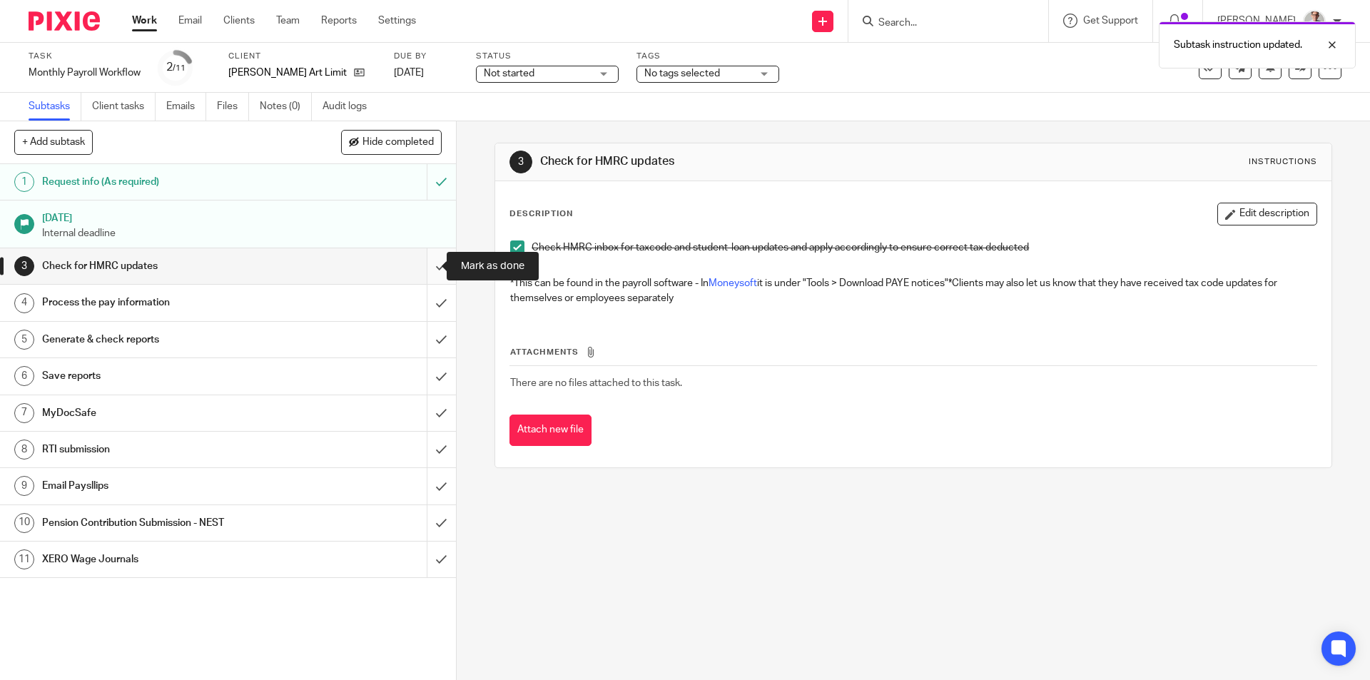
click at [416, 270] on input "submit" at bounding box center [228, 266] width 456 height 36
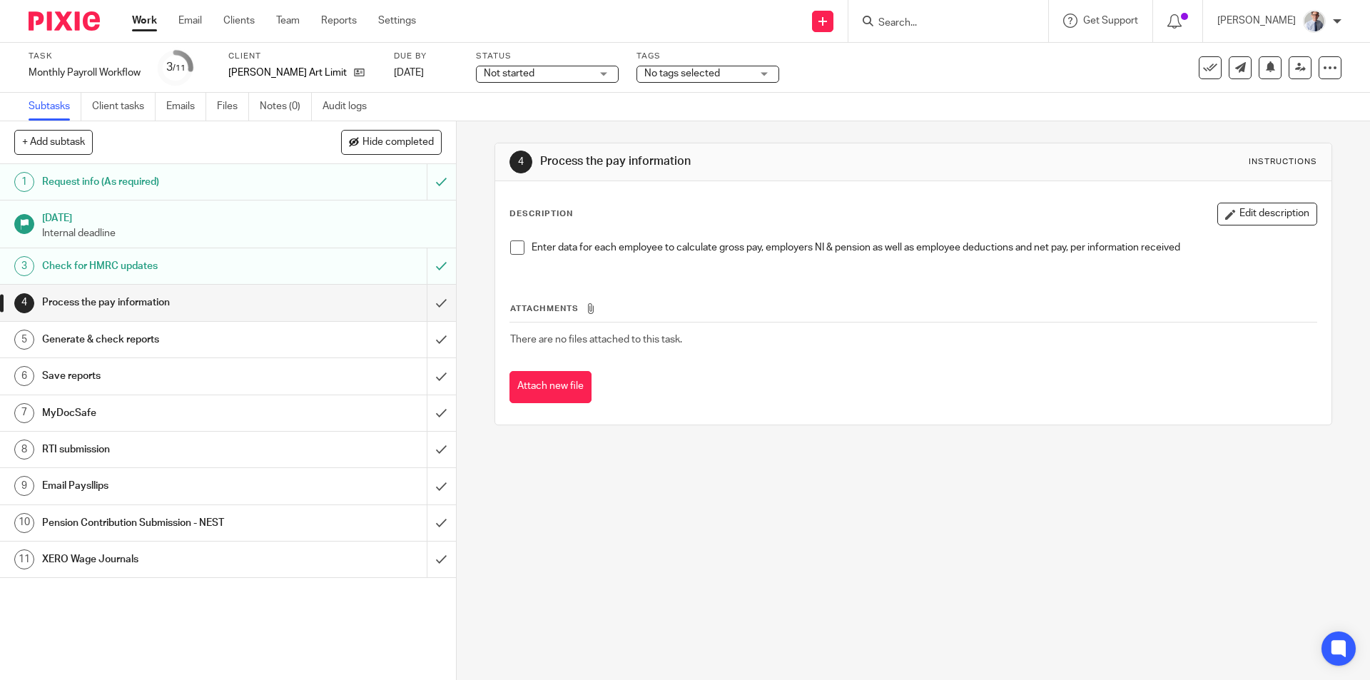
click at [518, 245] on span at bounding box center [517, 247] width 14 height 14
click at [421, 301] on input "submit" at bounding box center [228, 303] width 456 height 36
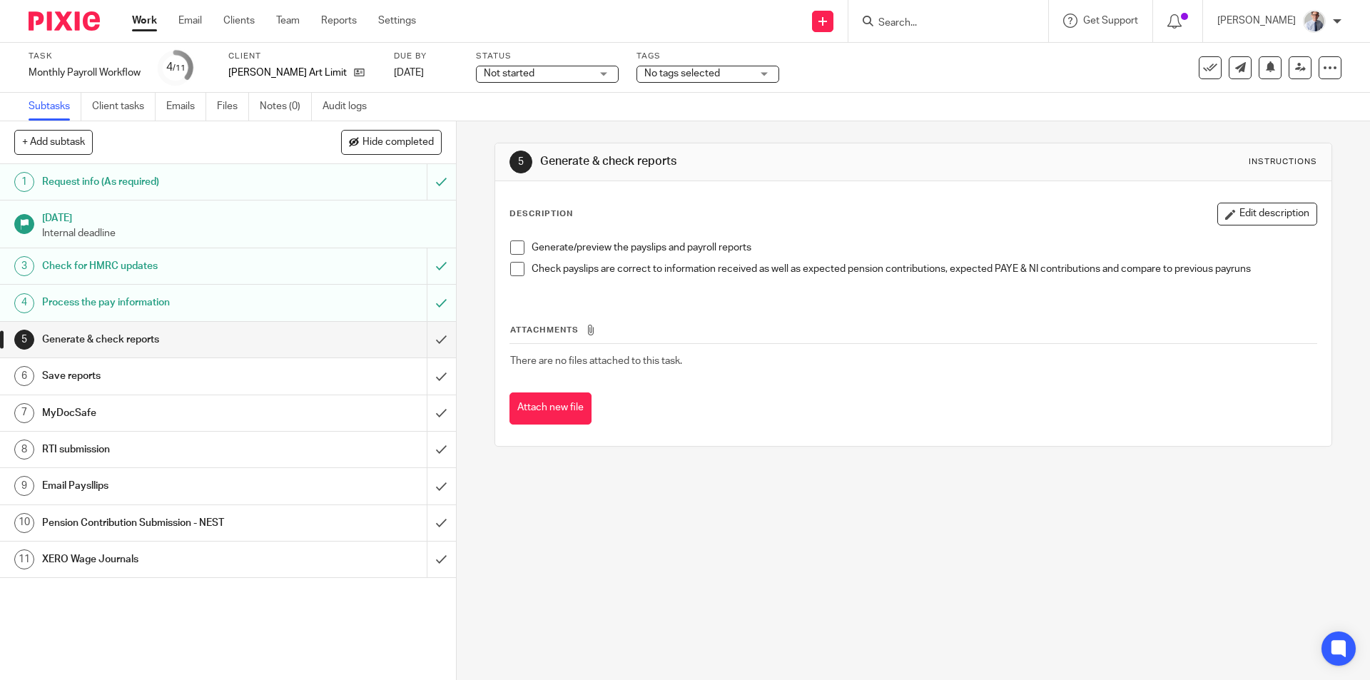
click at [510, 248] on span at bounding box center [517, 247] width 14 height 14
click at [511, 275] on span at bounding box center [517, 269] width 14 height 14
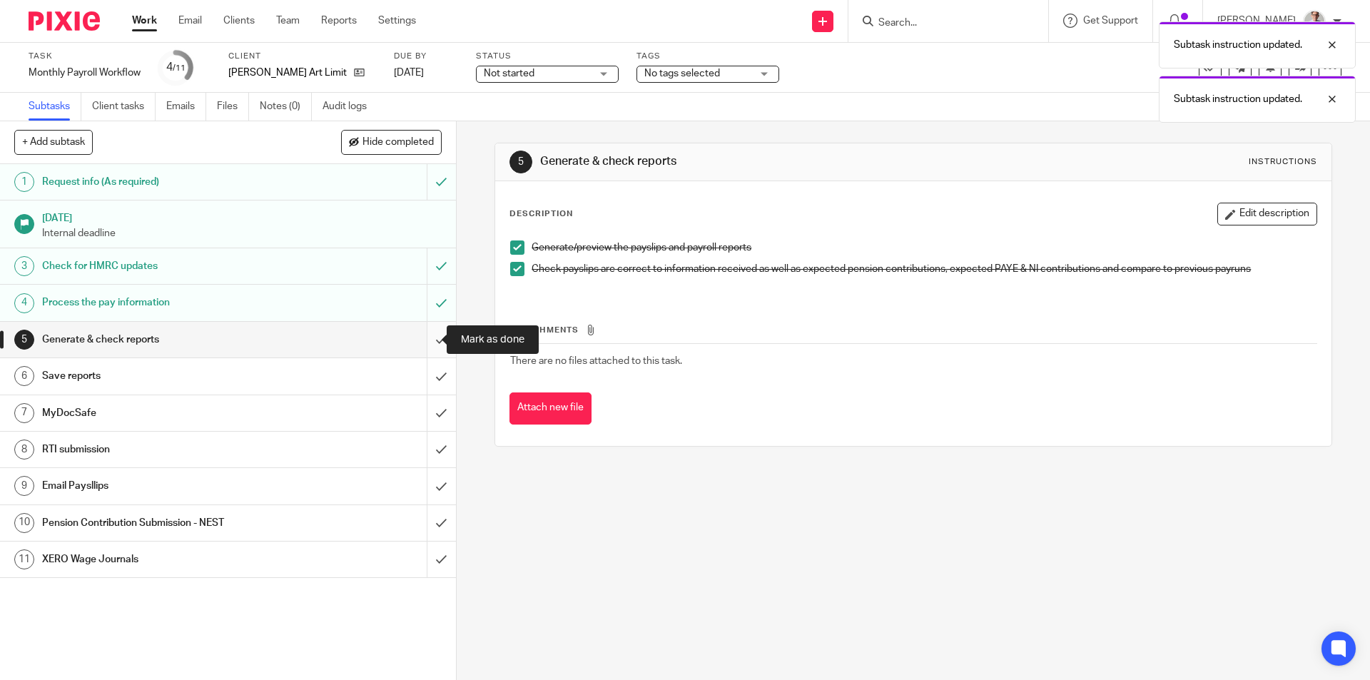
click at [428, 344] on input "submit" at bounding box center [228, 340] width 456 height 36
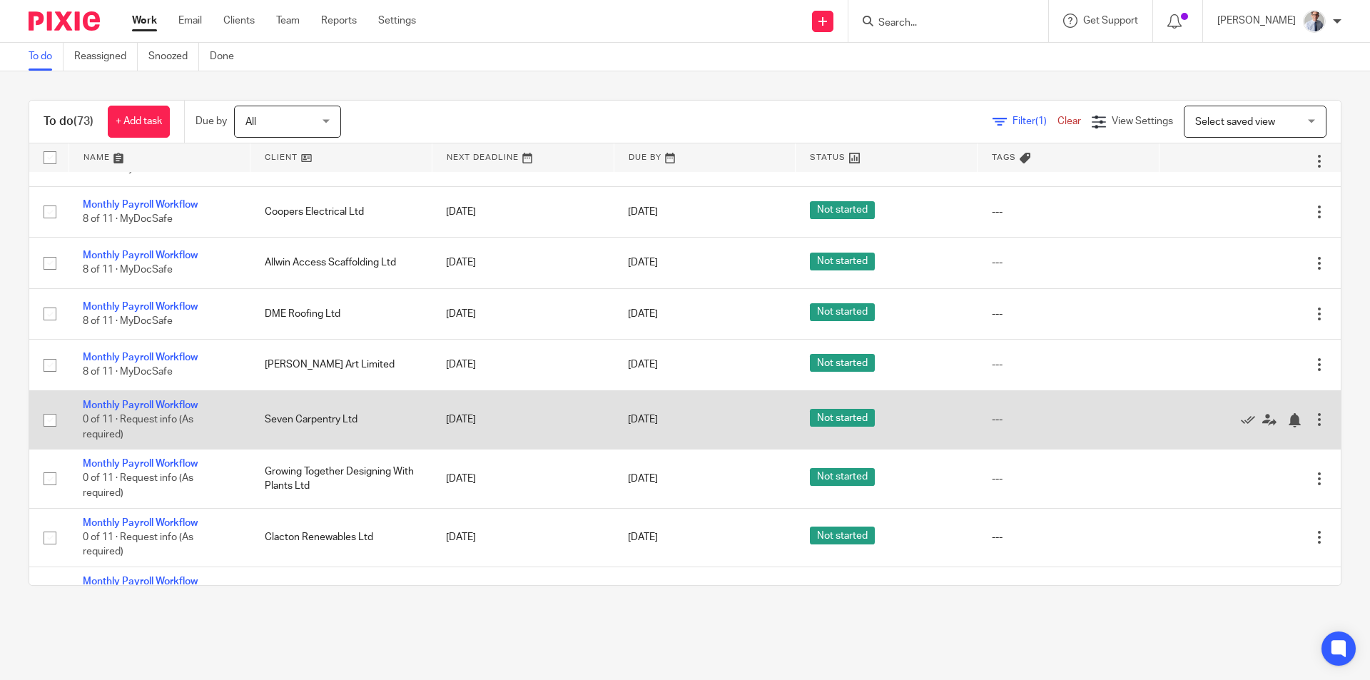
scroll to position [71, 0]
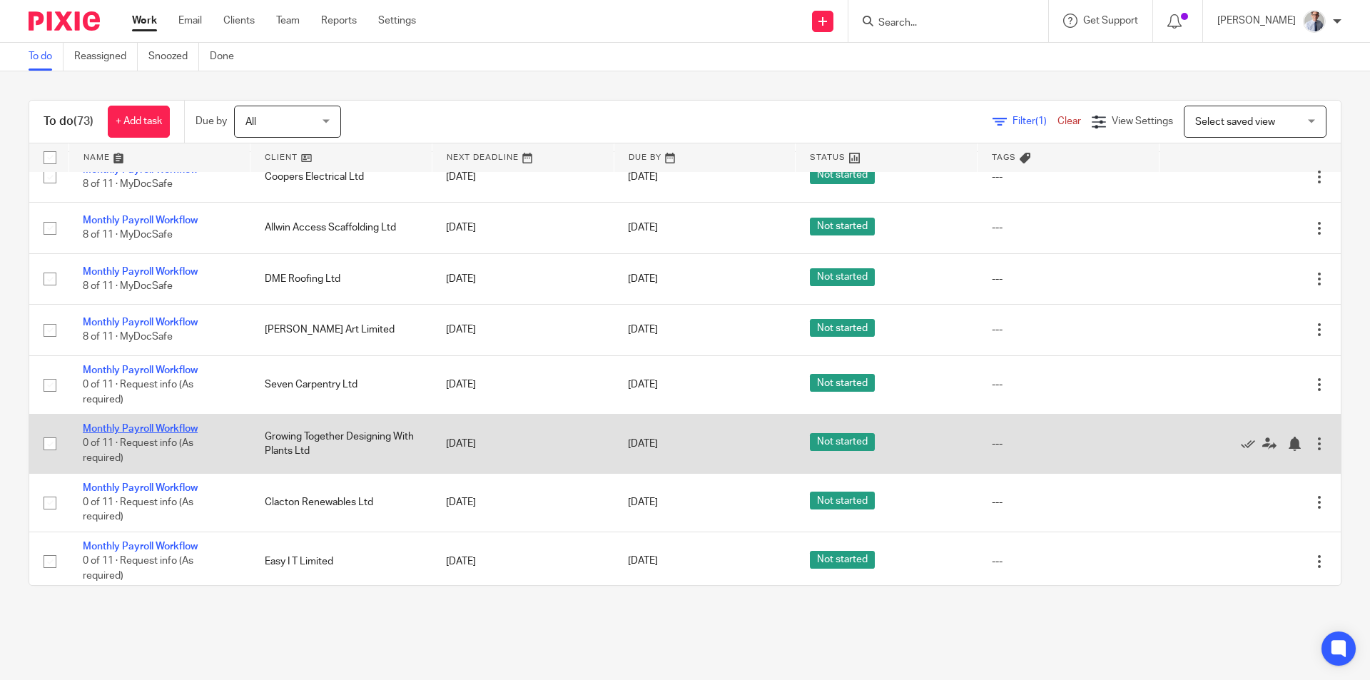
click at [128, 425] on link "Monthly Payroll Workflow" at bounding box center [140, 429] width 115 height 10
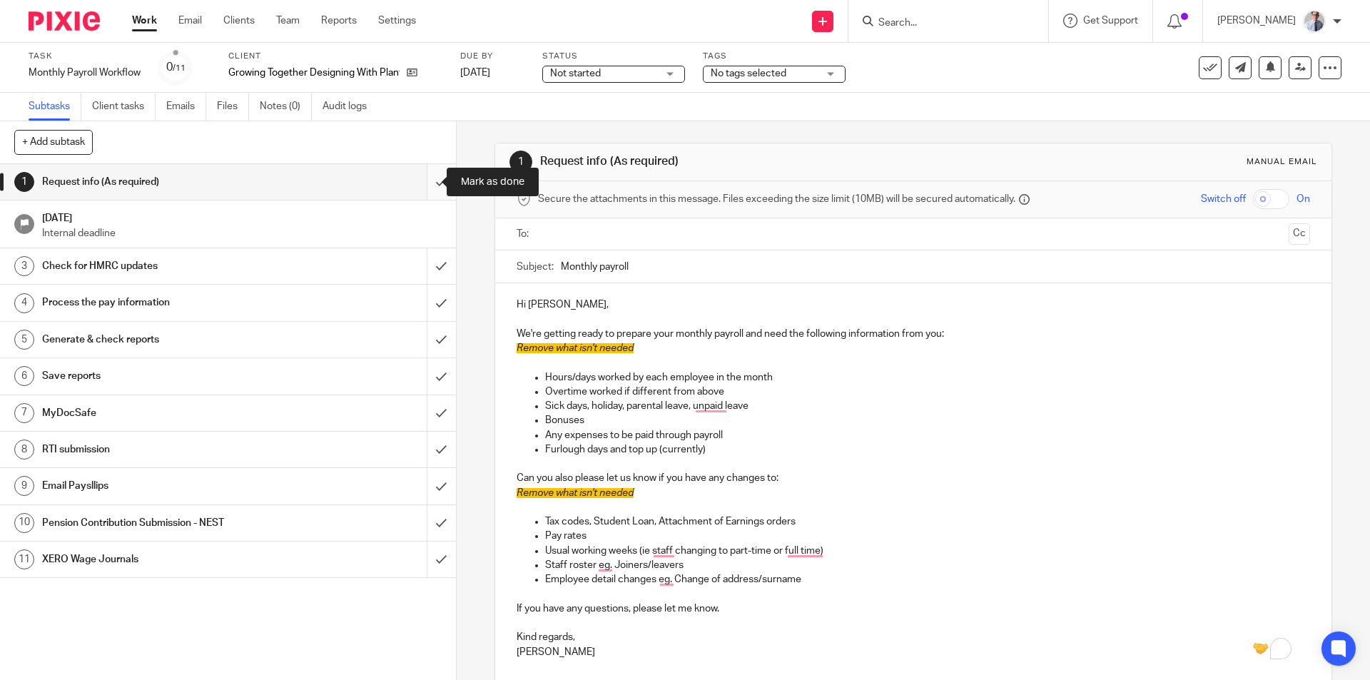
click at [429, 183] on input "submit" at bounding box center [228, 182] width 456 height 36
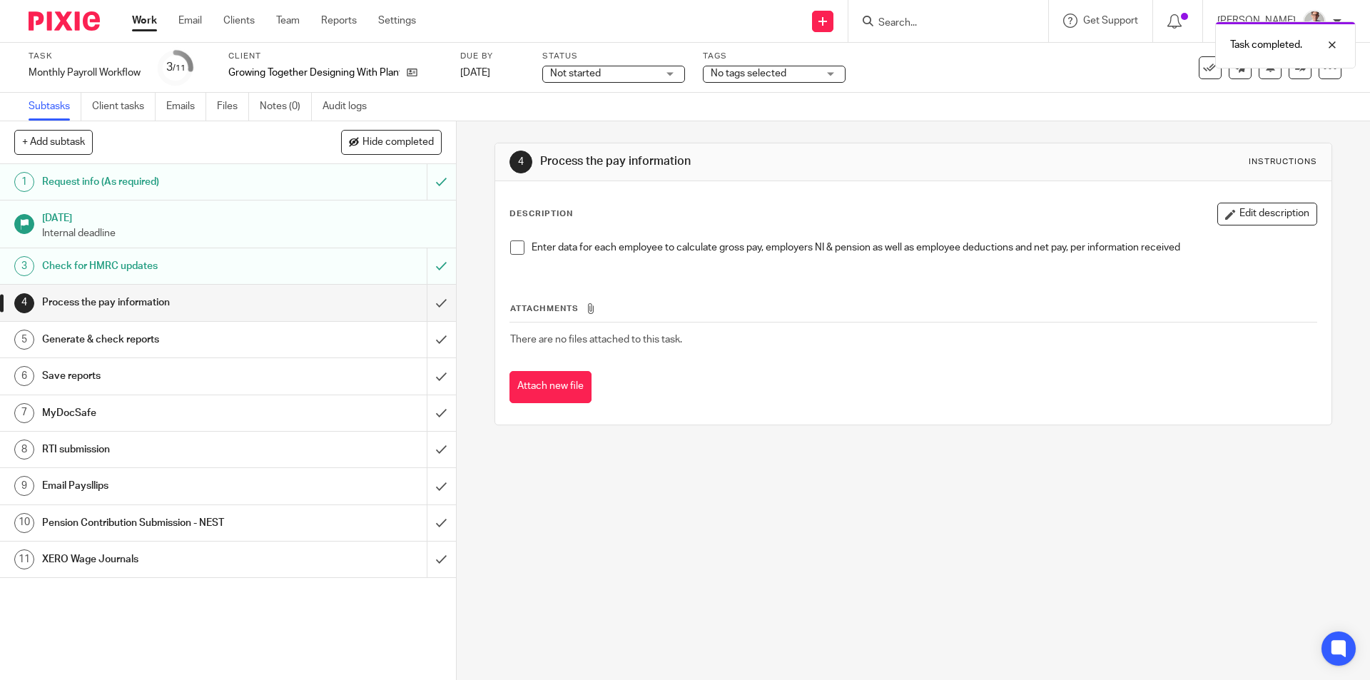
click at [510, 250] on span at bounding box center [517, 247] width 14 height 14
click at [425, 297] on input "submit" at bounding box center [228, 303] width 456 height 36
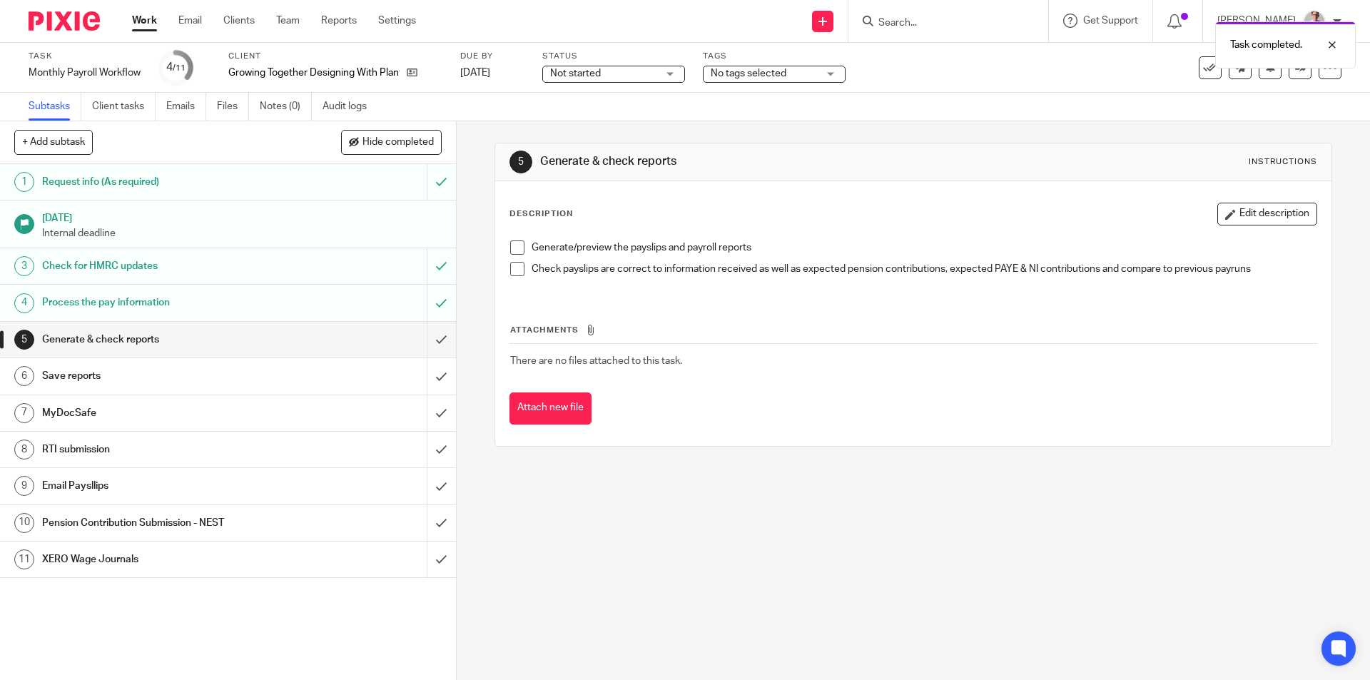
click at [512, 252] on span at bounding box center [517, 247] width 14 height 14
click at [514, 279] on li "Check payslips are correct to information received as well as expected pension …" at bounding box center [912, 272] width 805 height 21
click at [510, 270] on span at bounding box center [517, 269] width 14 height 14
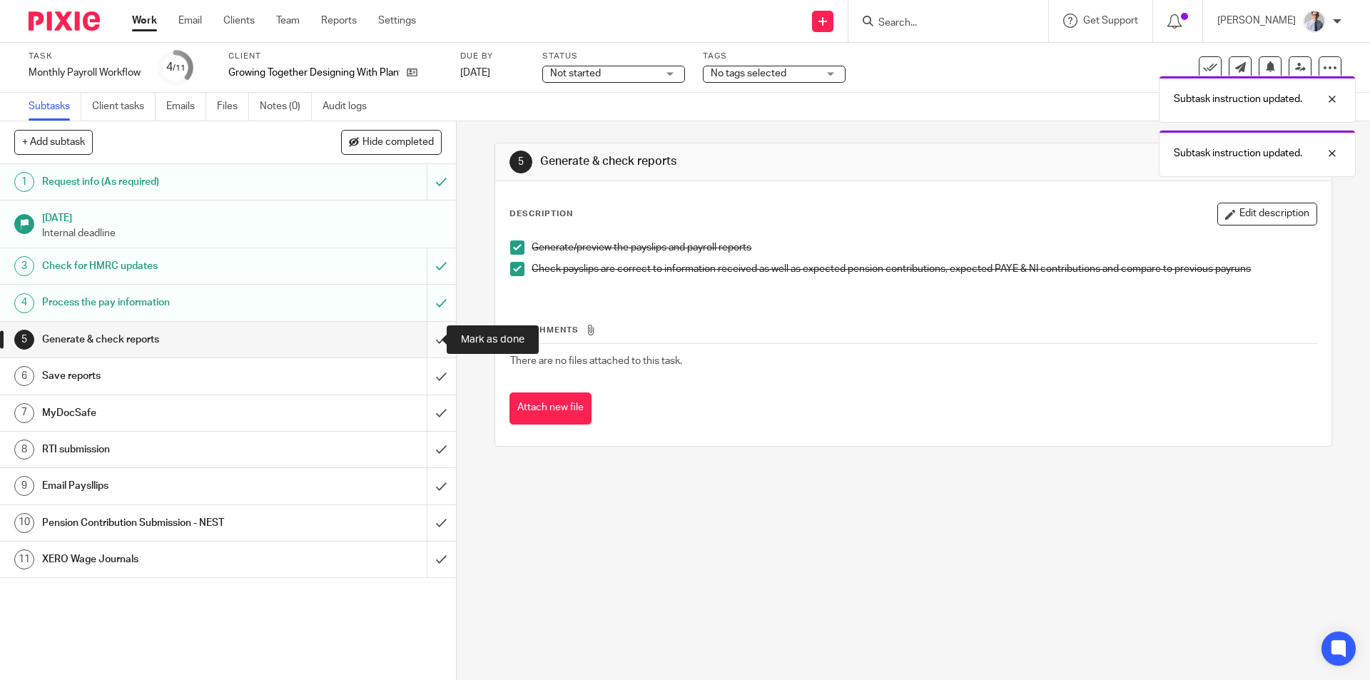
click at [433, 332] on input "submit" at bounding box center [228, 340] width 456 height 36
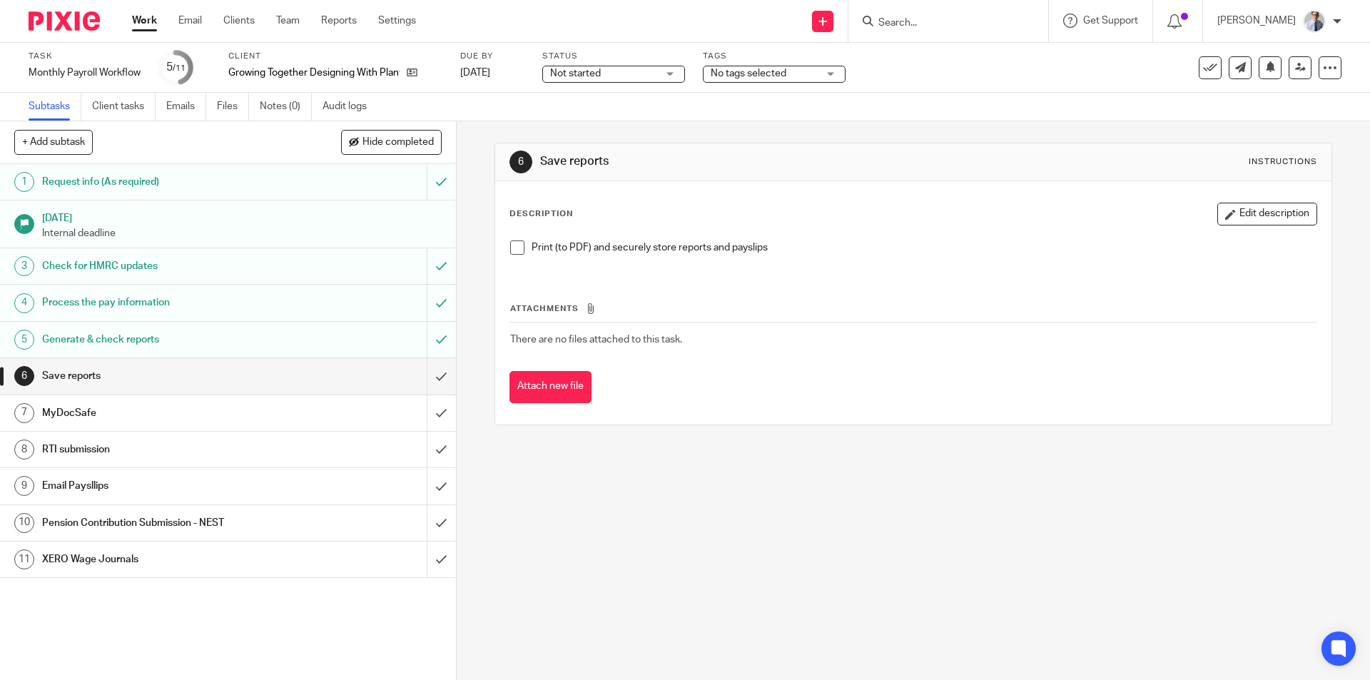
click at [511, 245] on span at bounding box center [517, 247] width 14 height 14
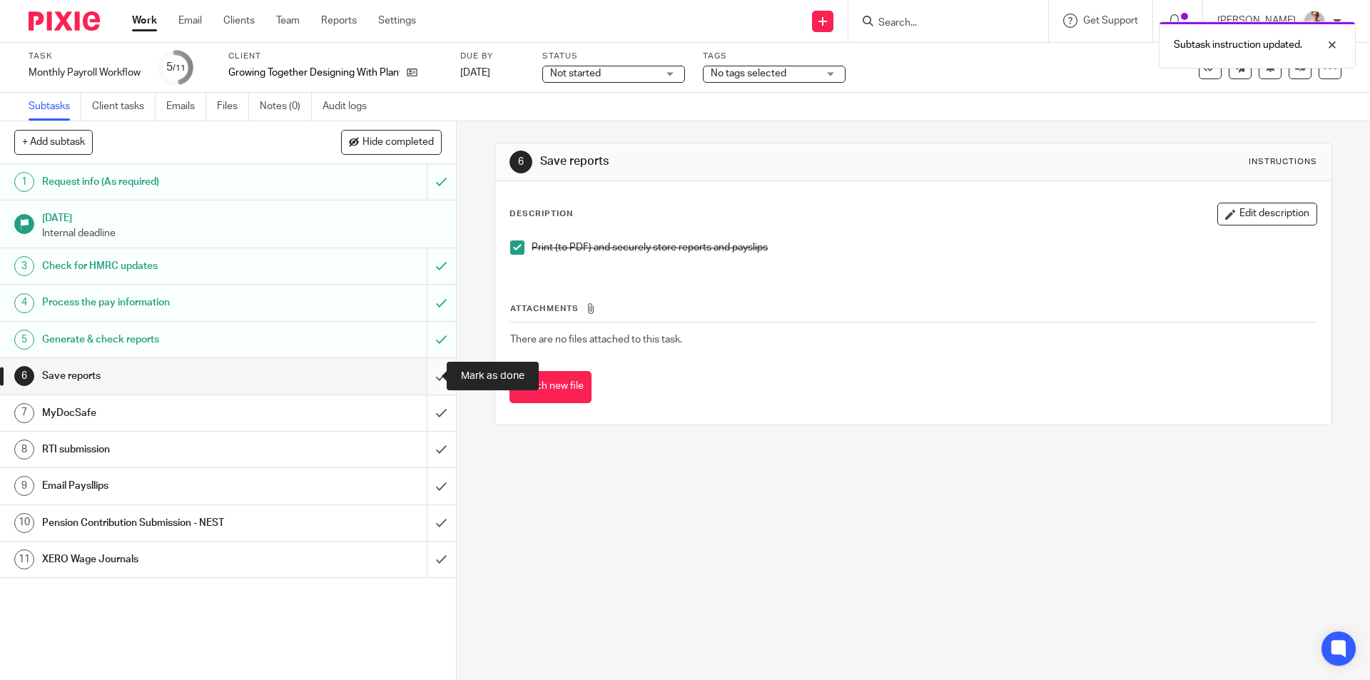
click at [426, 379] on input "submit" at bounding box center [228, 376] width 456 height 36
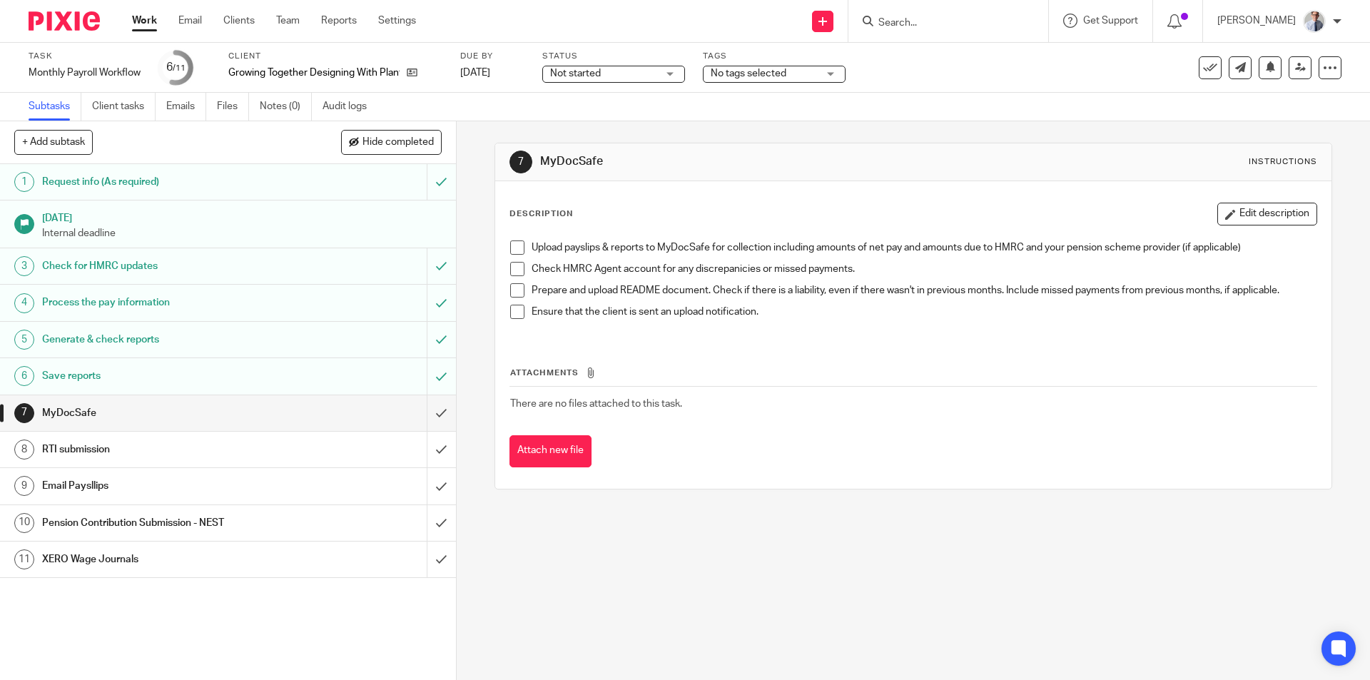
click at [275, 444] on h1 "RTI submission" at bounding box center [165, 449] width 247 height 21
click at [310, 526] on div "Pension Contribution Submission - NEST" at bounding box center [227, 522] width 370 height 21
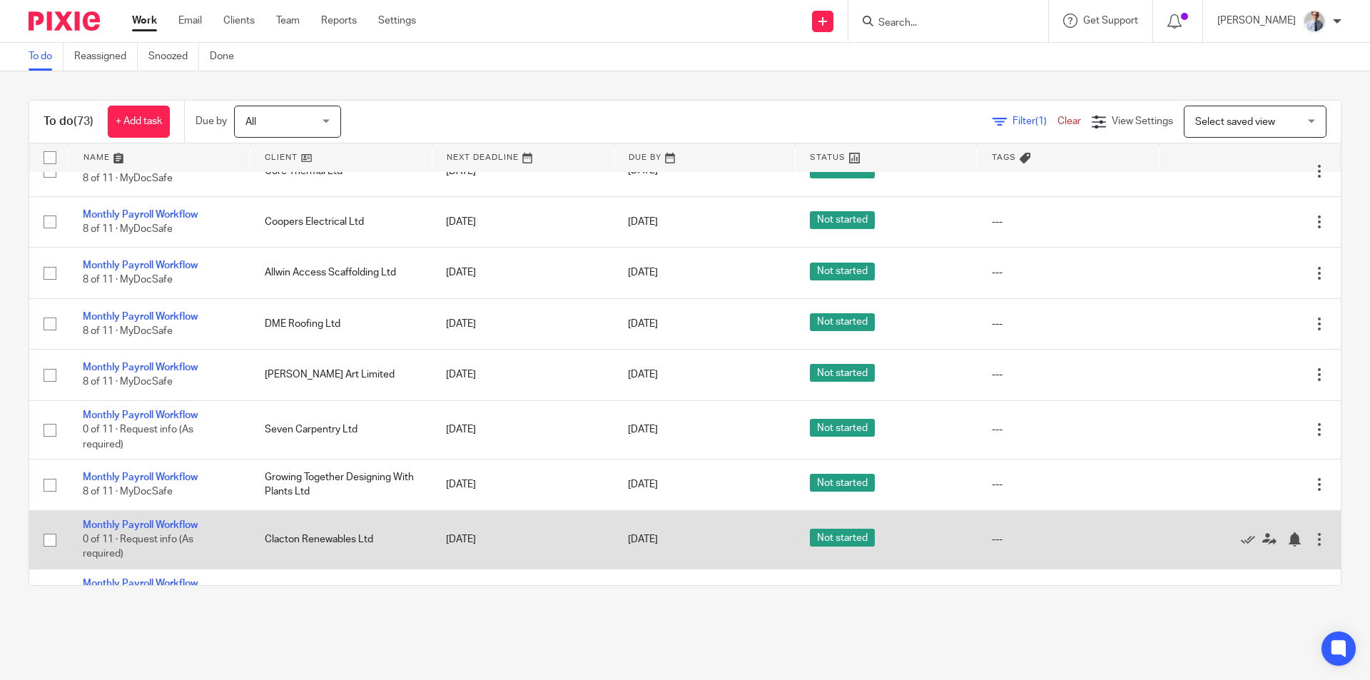
scroll to position [71, 0]
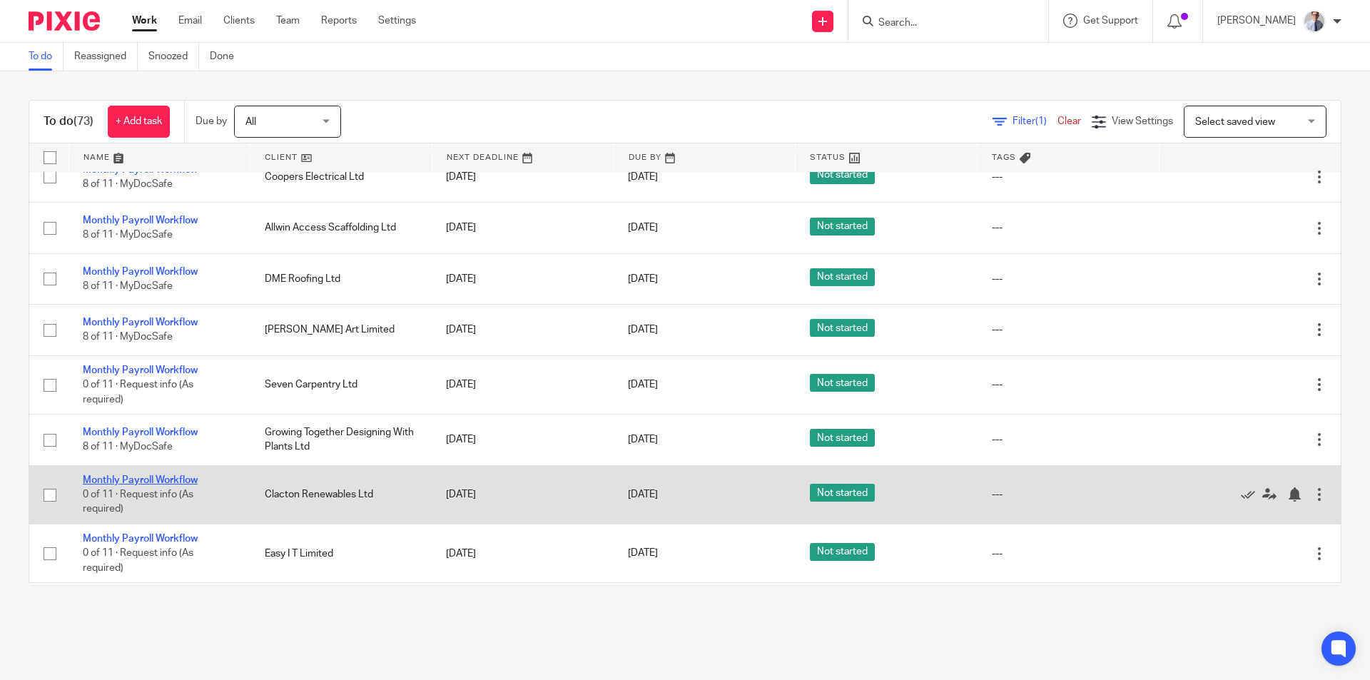
click at [106, 475] on link "Monthly Payroll Workflow" at bounding box center [140, 480] width 115 height 10
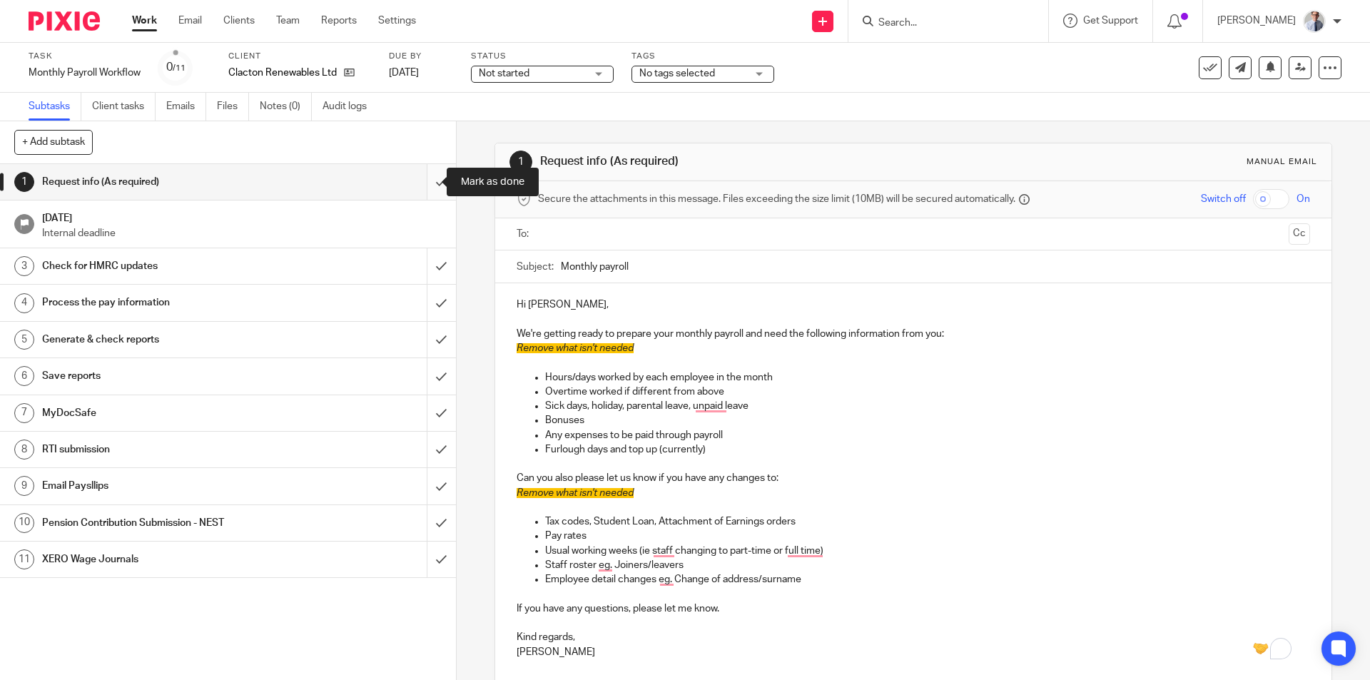
click at [413, 178] on input "submit" at bounding box center [228, 182] width 456 height 36
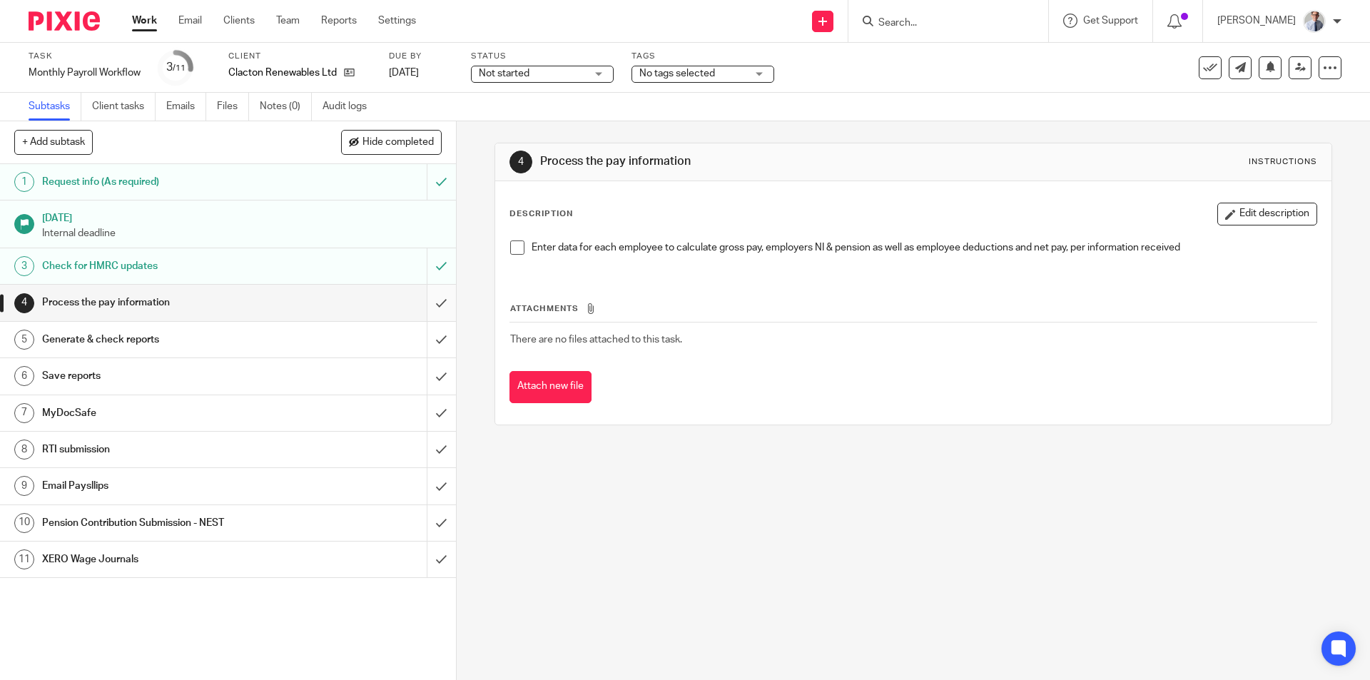
drag, startPoint x: 513, startPoint y: 250, endPoint x: 437, endPoint y: 305, distance: 94.0
click at [513, 249] on span at bounding box center [517, 247] width 14 height 14
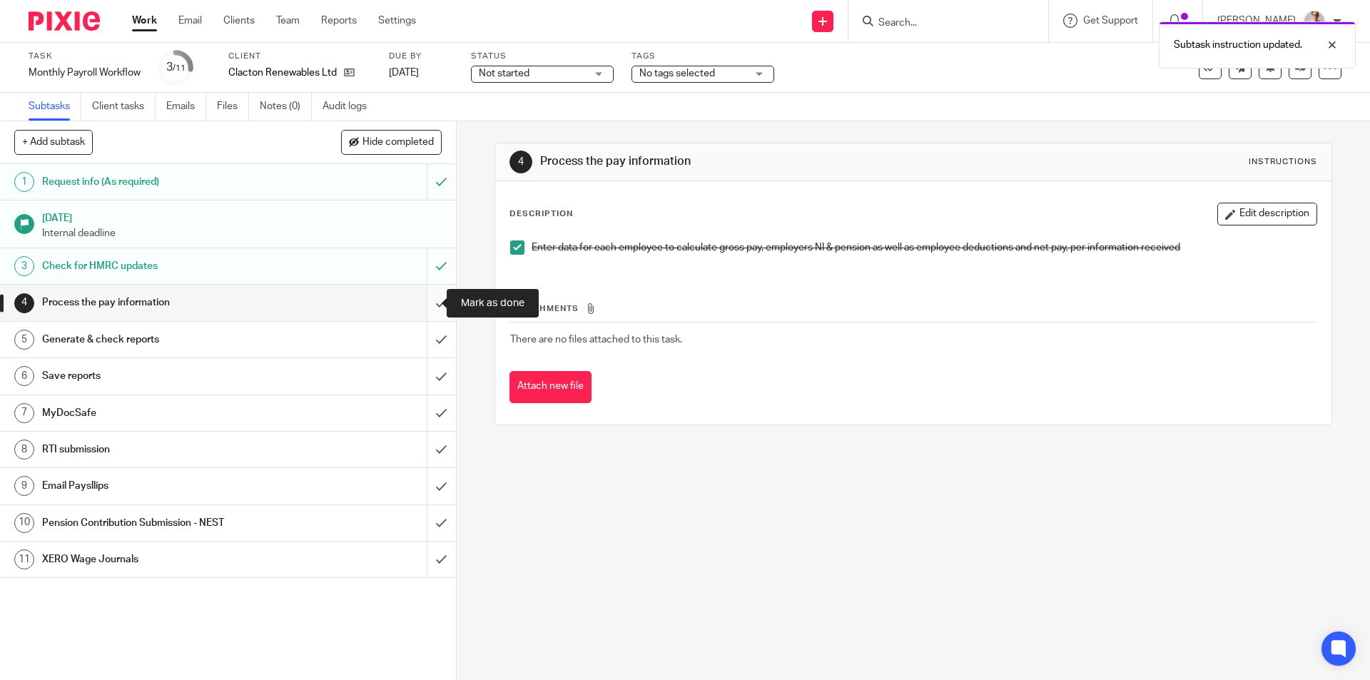
click at [430, 305] on input "submit" at bounding box center [228, 303] width 456 height 36
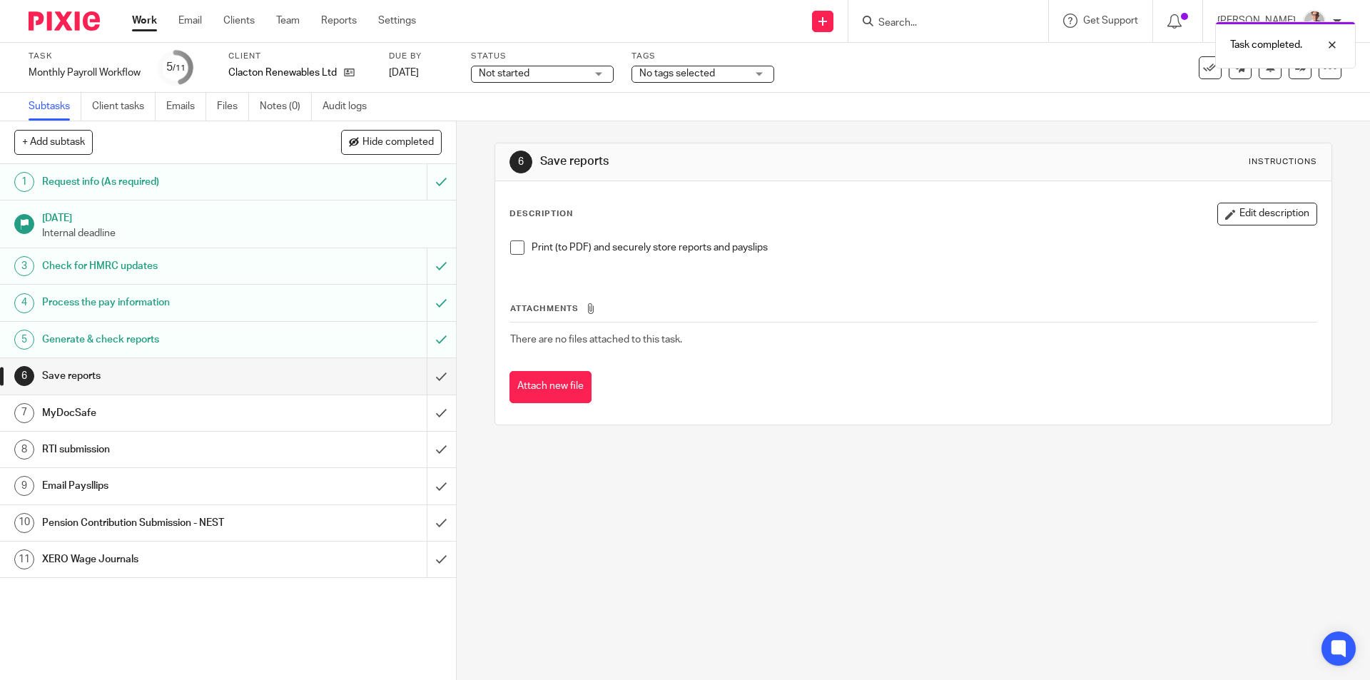
click at [514, 247] on span at bounding box center [517, 247] width 14 height 14
click at [428, 379] on input "submit" at bounding box center [228, 376] width 456 height 36
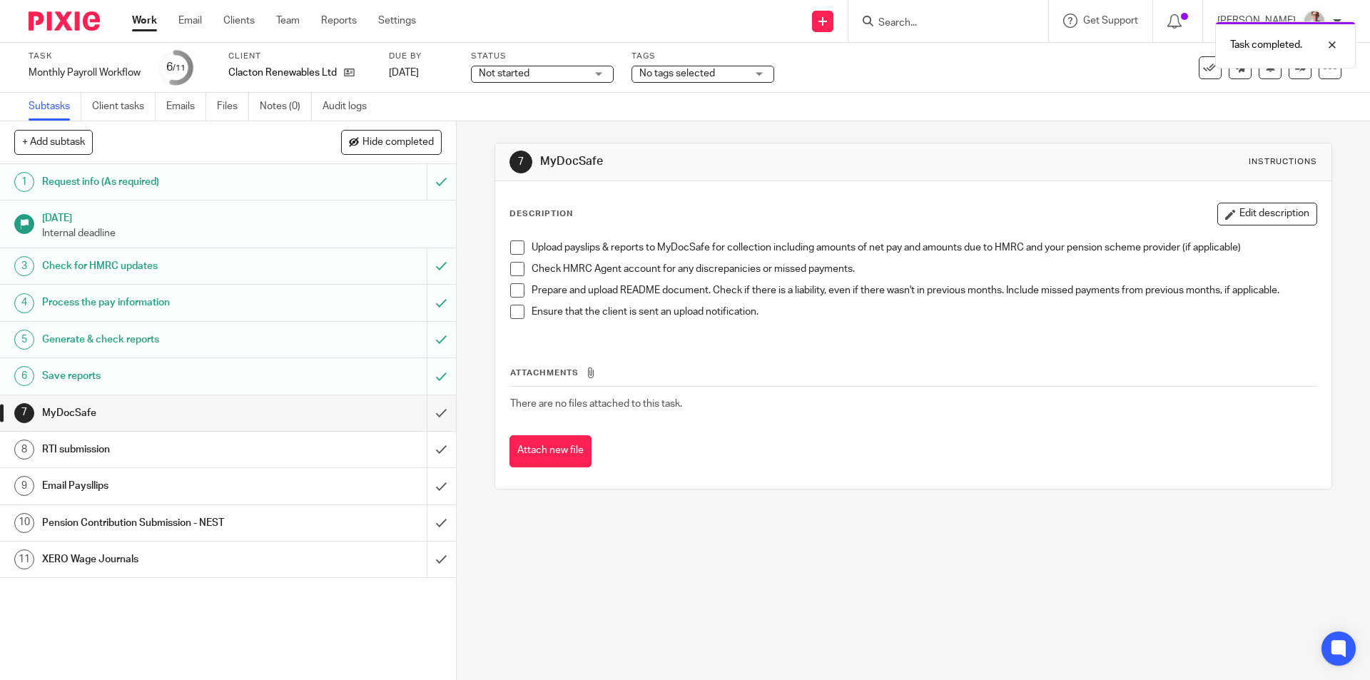
click at [250, 454] on h1 "RTI submission" at bounding box center [165, 449] width 247 height 21
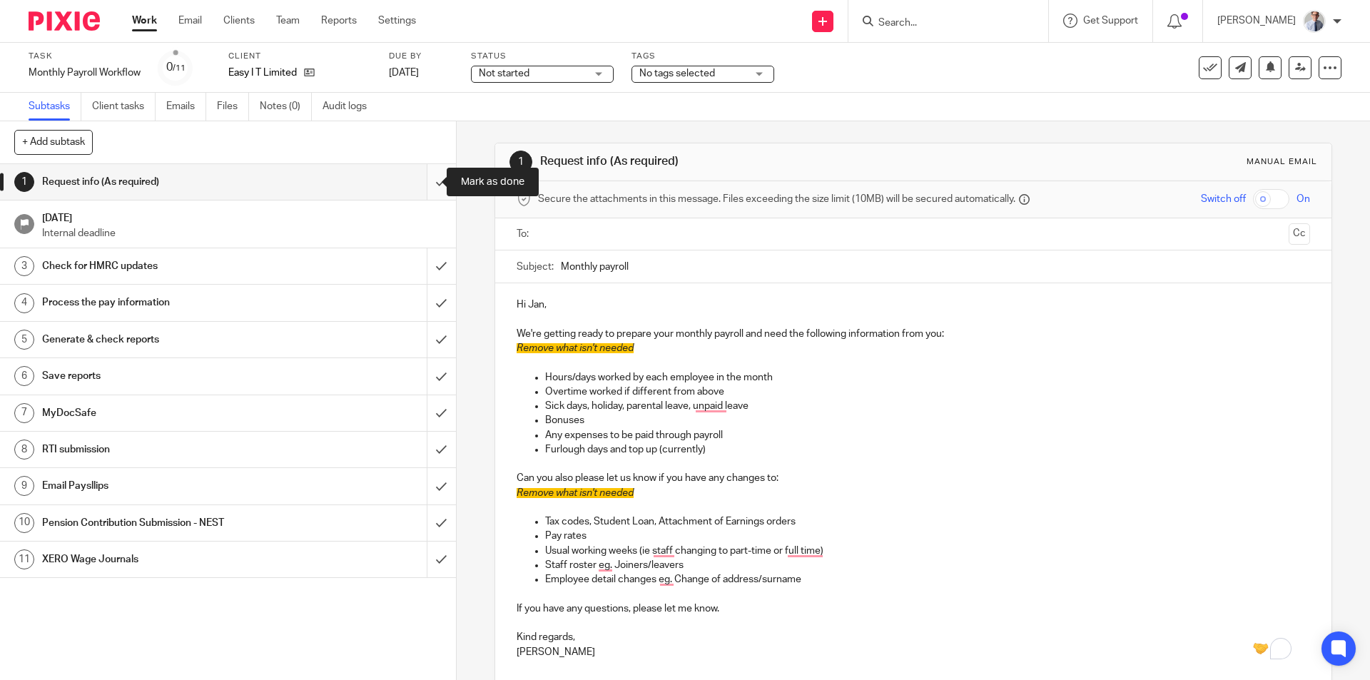
click at [419, 179] on input "submit" at bounding box center [228, 182] width 456 height 36
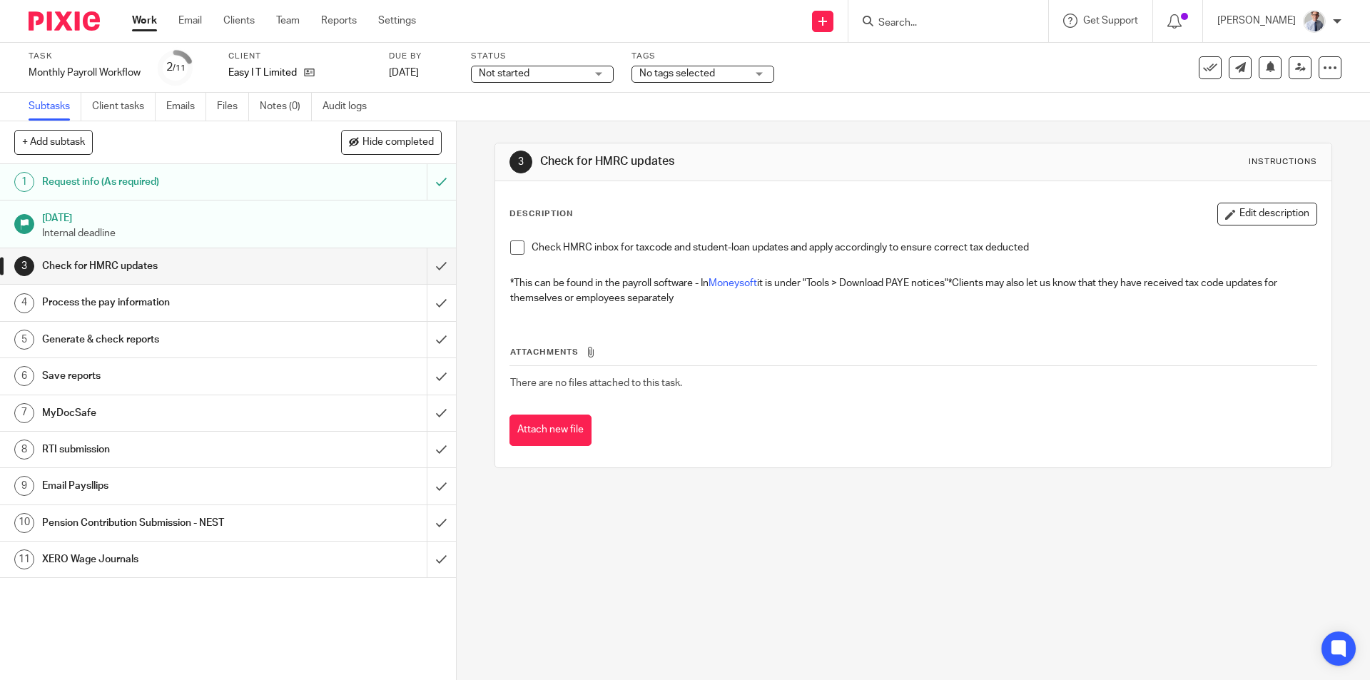
click at [512, 248] on span at bounding box center [517, 247] width 14 height 14
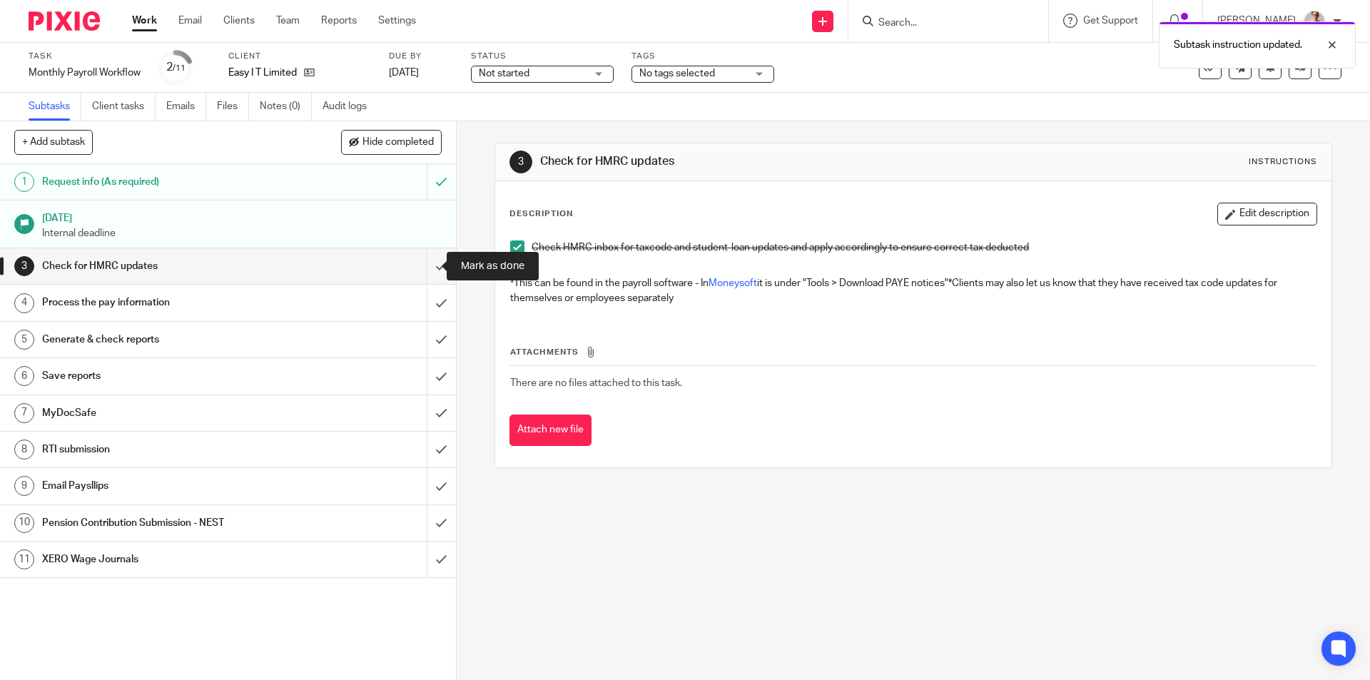
drag, startPoint x: 430, startPoint y: 264, endPoint x: 447, endPoint y: 264, distance: 16.4
click at [429, 265] on input "submit" at bounding box center [228, 266] width 456 height 36
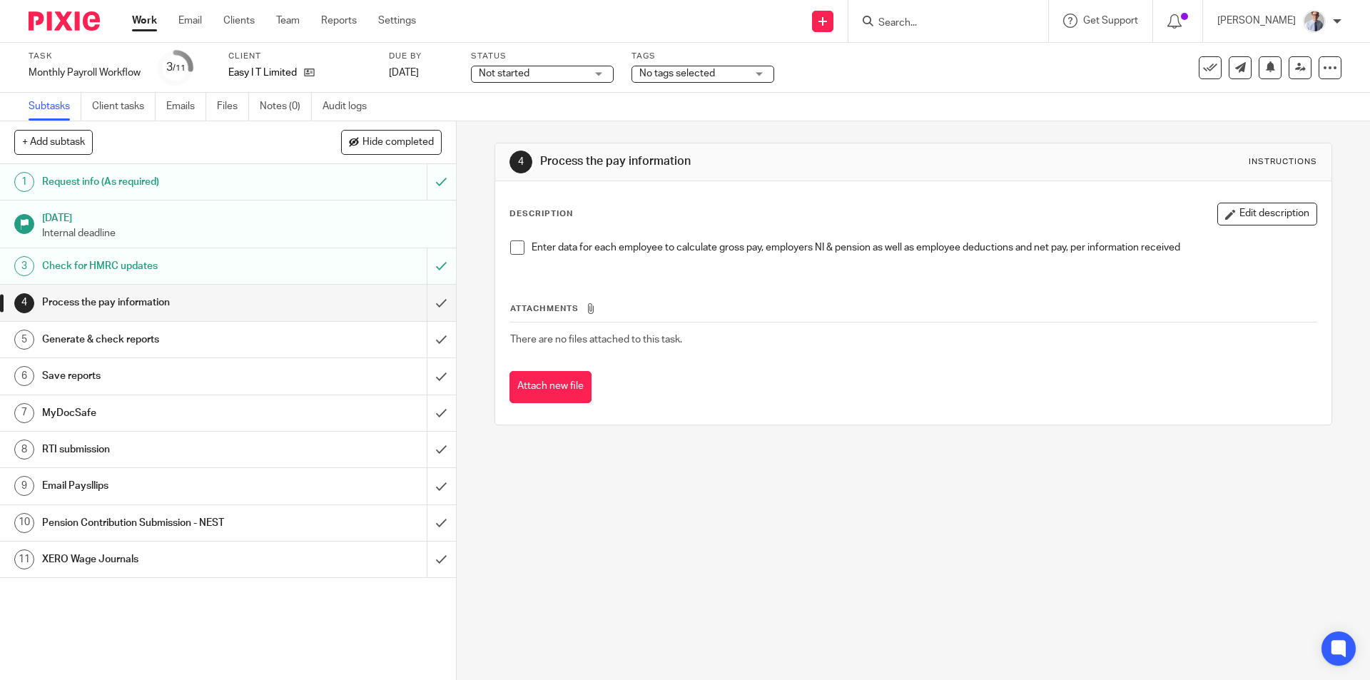
click at [514, 248] on span at bounding box center [517, 247] width 14 height 14
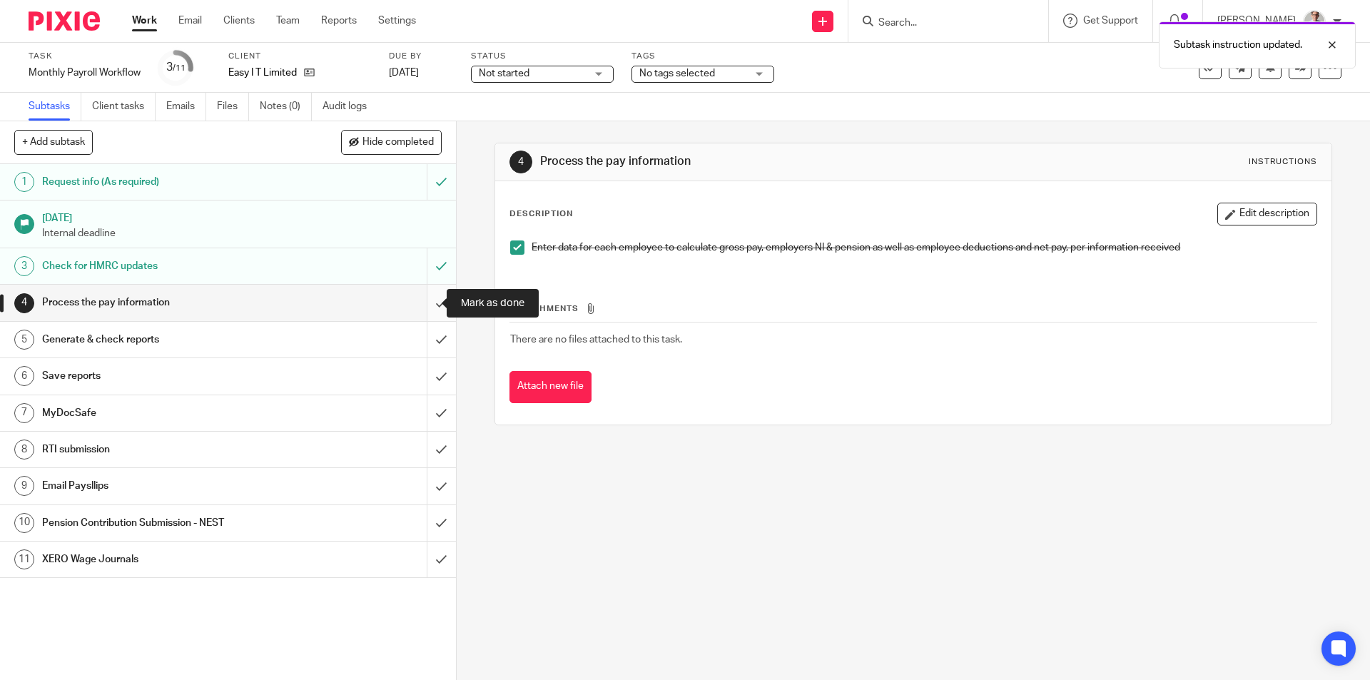
click at [422, 302] on input "submit" at bounding box center [228, 303] width 456 height 36
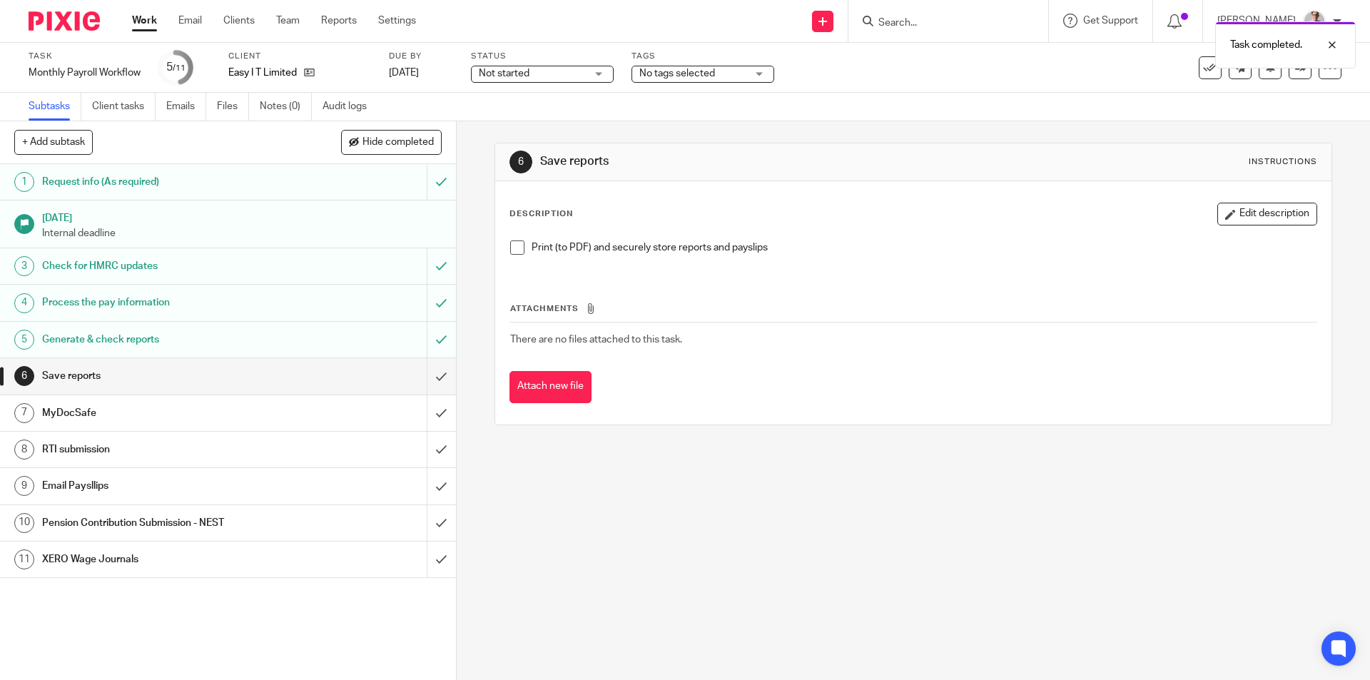
drag, startPoint x: 510, startPoint y: 251, endPoint x: 493, endPoint y: 281, distance: 34.5
click at [510, 250] on span at bounding box center [517, 247] width 14 height 14
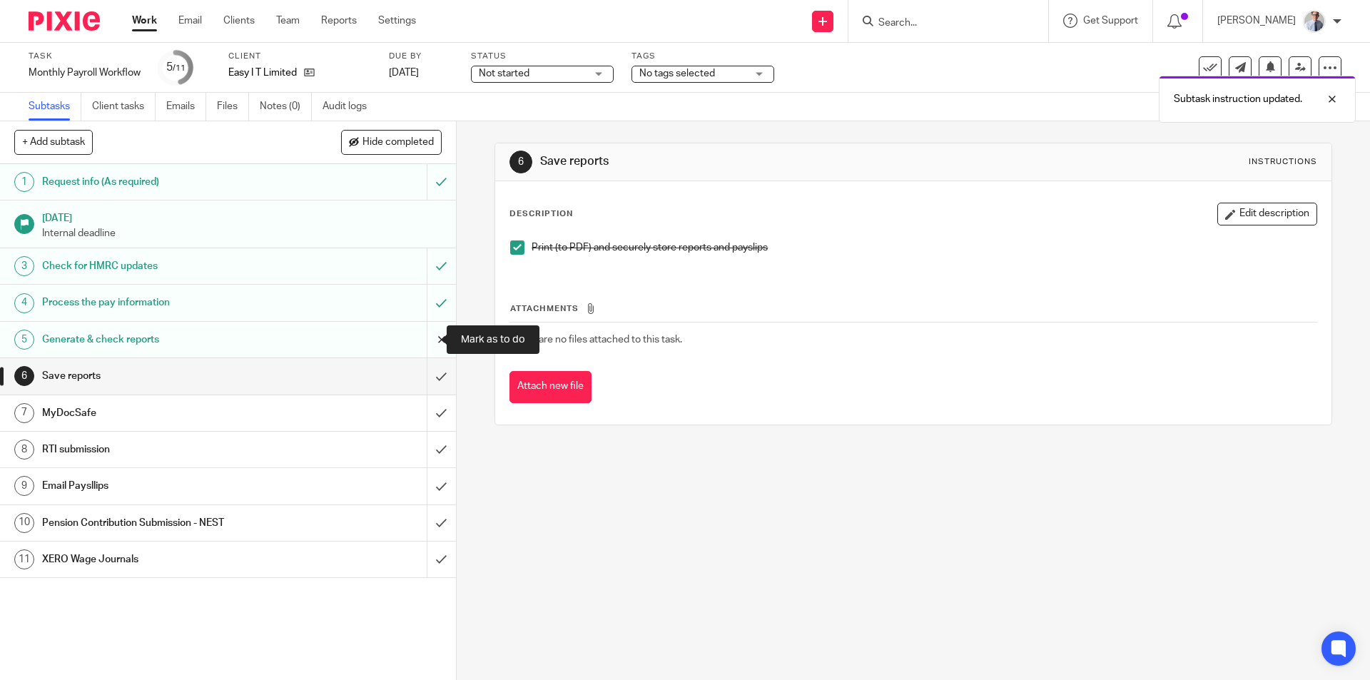
click at [429, 341] on input "submit" at bounding box center [228, 340] width 456 height 36
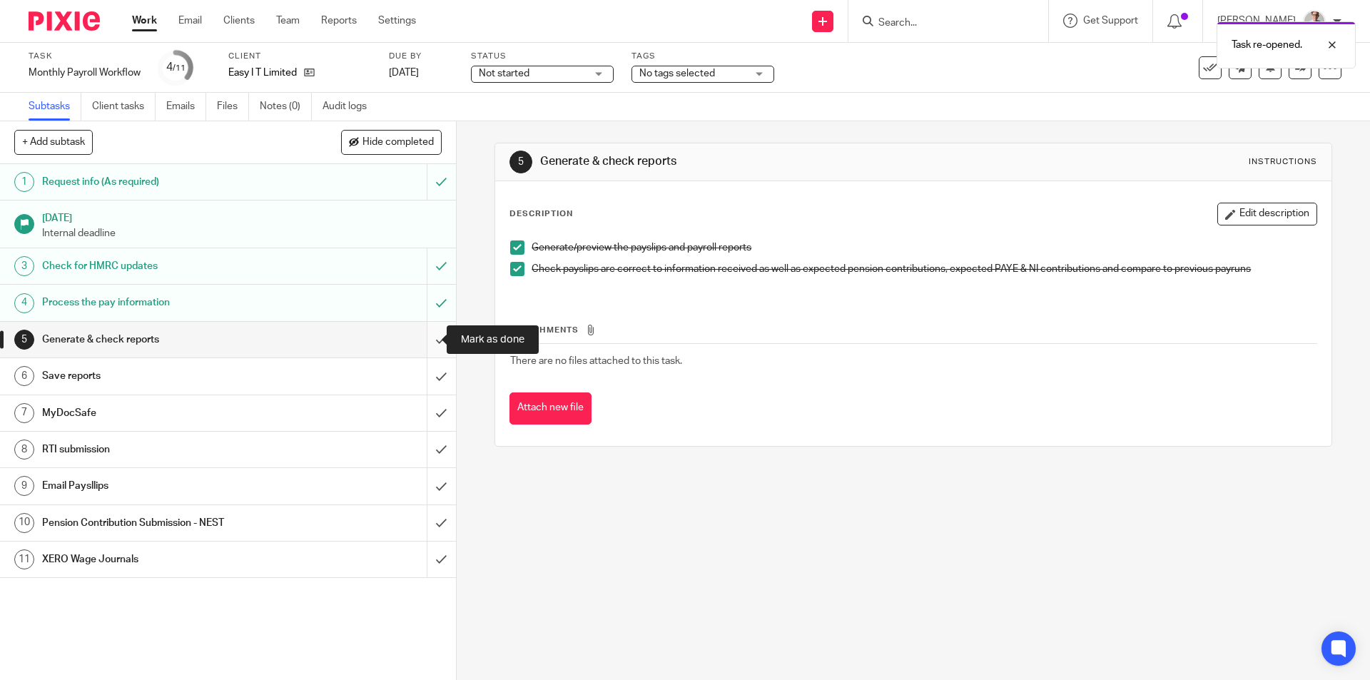
click at [425, 342] on input "submit" at bounding box center [228, 340] width 456 height 36
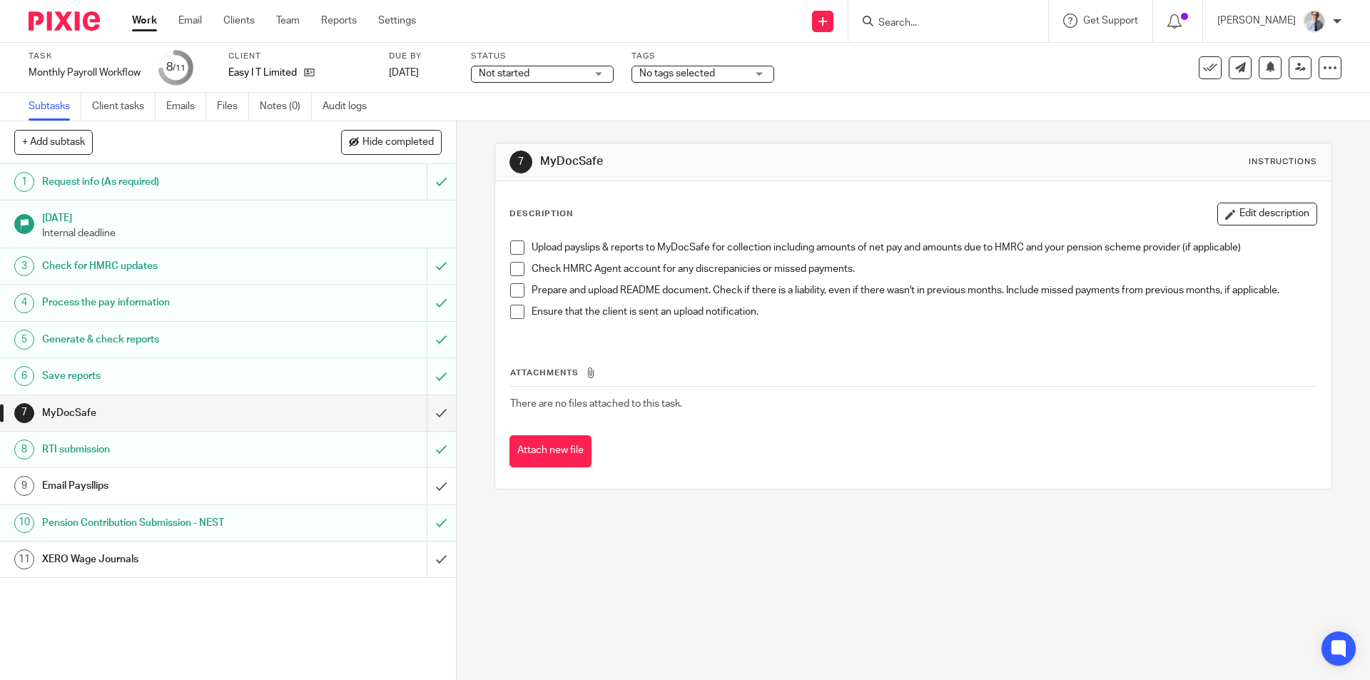
click at [147, 21] on link "Work" at bounding box center [144, 21] width 25 height 14
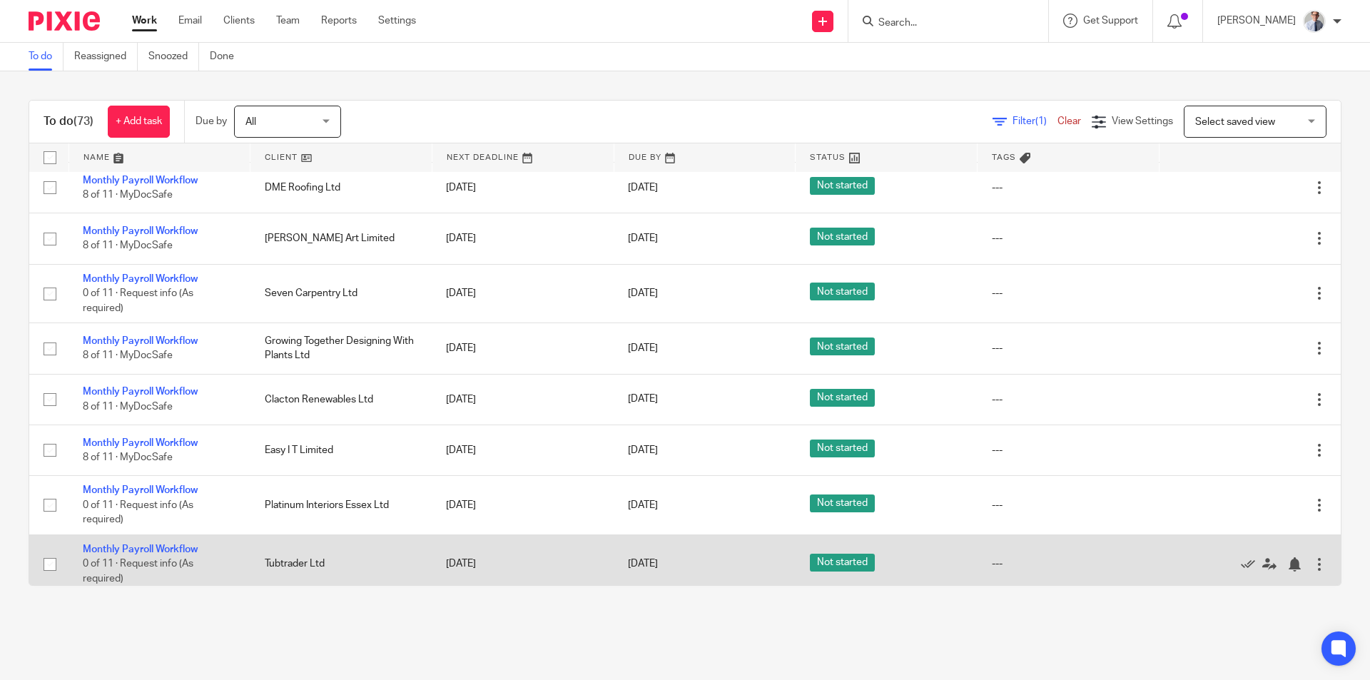
scroll to position [214, 0]
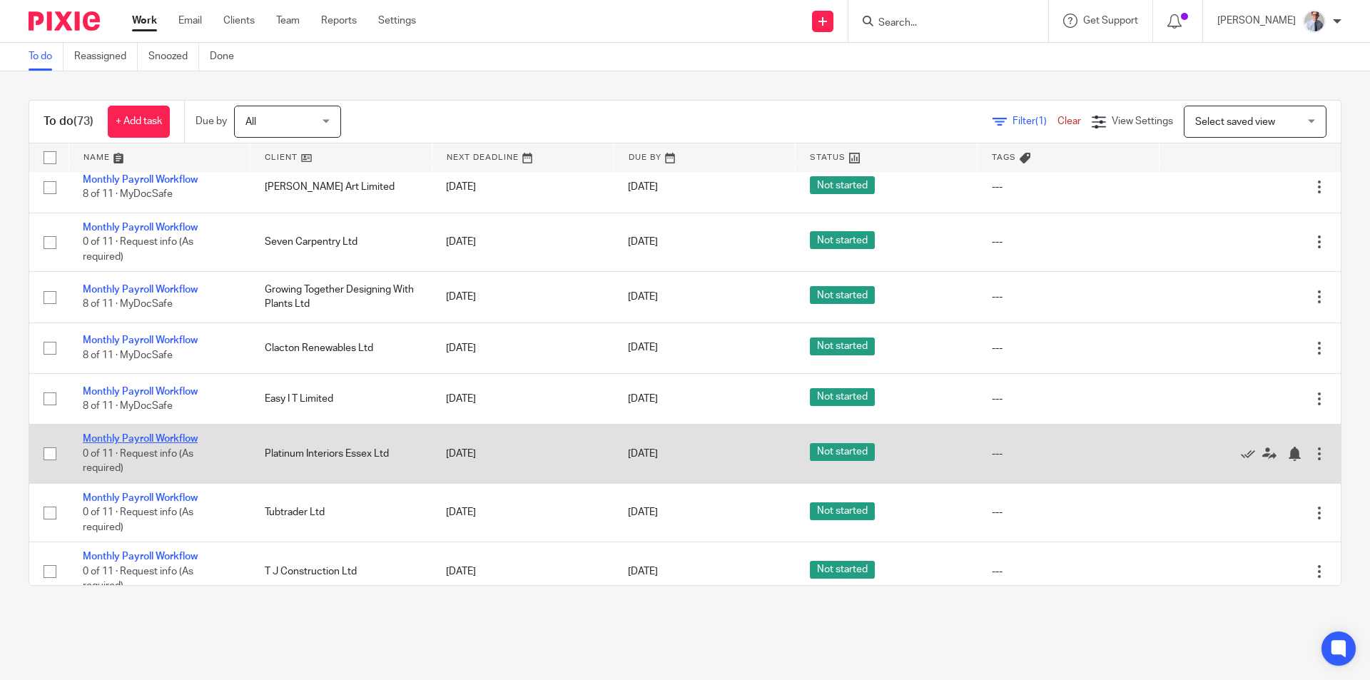
click at [116, 438] on link "Monthly Payroll Workflow" at bounding box center [140, 439] width 115 height 10
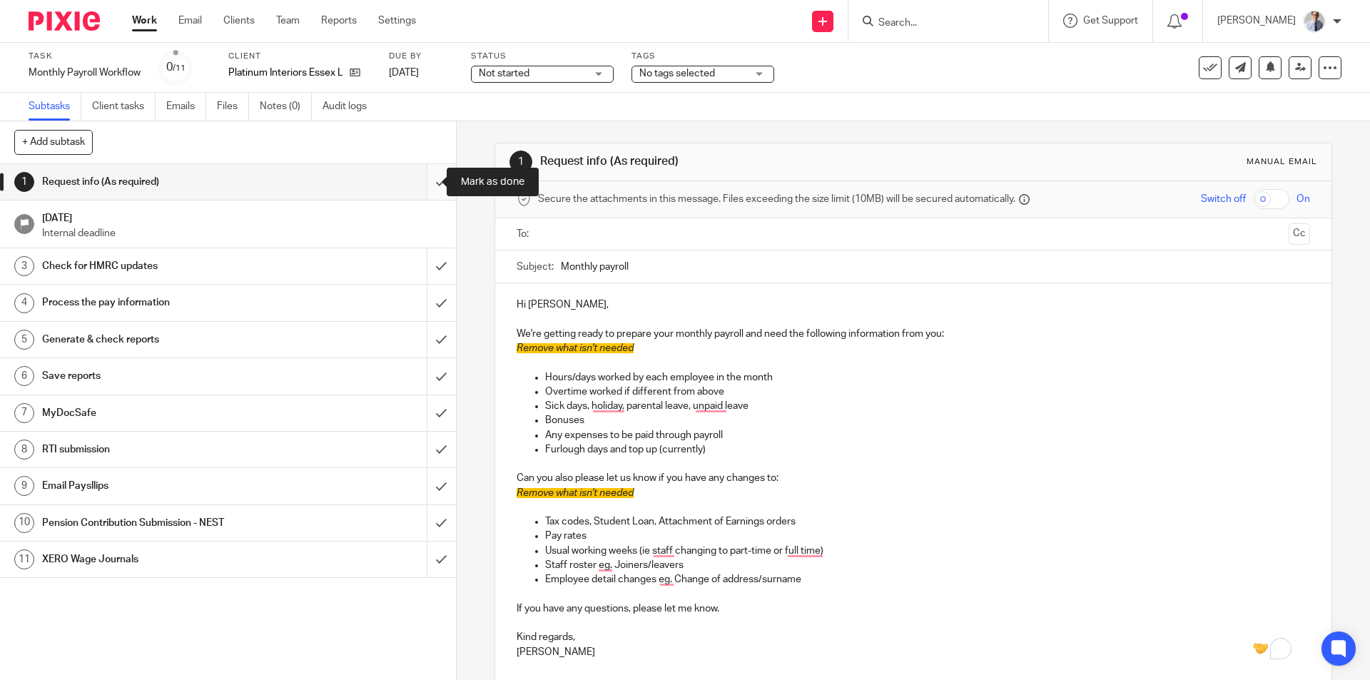
click at [422, 183] on input "submit" at bounding box center [228, 182] width 456 height 36
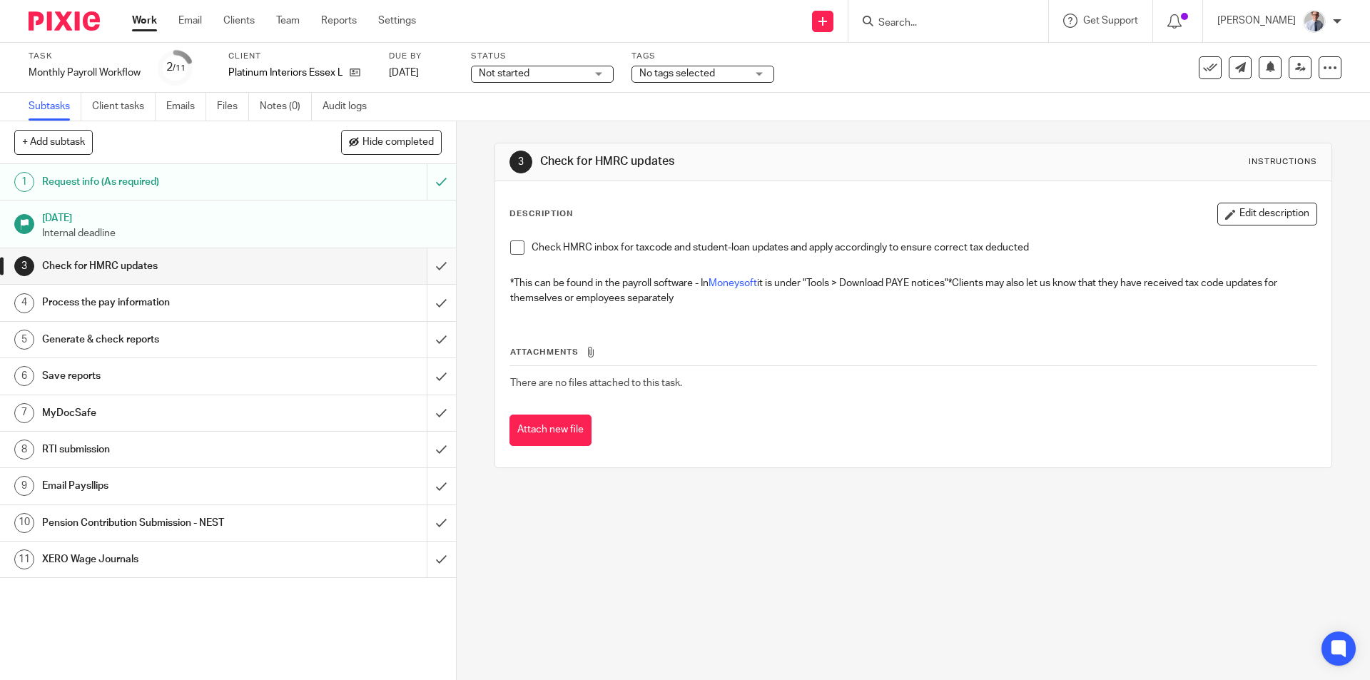
click at [510, 248] on span at bounding box center [517, 247] width 14 height 14
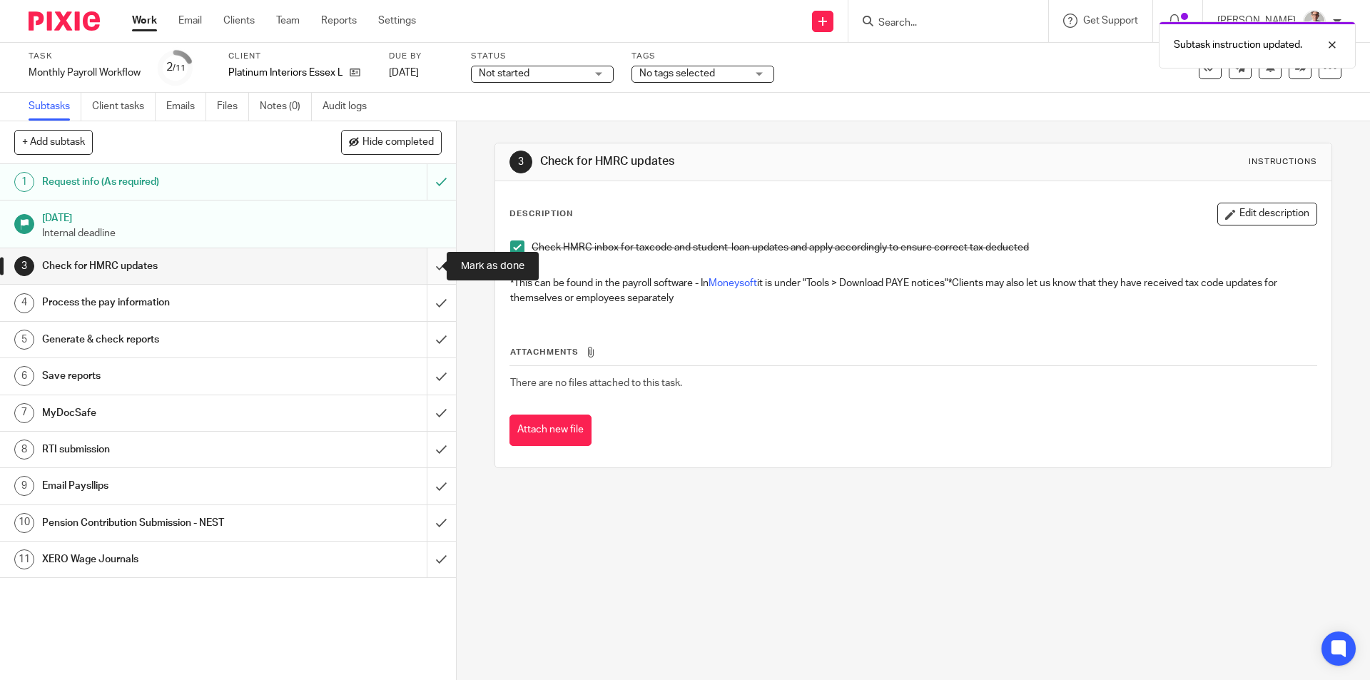
click at [428, 270] on input "submit" at bounding box center [228, 266] width 456 height 36
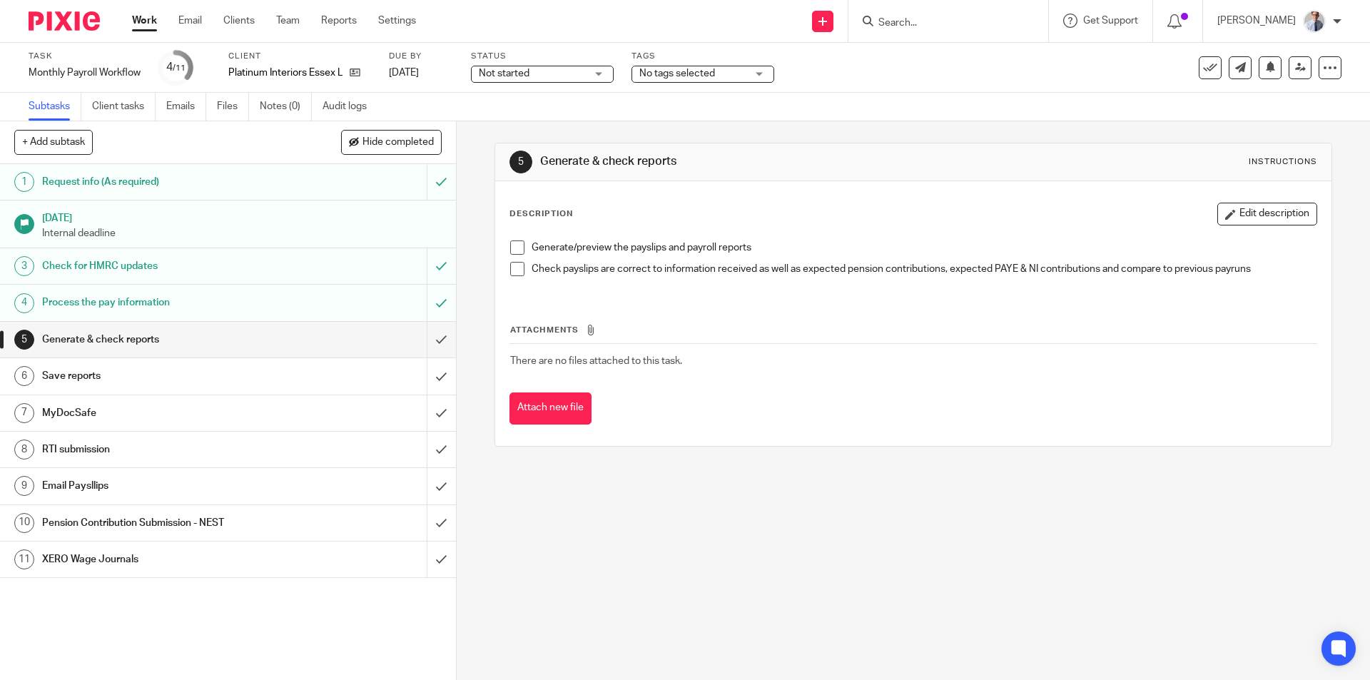
click at [511, 250] on span at bounding box center [517, 247] width 14 height 14
click at [511, 271] on span at bounding box center [517, 269] width 14 height 14
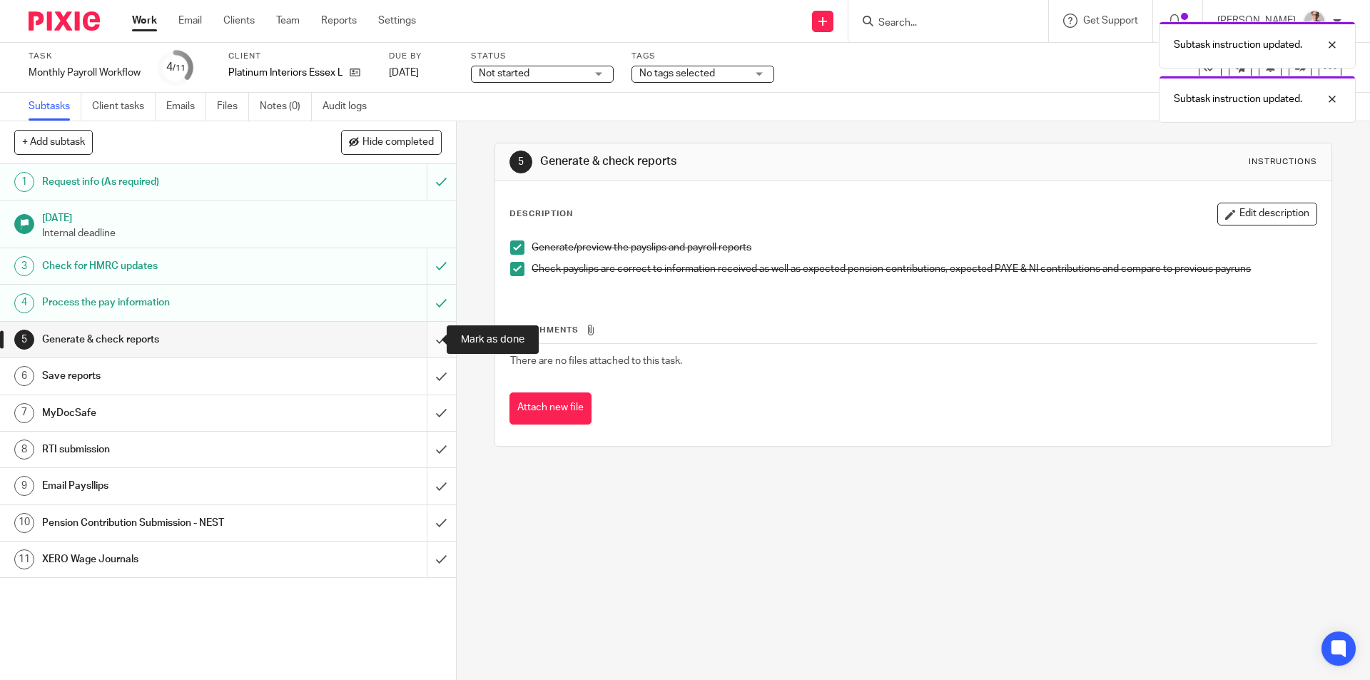
click at [424, 335] on input "submit" at bounding box center [228, 340] width 456 height 36
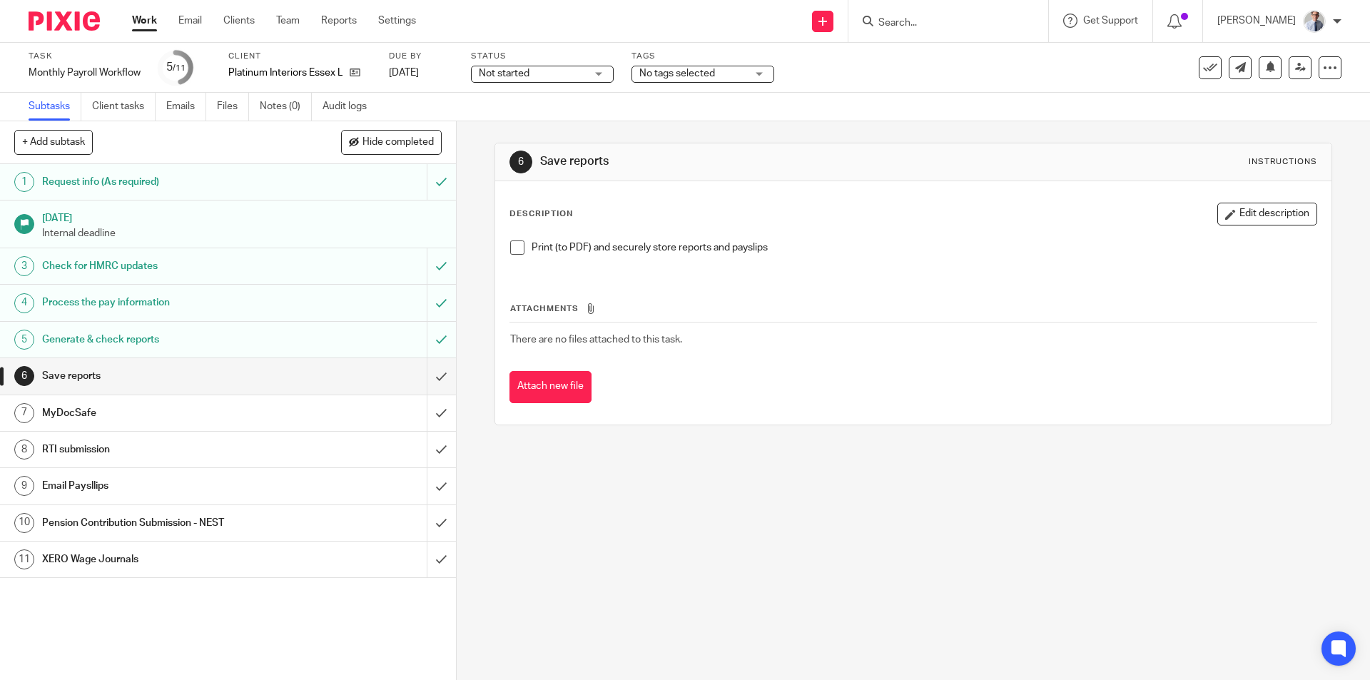
click at [513, 245] on span at bounding box center [517, 247] width 14 height 14
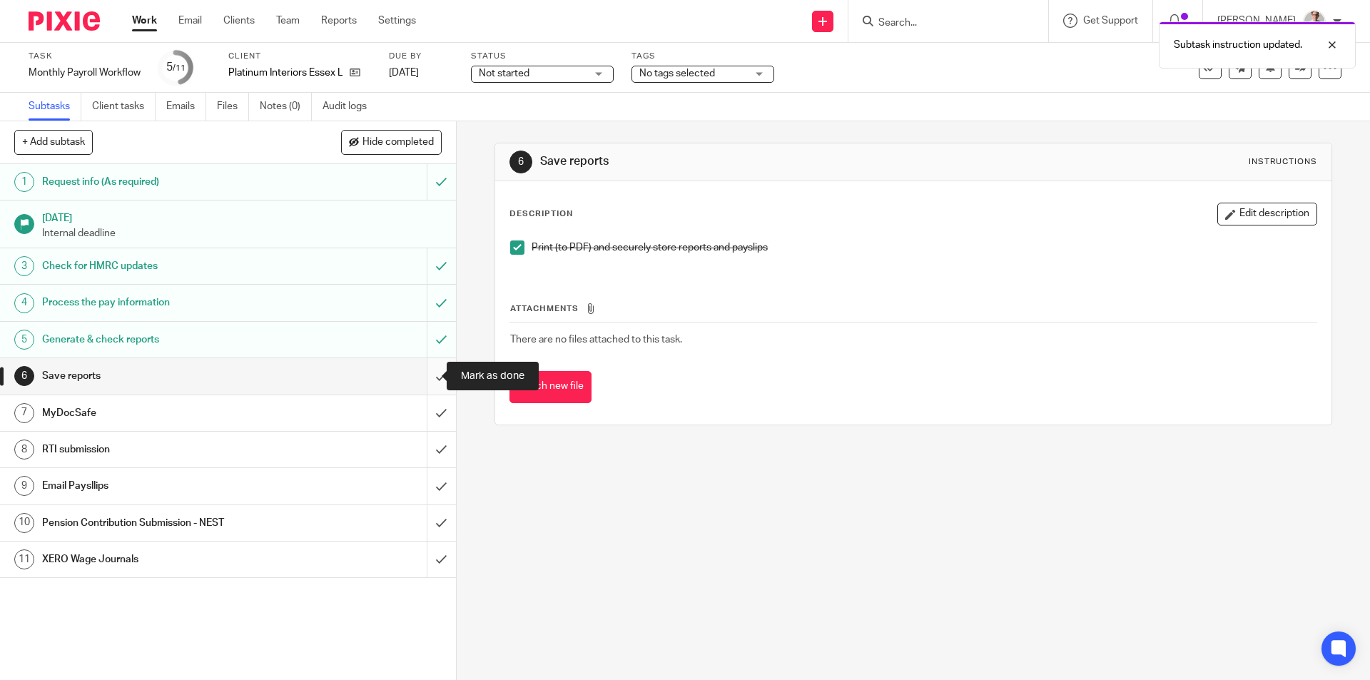
click at [426, 378] on input "submit" at bounding box center [228, 376] width 456 height 36
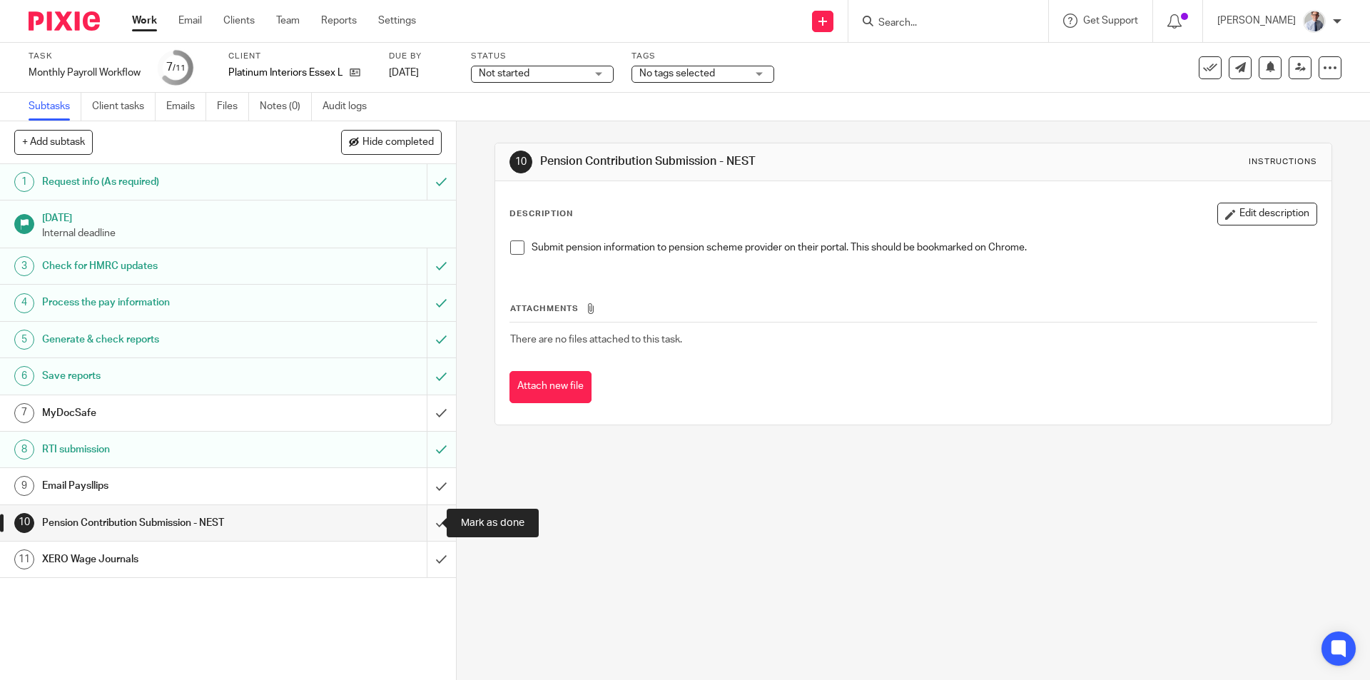
click at [426, 521] on input "submit" at bounding box center [228, 523] width 456 height 36
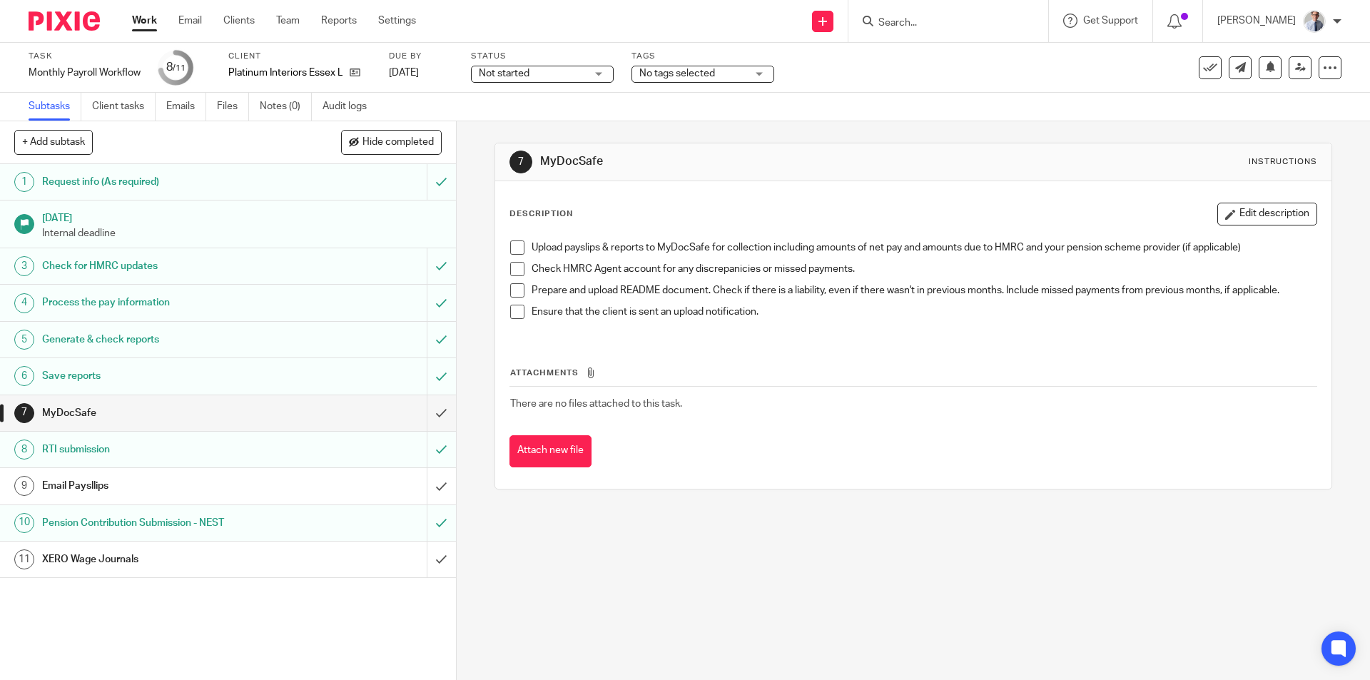
click at [151, 25] on link "Work" at bounding box center [144, 21] width 25 height 14
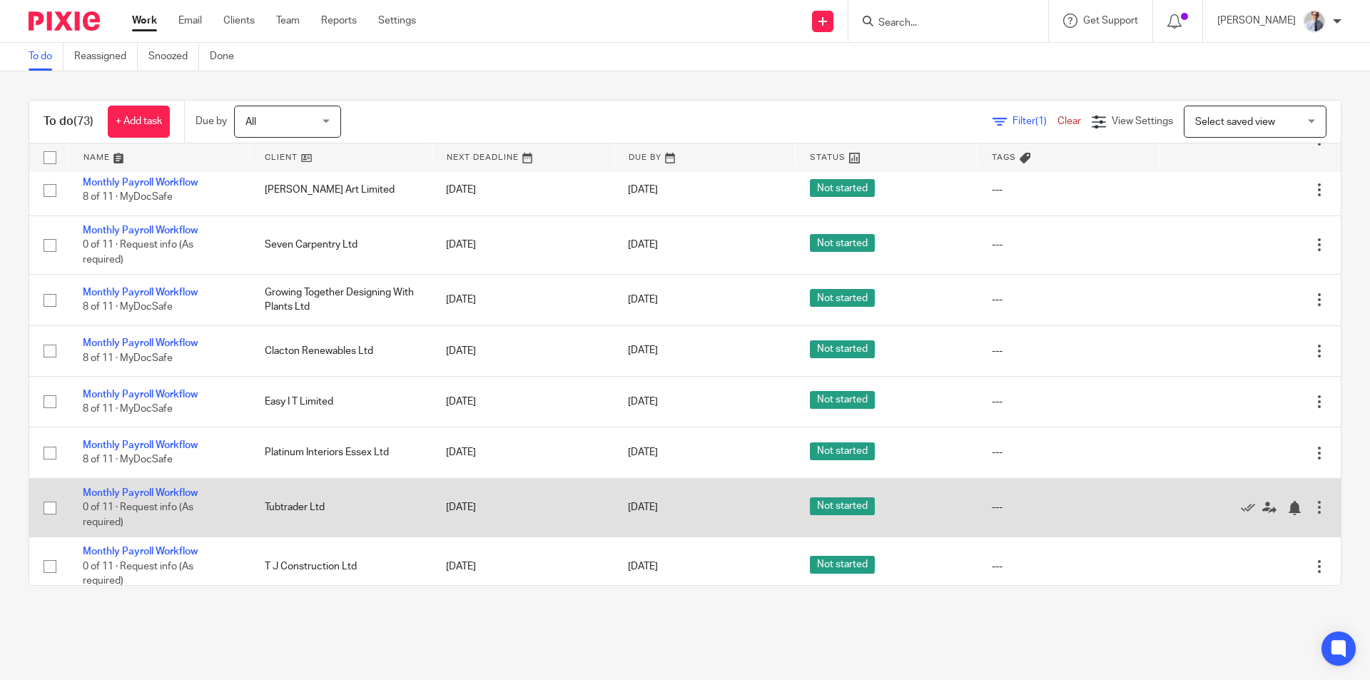
scroll to position [285, 0]
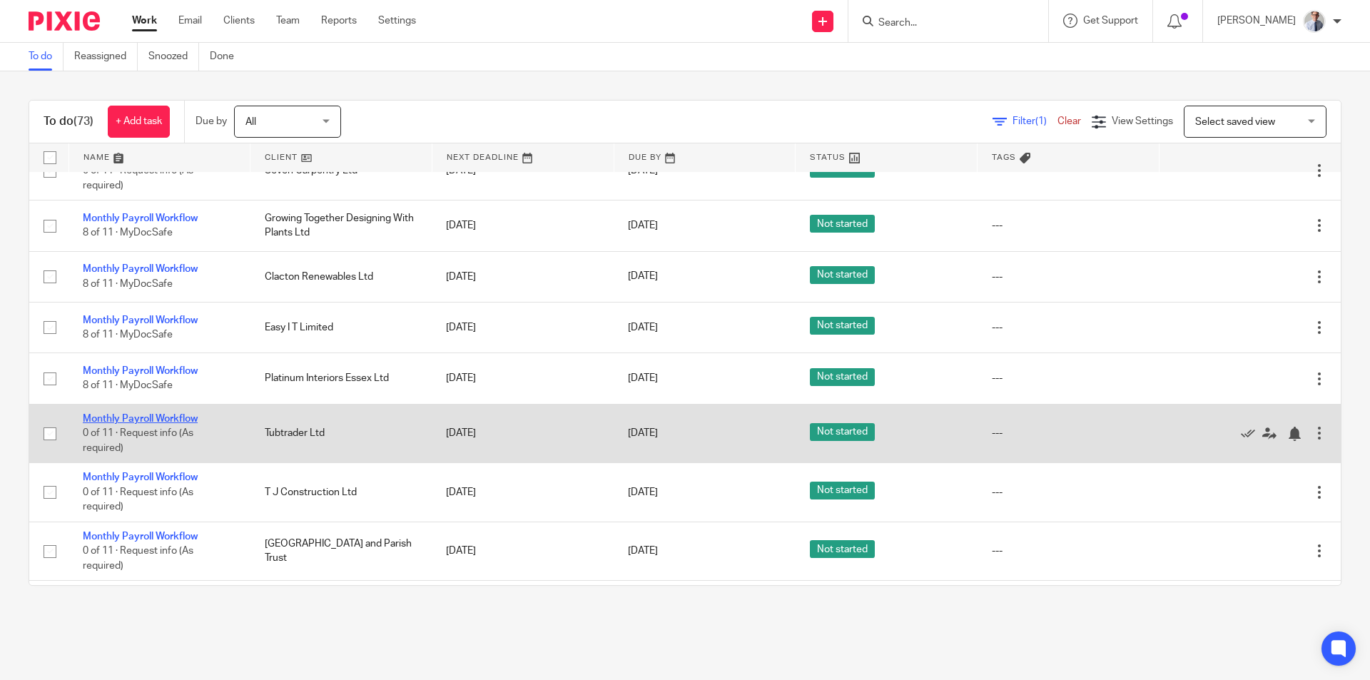
click at [118, 416] on link "Monthly Payroll Workflow" at bounding box center [140, 419] width 115 height 10
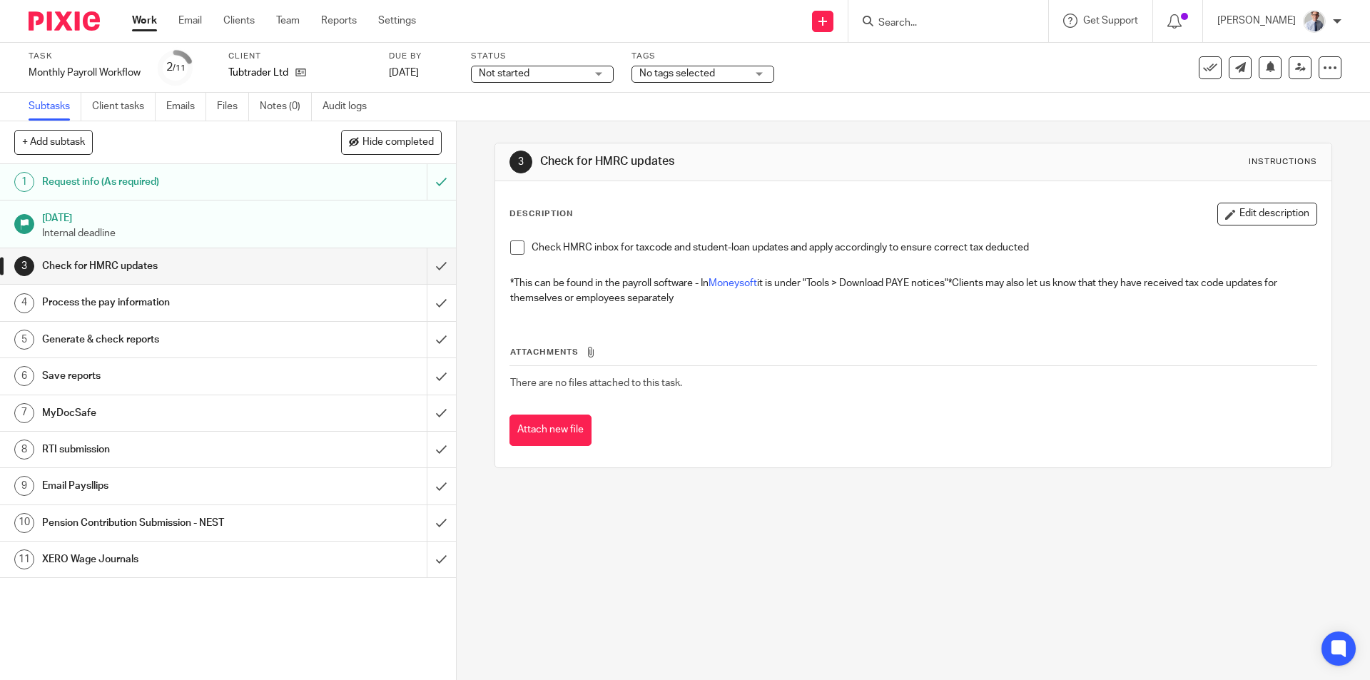
click at [514, 248] on span at bounding box center [517, 247] width 14 height 14
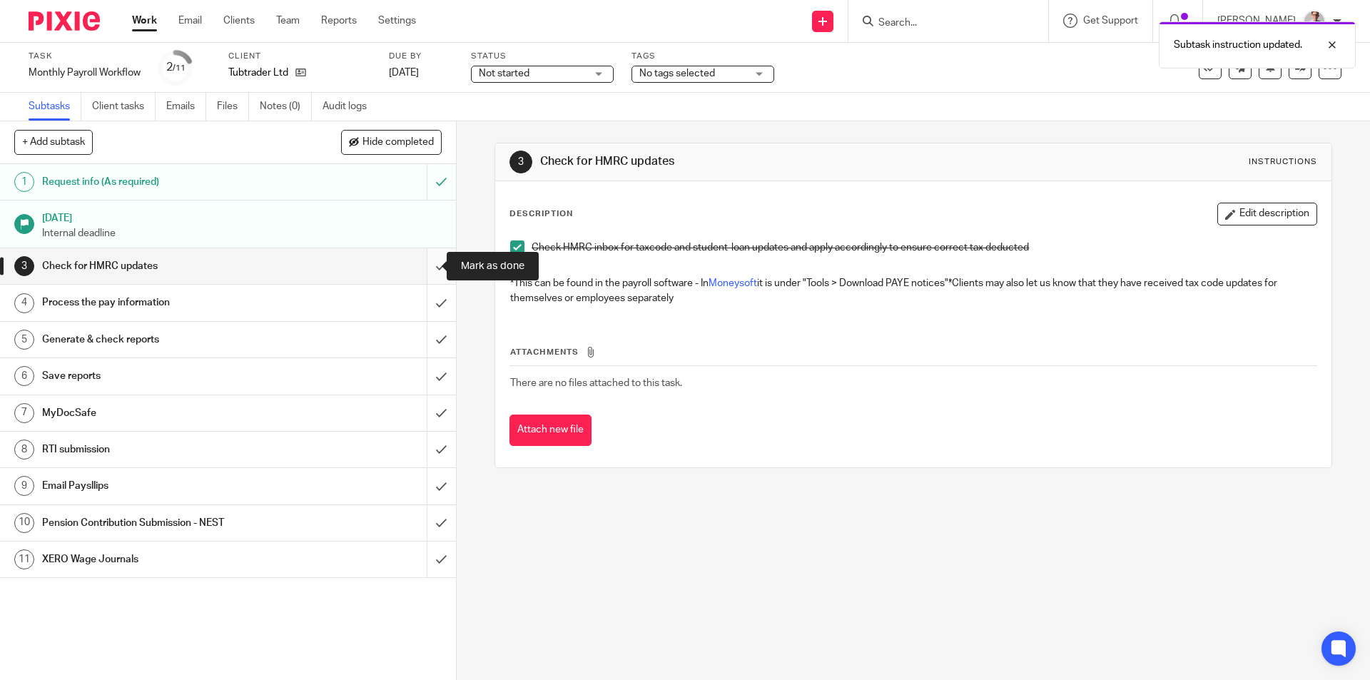
click at [419, 269] on input "submit" at bounding box center [228, 266] width 456 height 36
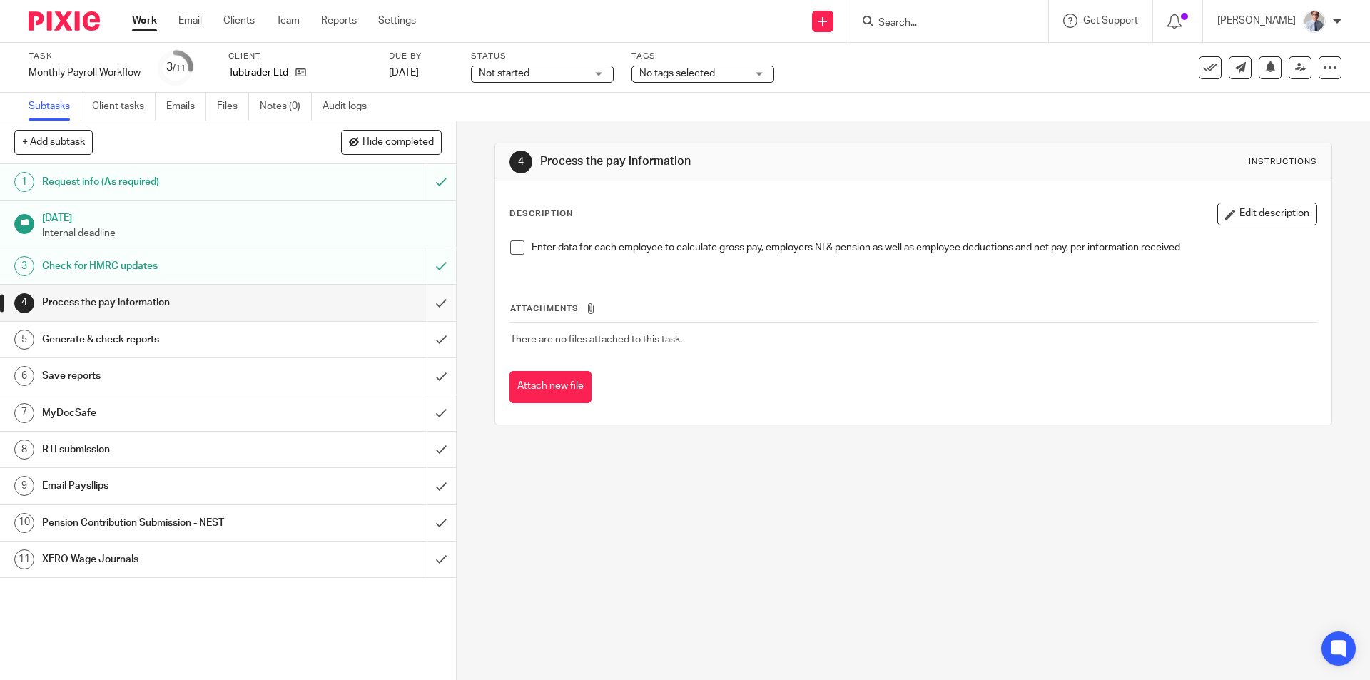
drag, startPoint x: 509, startPoint y: 250, endPoint x: 431, endPoint y: 307, distance: 96.9
click at [510, 250] on span at bounding box center [517, 247] width 14 height 14
click at [421, 305] on input "submit" at bounding box center [228, 303] width 456 height 36
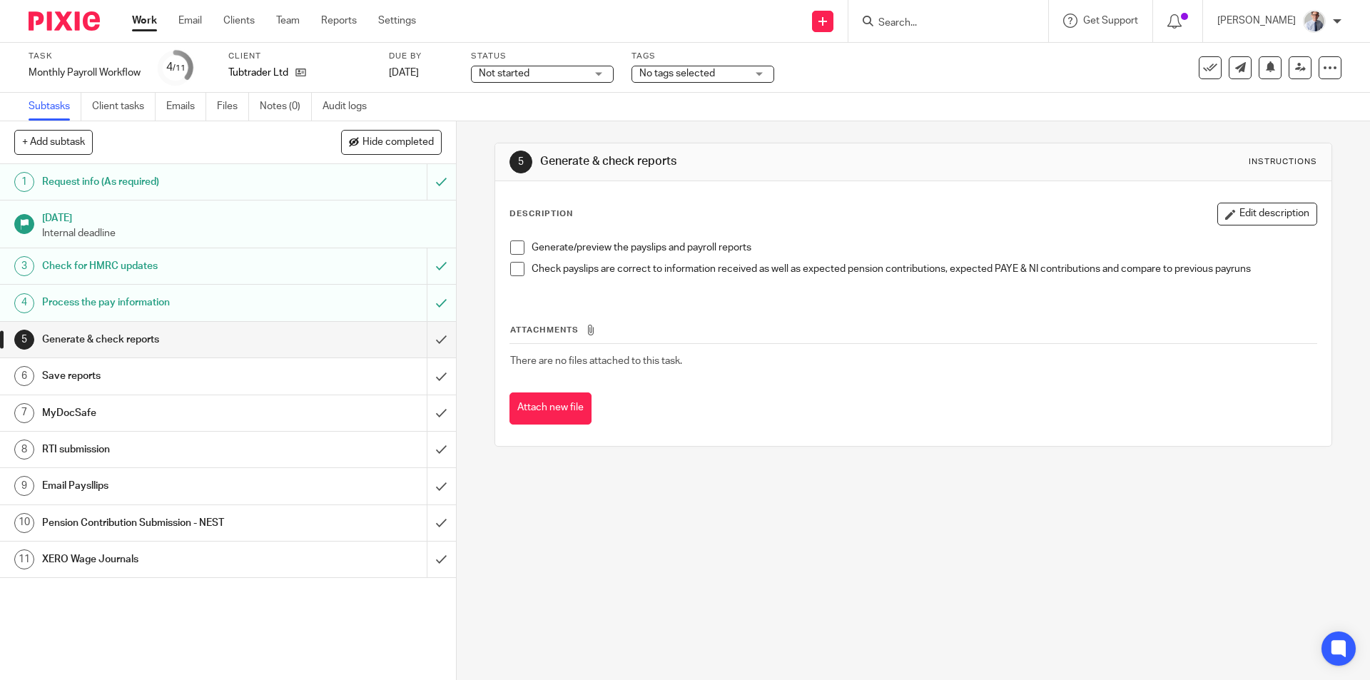
click at [514, 248] on span at bounding box center [517, 247] width 14 height 14
click at [512, 268] on span at bounding box center [517, 269] width 14 height 14
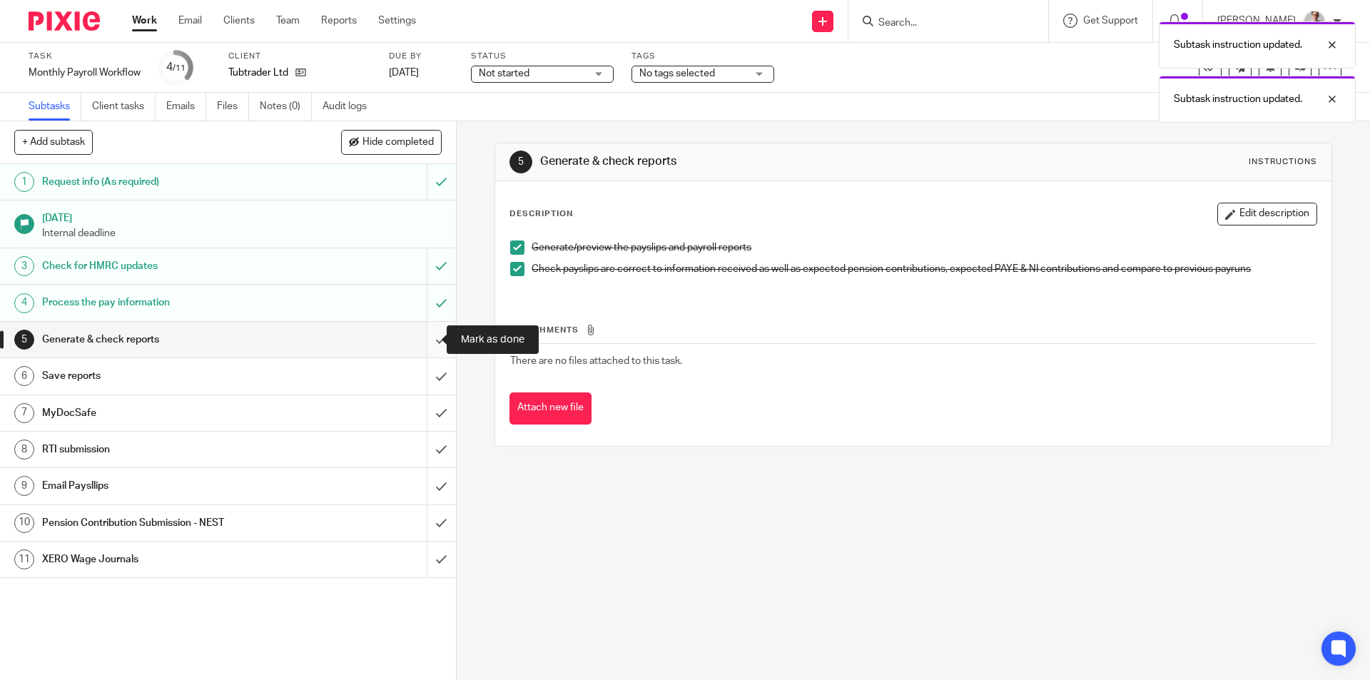
click at [421, 342] on input "submit" at bounding box center [228, 340] width 456 height 36
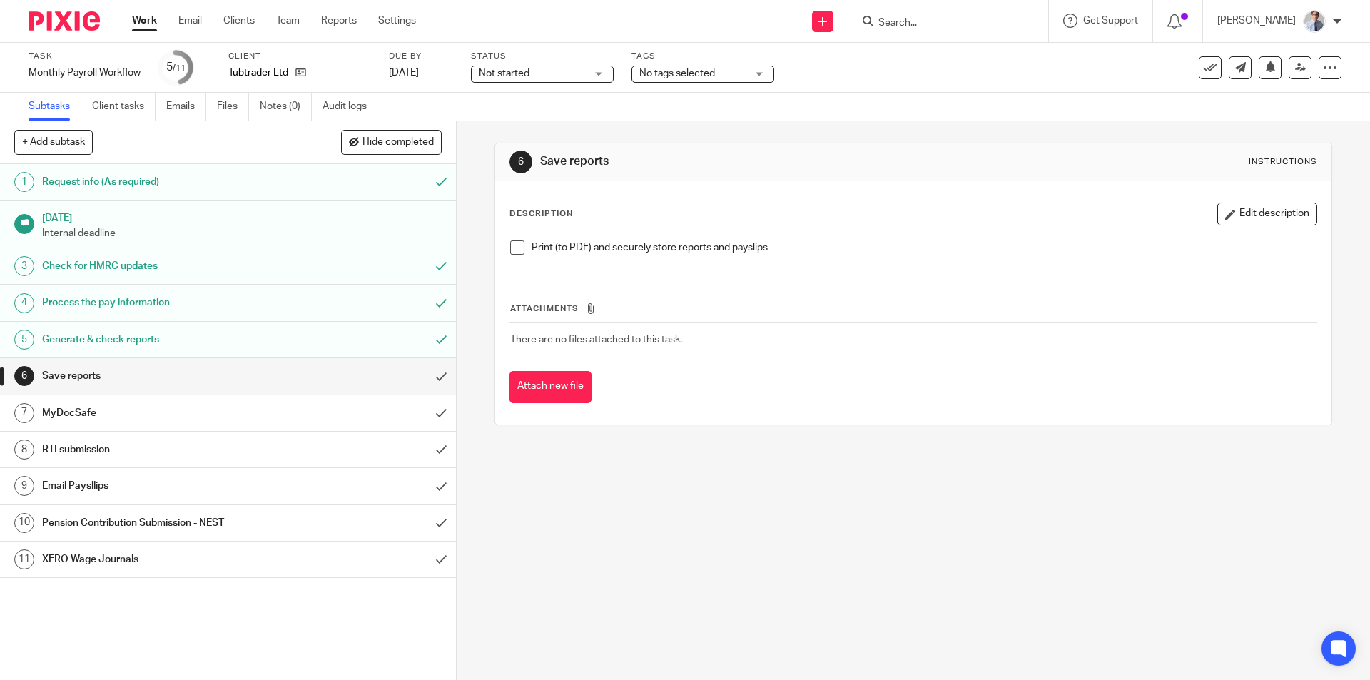
click at [514, 250] on span at bounding box center [517, 247] width 14 height 14
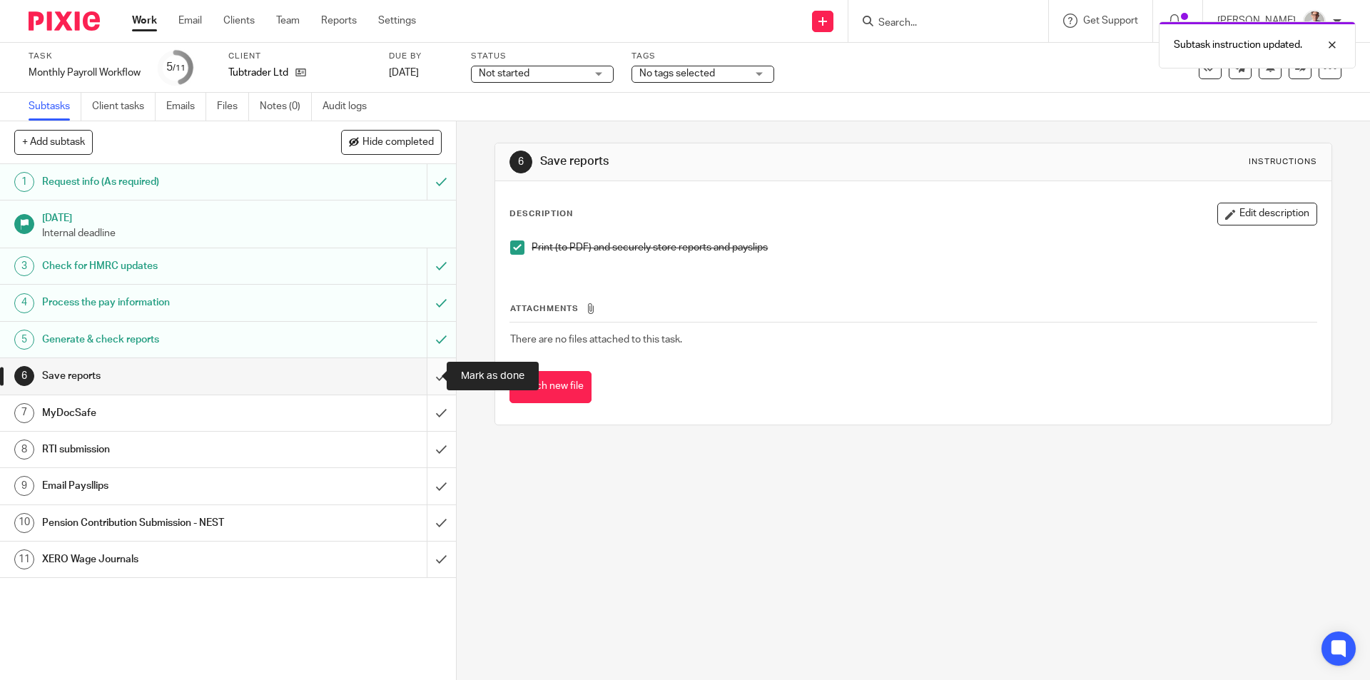
click at [431, 373] on input "submit" at bounding box center [228, 376] width 456 height 36
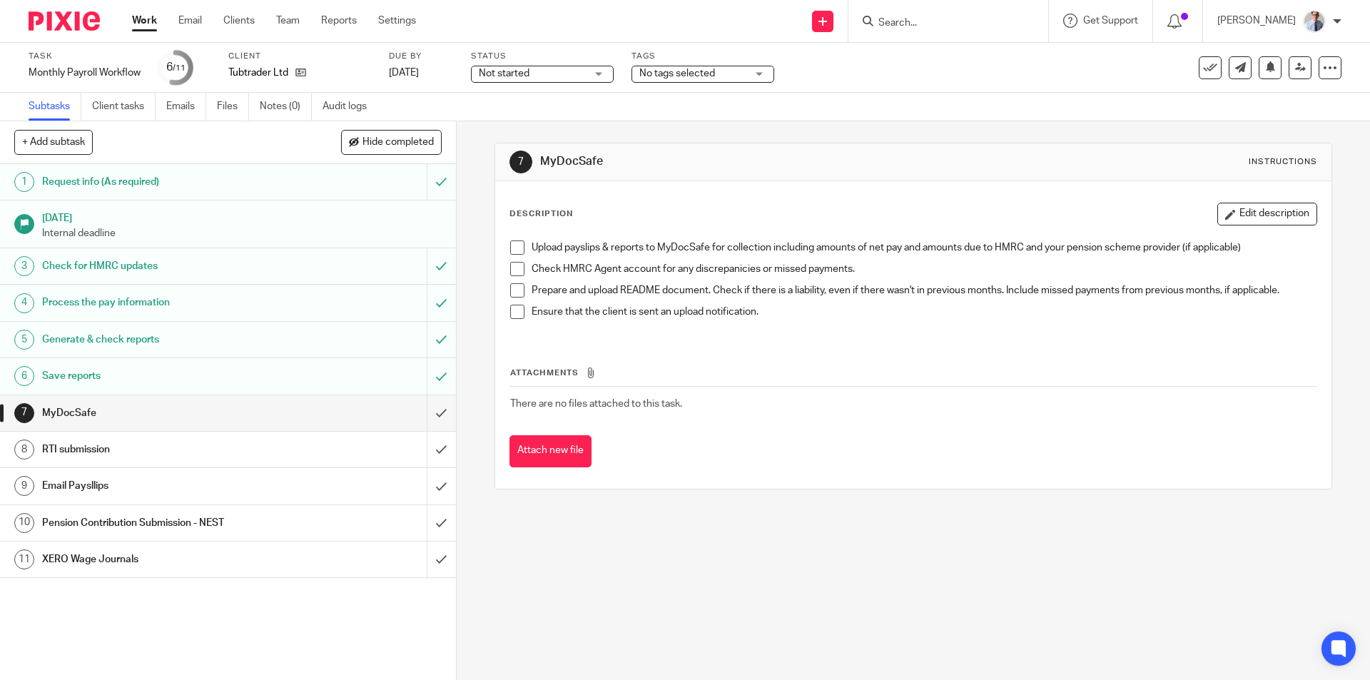
click at [265, 451] on h1 "RTI submission" at bounding box center [165, 449] width 247 height 21
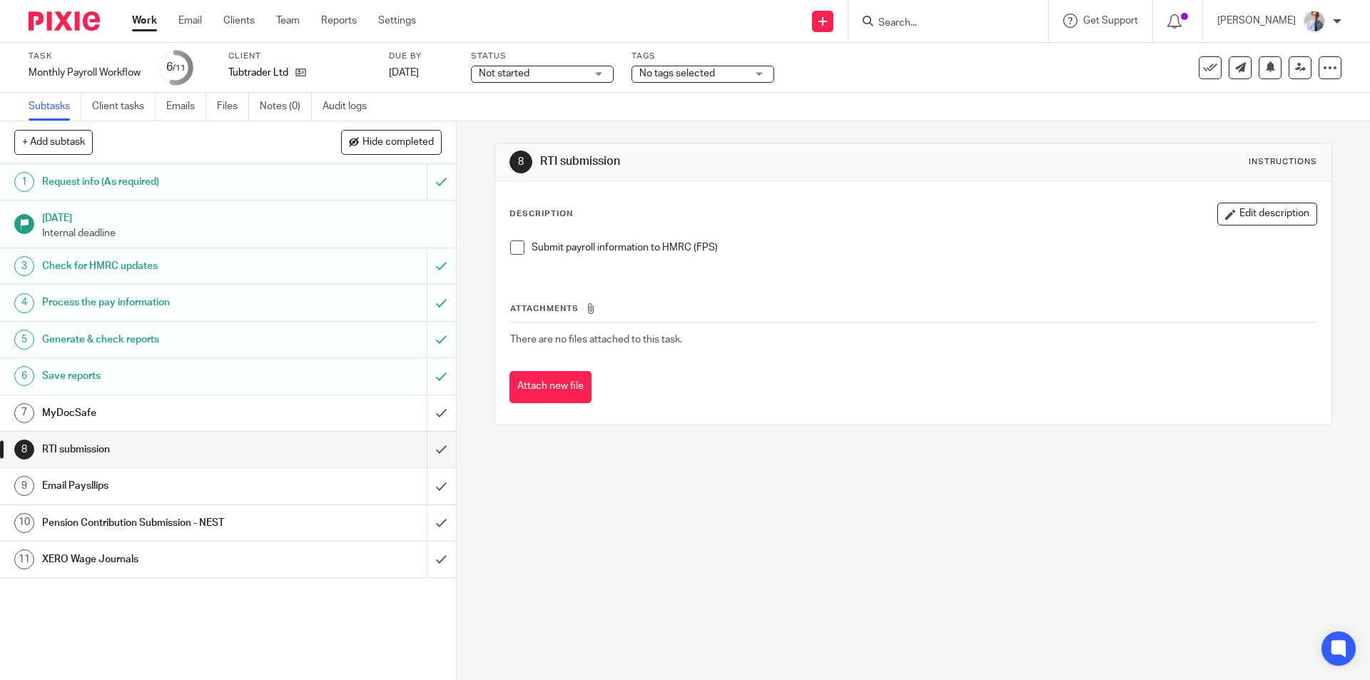
drag, startPoint x: 520, startPoint y: 247, endPoint x: 508, endPoint y: 250, distance: 12.5
click at [520, 247] on li "Submit payroll information to HMRC (FPS)" at bounding box center [912, 250] width 805 height 21
click at [510, 250] on span at bounding box center [517, 247] width 14 height 14
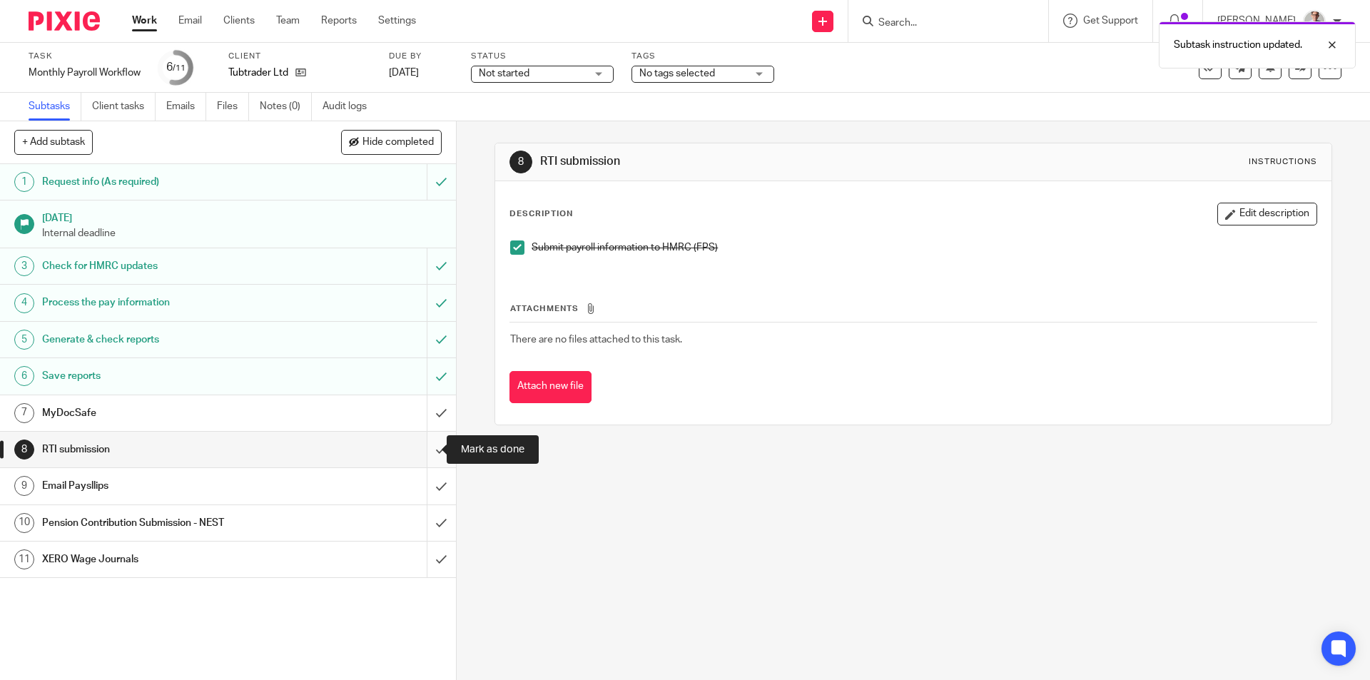
click at [429, 445] on input "submit" at bounding box center [228, 450] width 456 height 36
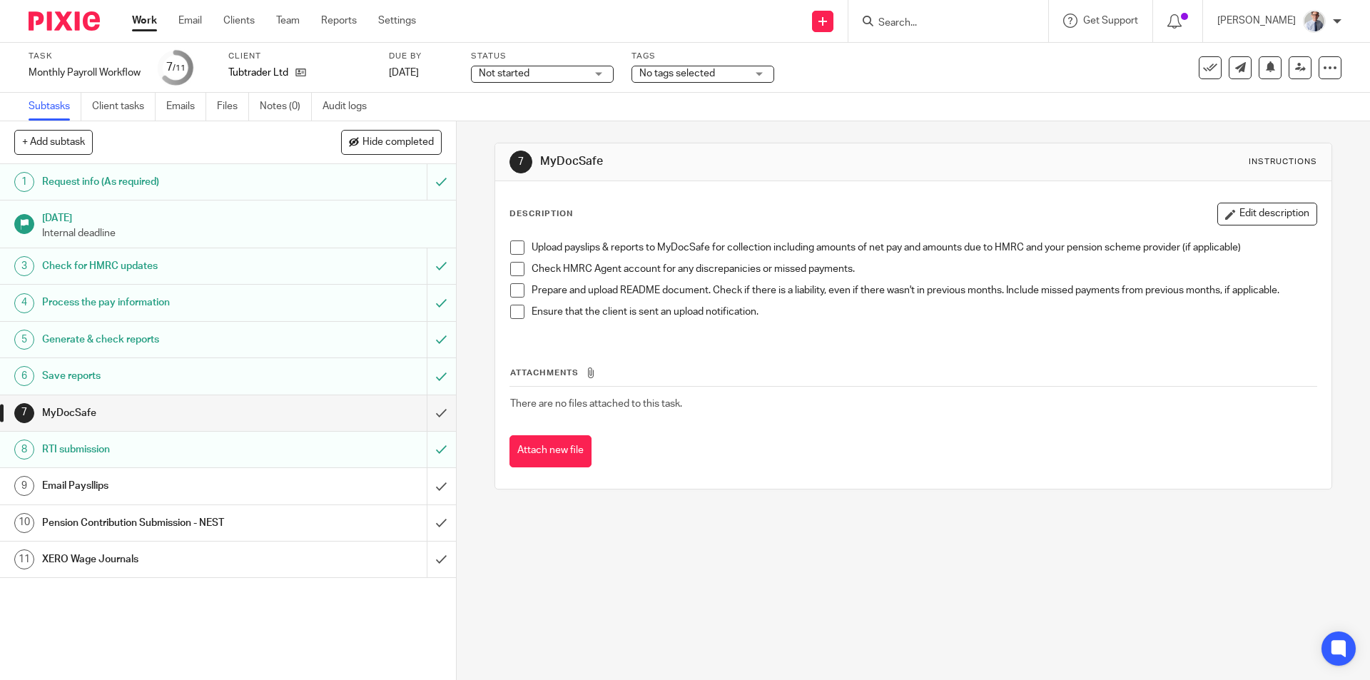
click at [290, 535] on link "10 Pension Contribution Submission - NEST" at bounding box center [213, 523] width 427 height 36
click at [146, 16] on link "Work" at bounding box center [144, 21] width 25 height 14
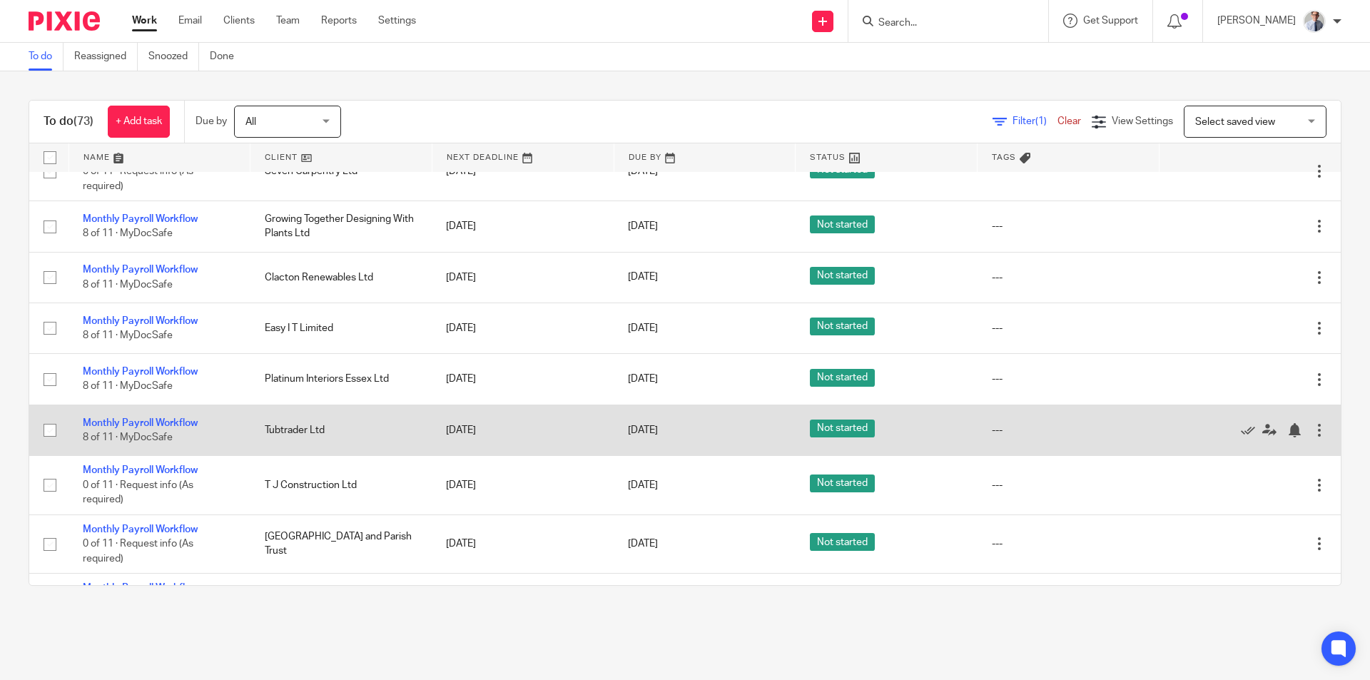
scroll to position [285, 0]
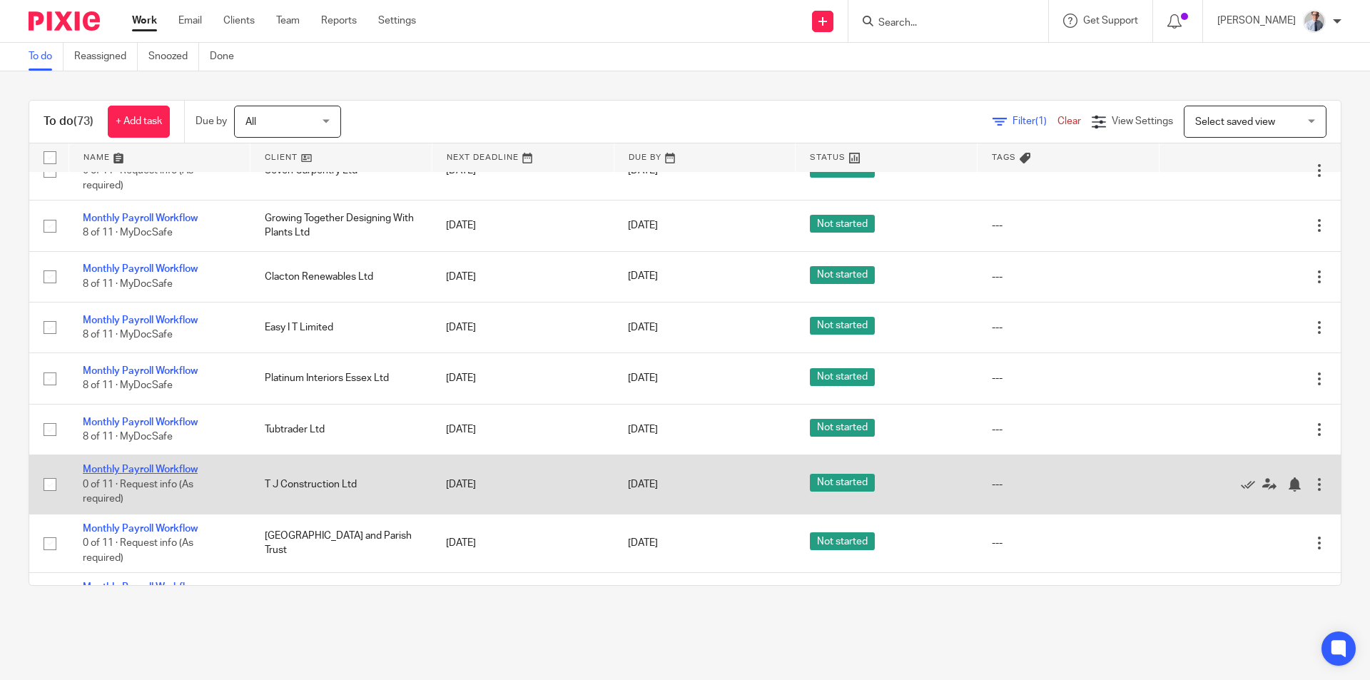
click at [129, 470] on link "Monthly Payroll Workflow" at bounding box center [140, 469] width 115 height 10
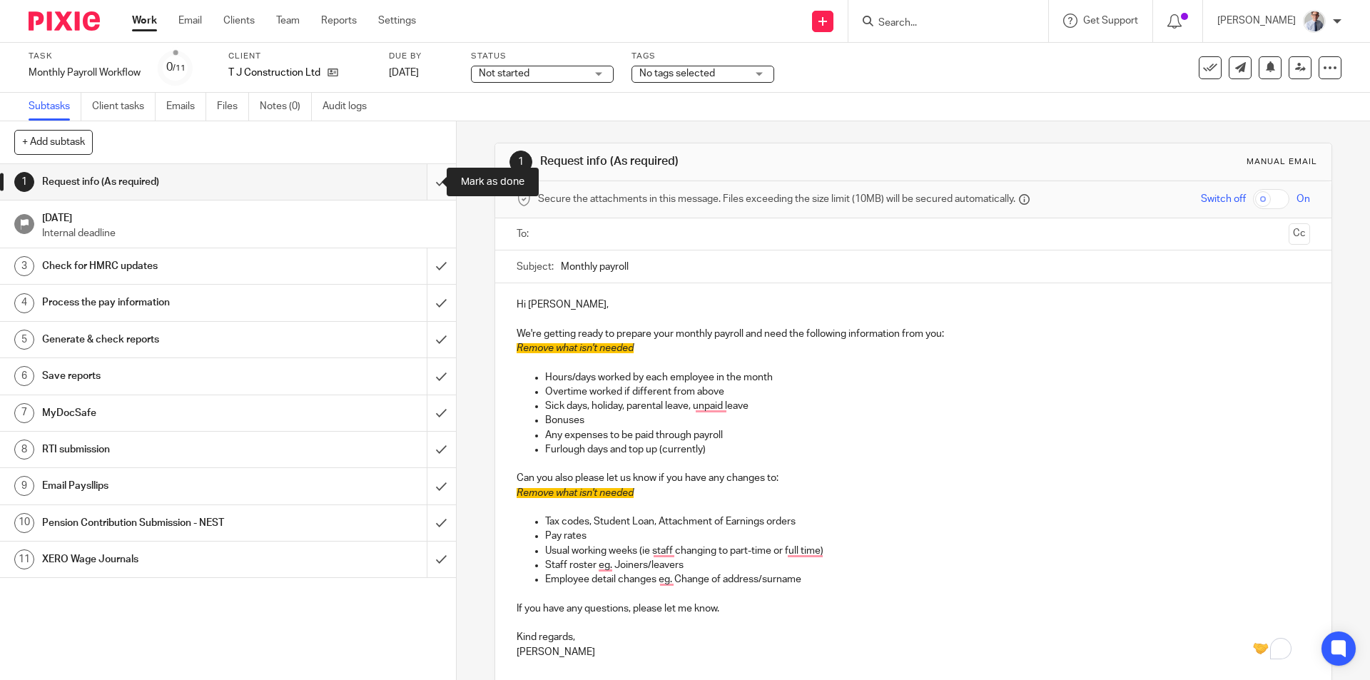
click at [432, 186] on input "submit" at bounding box center [228, 182] width 456 height 36
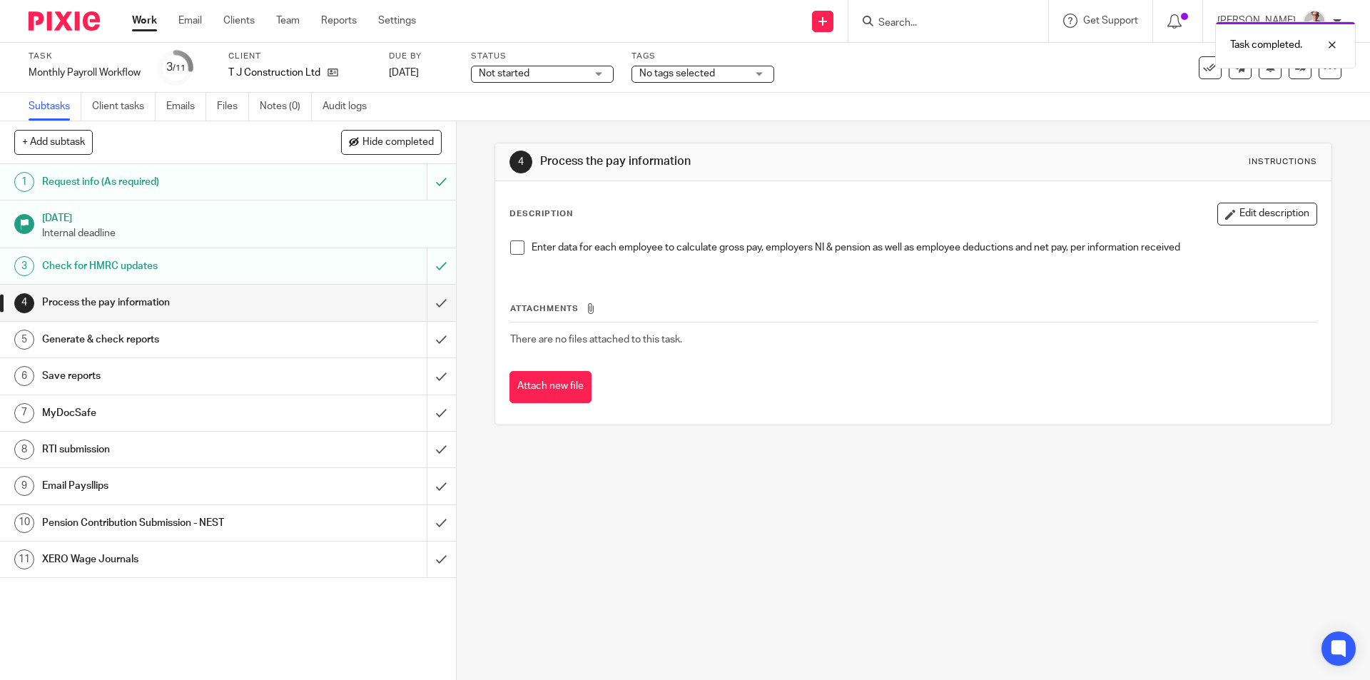
click at [510, 253] on span at bounding box center [517, 247] width 14 height 14
click at [429, 300] on input "submit" at bounding box center [228, 303] width 456 height 36
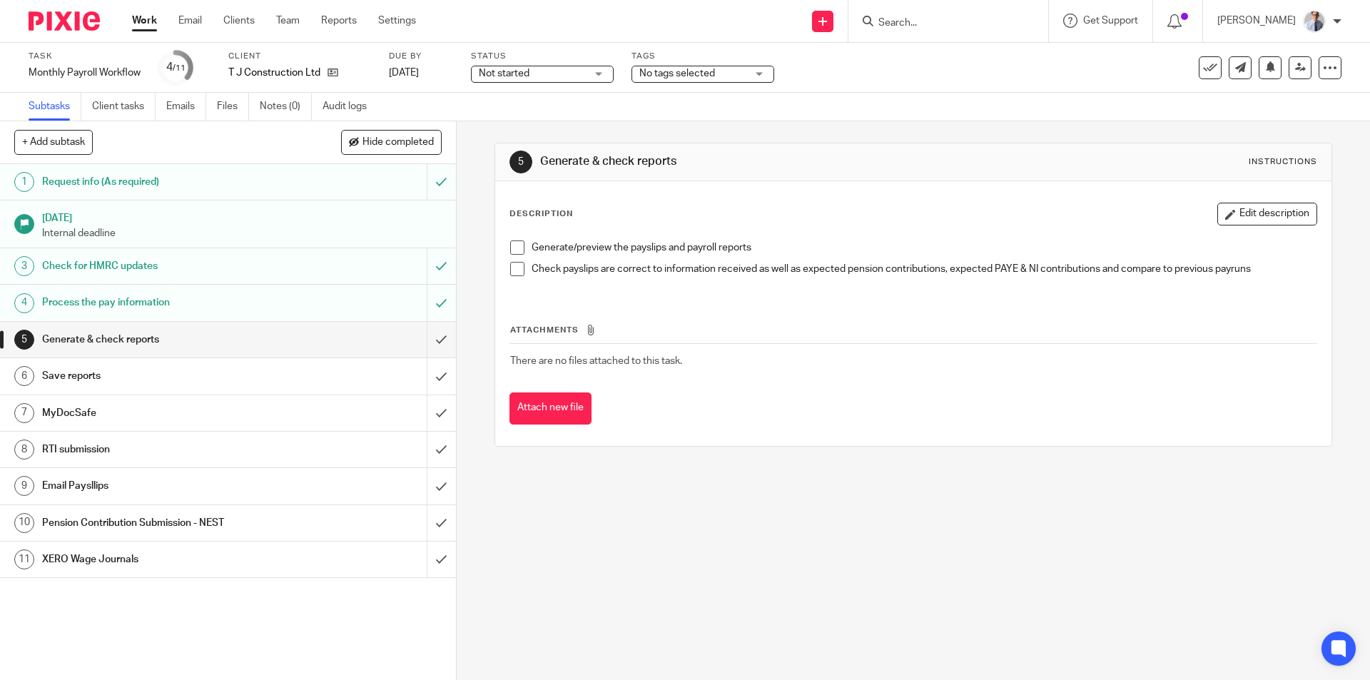
click at [510, 249] on span at bounding box center [517, 247] width 14 height 14
click at [511, 278] on li "Check payslips are correct to information received as well as expected pension …" at bounding box center [912, 272] width 805 height 21
click at [510, 271] on span at bounding box center [517, 269] width 14 height 14
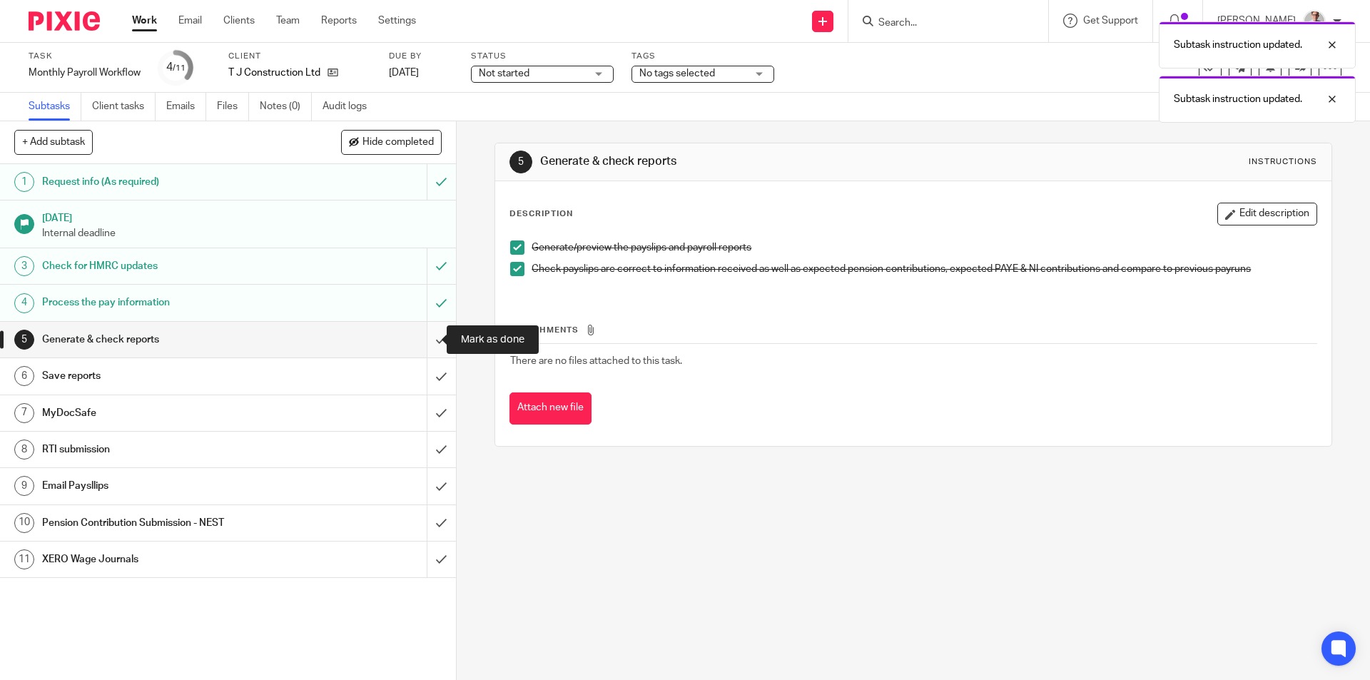
click at [433, 341] on input "submit" at bounding box center [228, 340] width 456 height 36
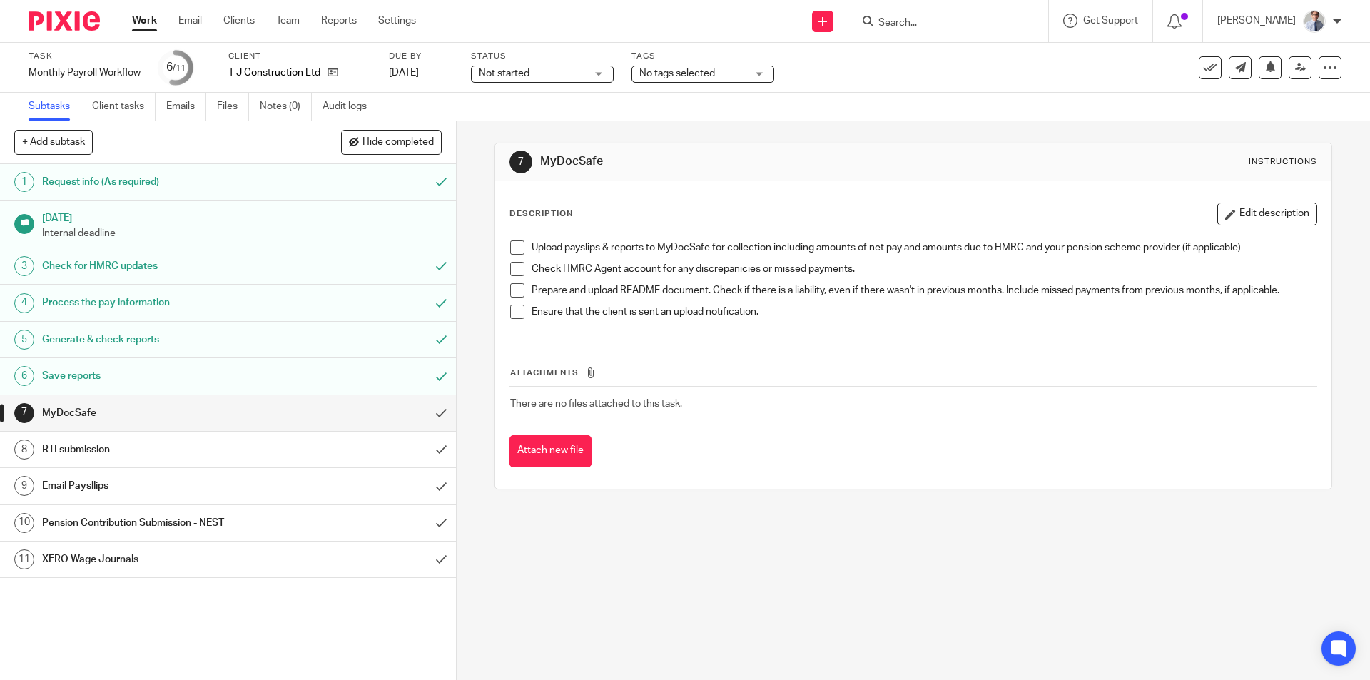
click at [311, 453] on div "RTI submission" at bounding box center [227, 449] width 370 height 21
click at [144, 24] on link "Work" at bounding box center [144, 21] width 25 height 14
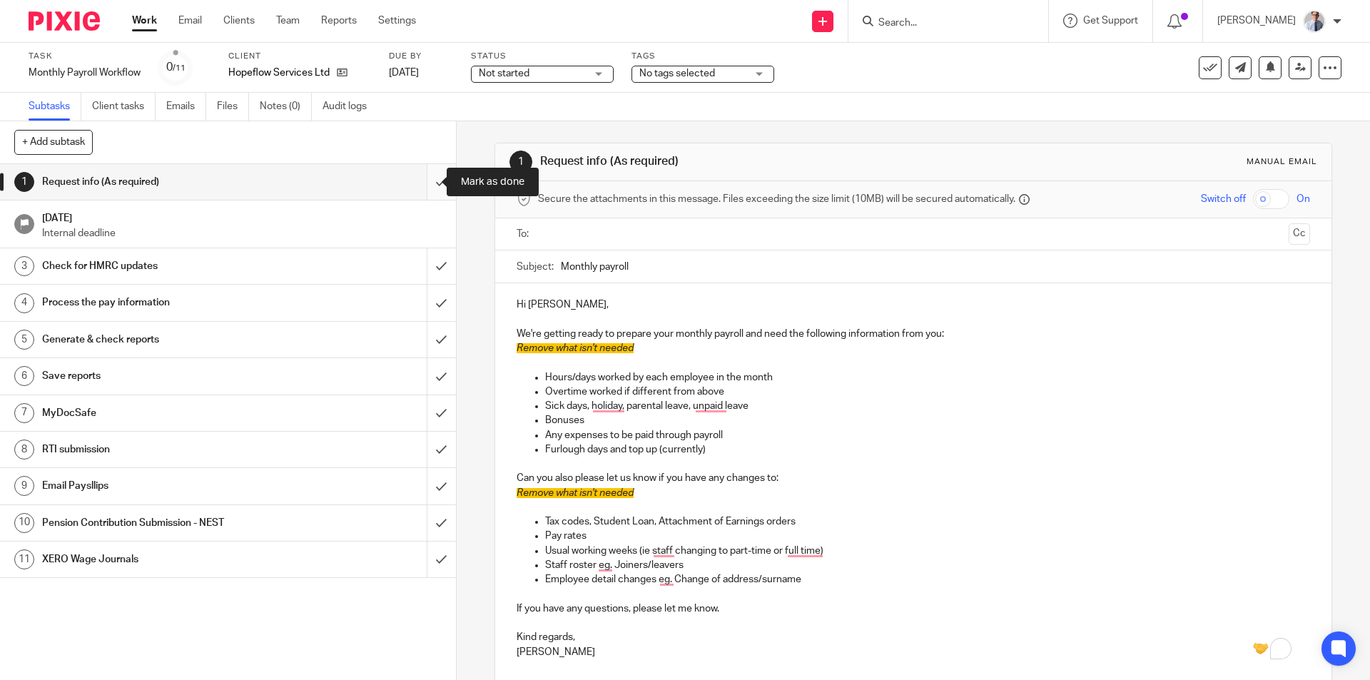
click at [429, 180] on input "submit" at bounding box center [228, 182] width 456 height 36
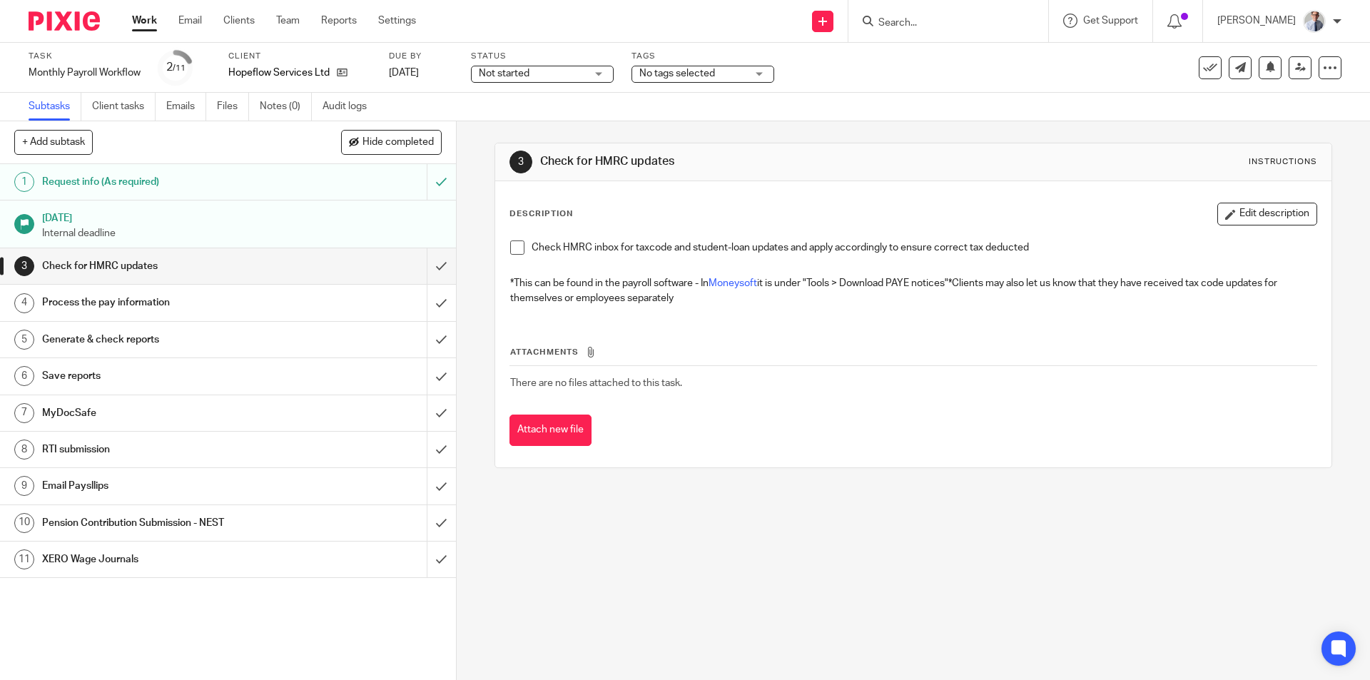
click at [515, 245] on span at bounding box center [517, 247] width 14 height 14
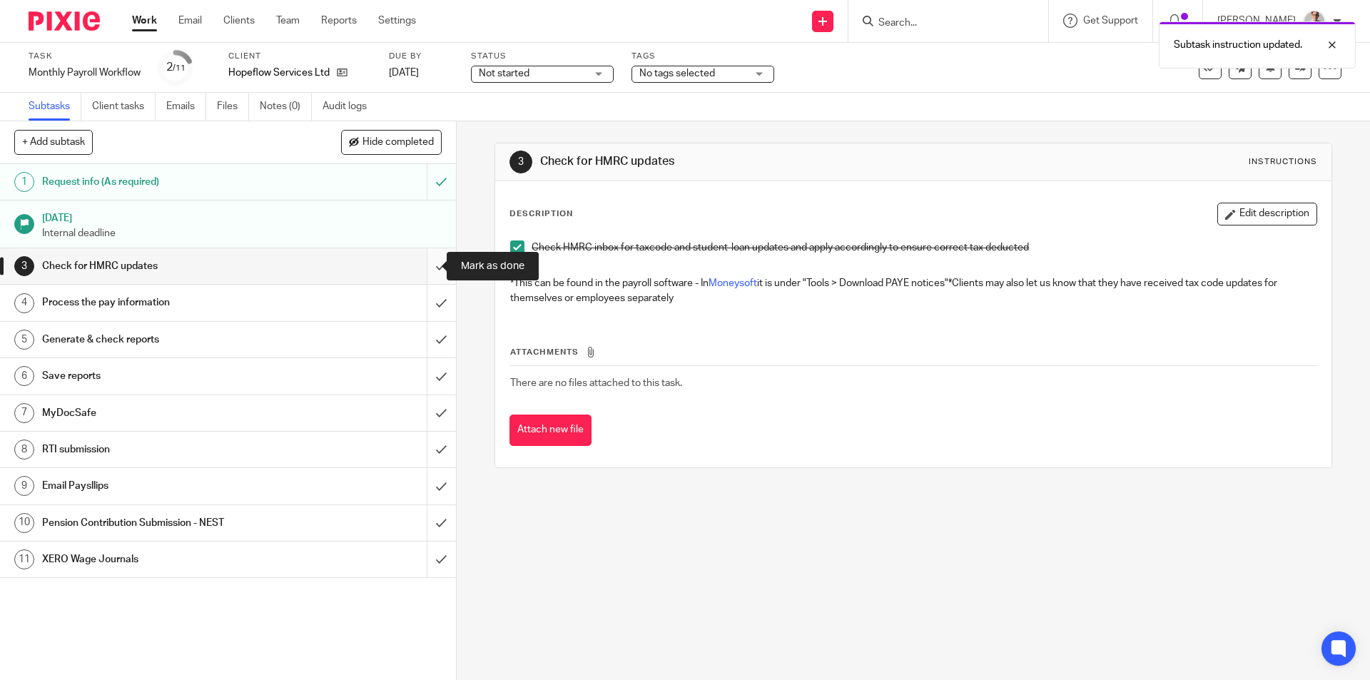
click at [424, 274] on input "submit" at bounding box center [228, 266] width 456 height 36
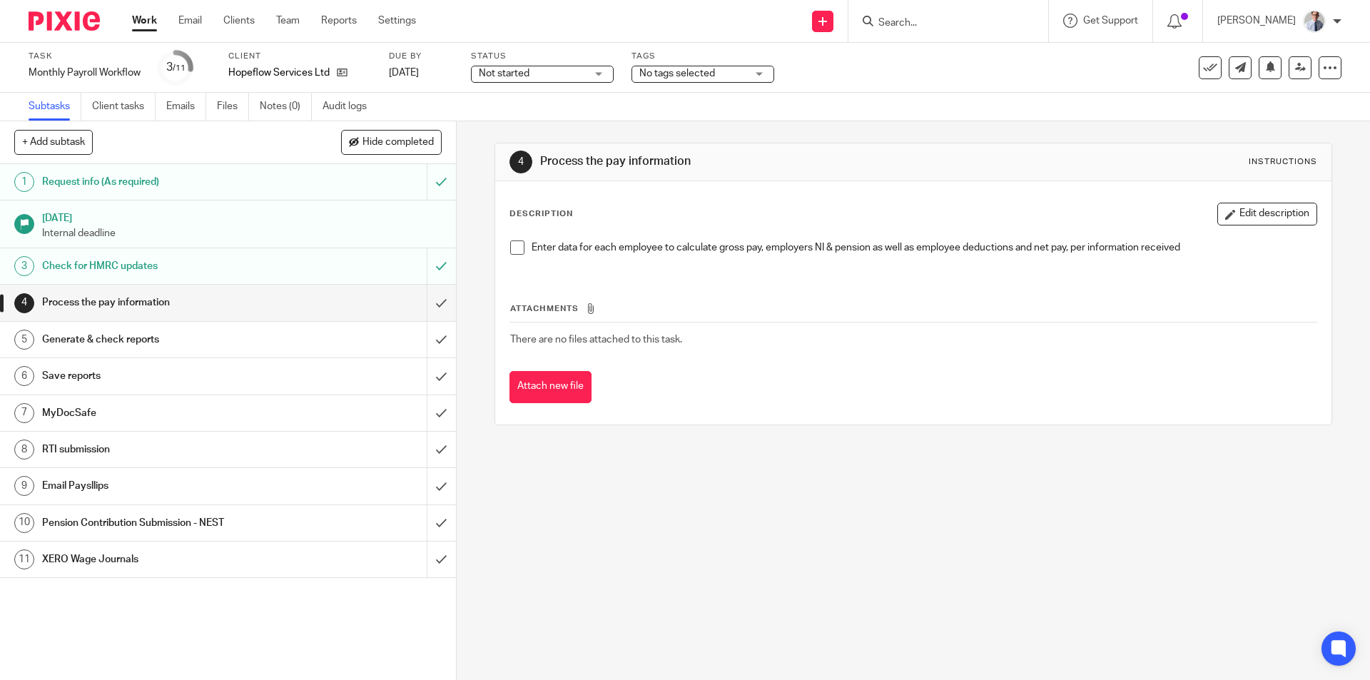
drag, startPoint x: 516, startPoint y: 246, endPoint x: 432, endPoint y: 316, distance: 108.9
click at [515, 246] on span at bounding box center [517, 247] width 14 height 14
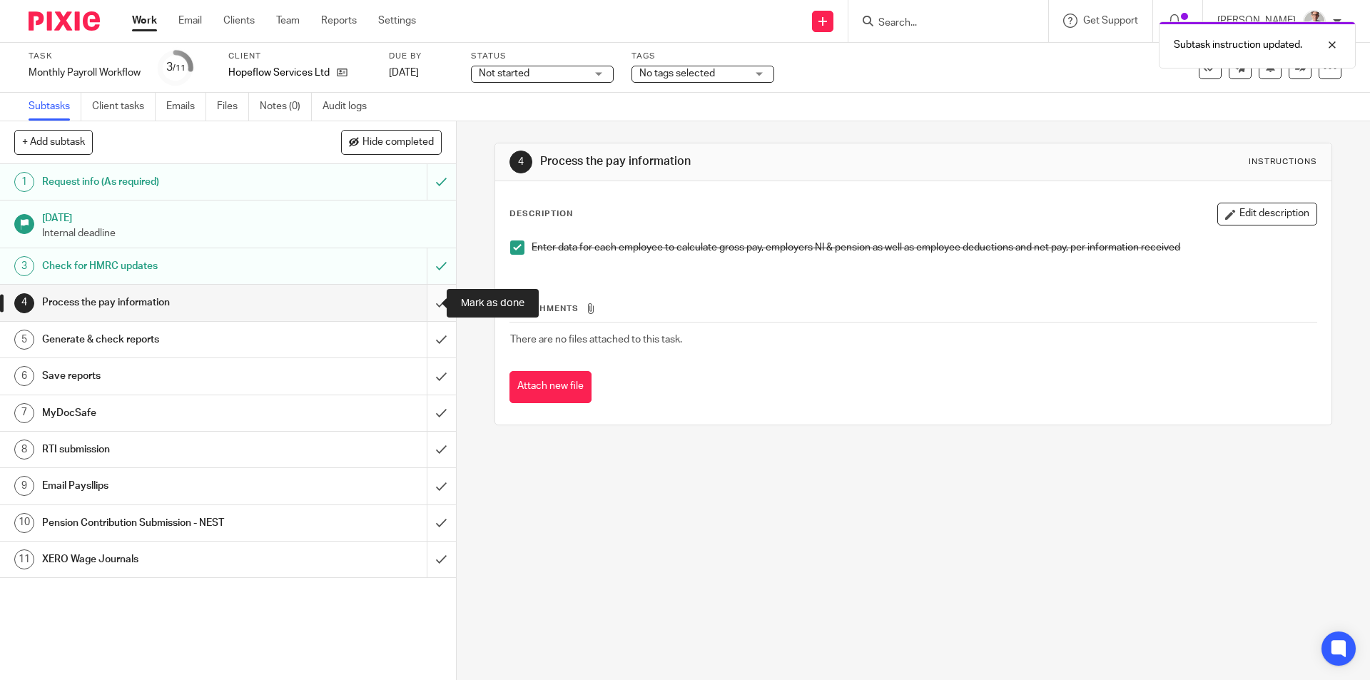
click at [427, 304] on input "submit" at bounding box center [228, 303] width 456 height 36
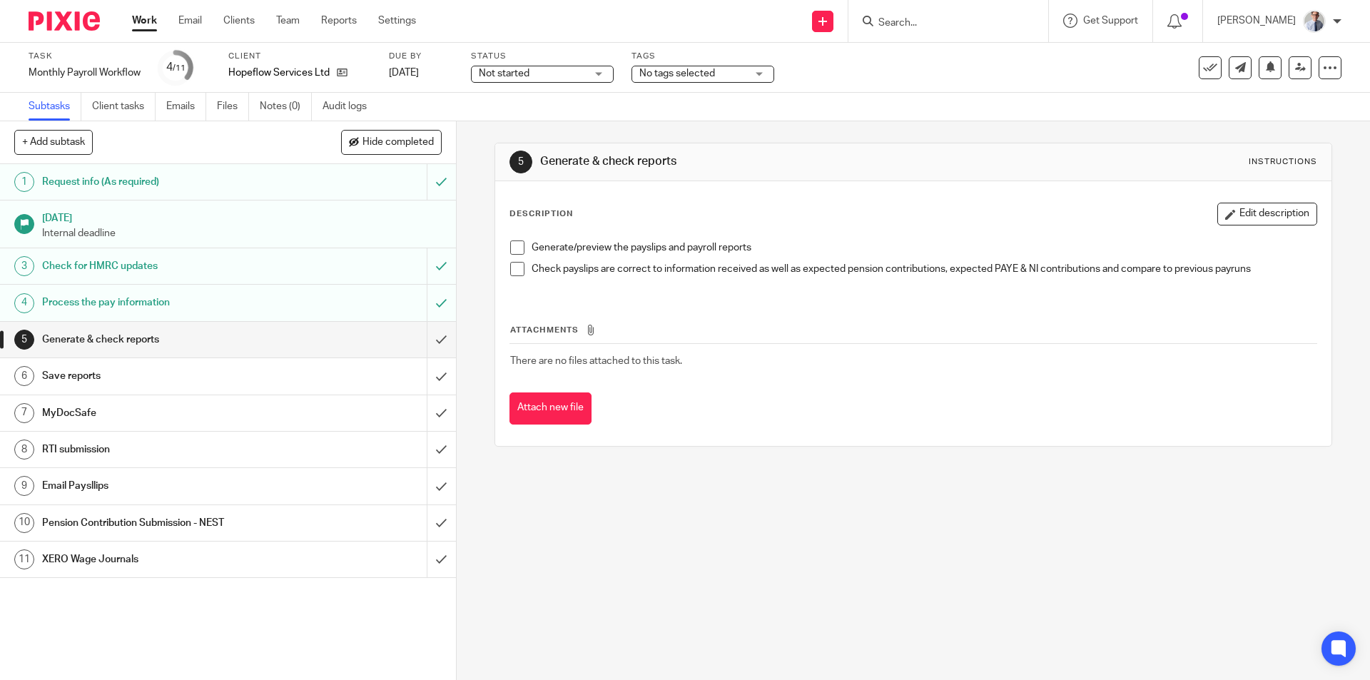
click at [514, 247] on span at bounding box center [517, 247] width 14 height 14
drag, startPoint x: 511, startPoint y: 271, endPoint x: 527, endPoint y: 270, distance: 16.4
click at [513, 271] on span at bounding box center [517, 269] width 14 height 14
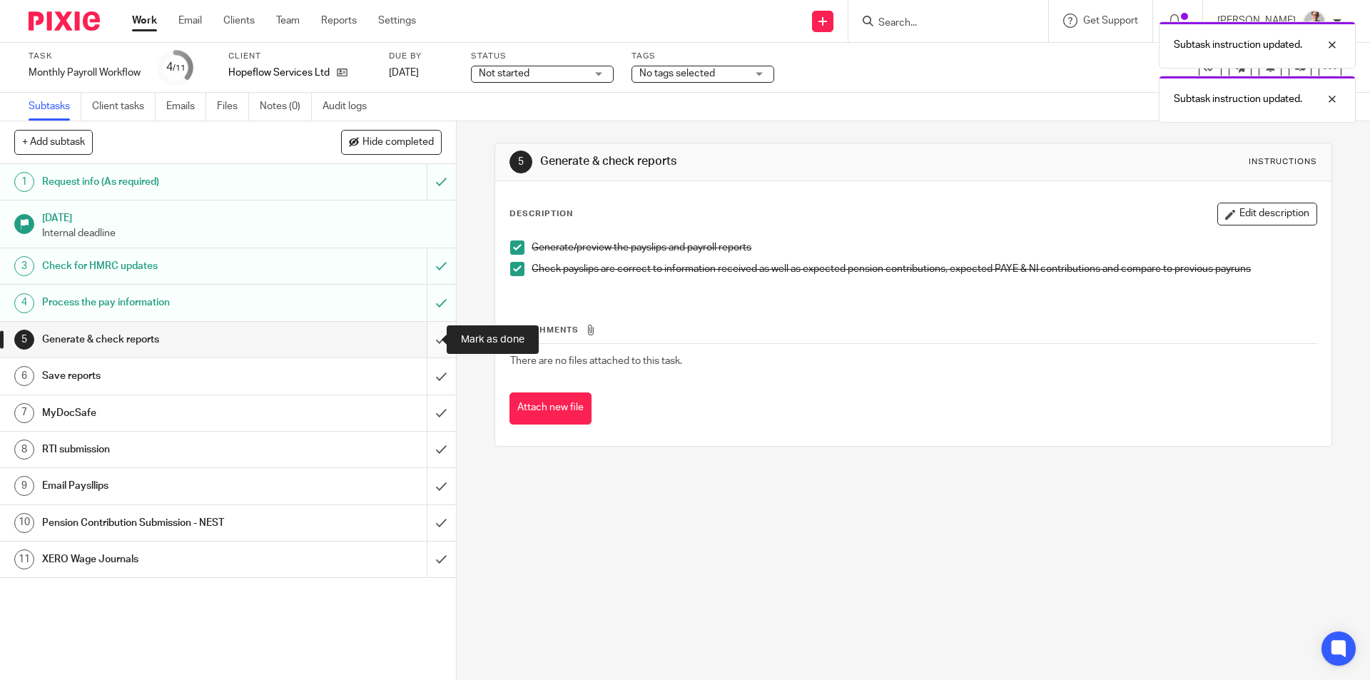
click at [424, 335] on input "submit" at bounding box center [228, 340] width 456 height 36
